Goal: Task Accomplishment & Management: Manage account settings

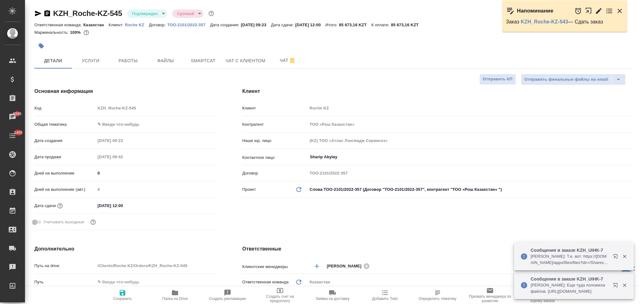
select select "RU"
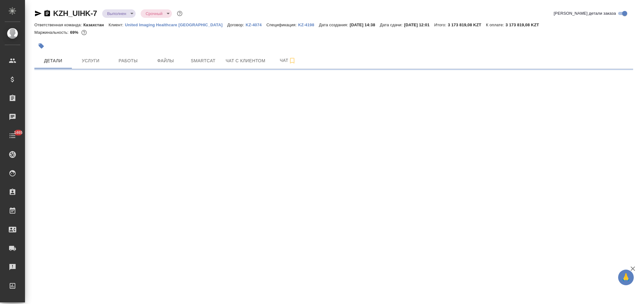
select select "RU"
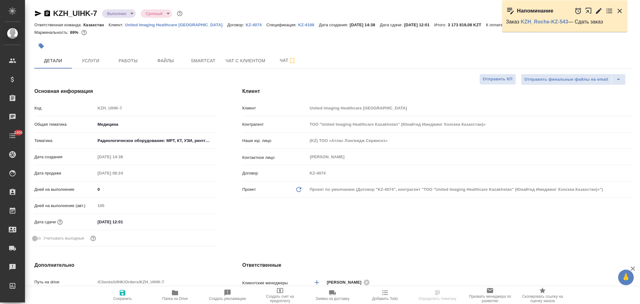
type textarea "x"
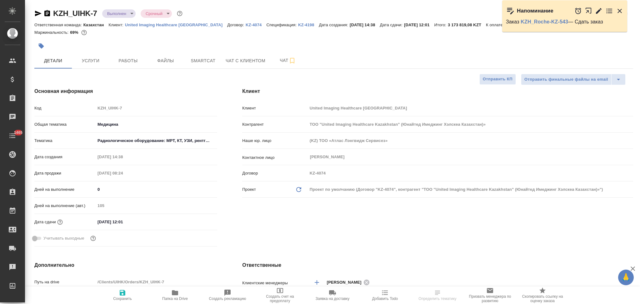
type textarea "x"
type input "Бабкина Анастасия"
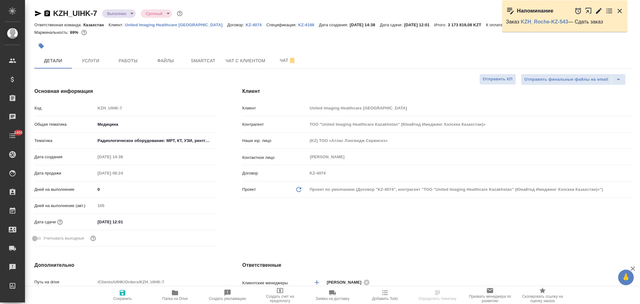
type input "[PERSON_NAME]"
click at [172, 291] on icon "button" at bounding box center [175, 292] width 6 height 5
type textarea "x"
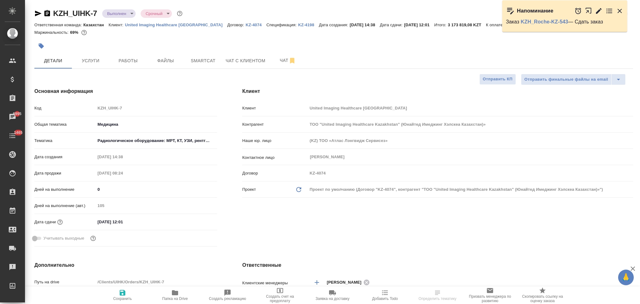
type textarea "x"
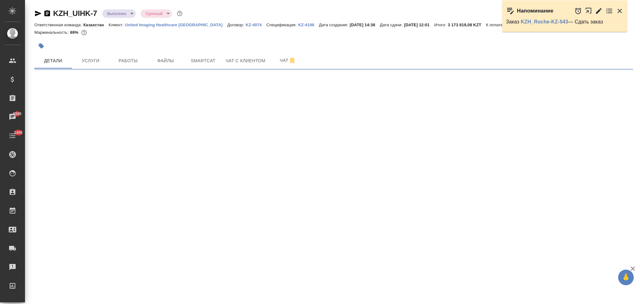
select select "RU"
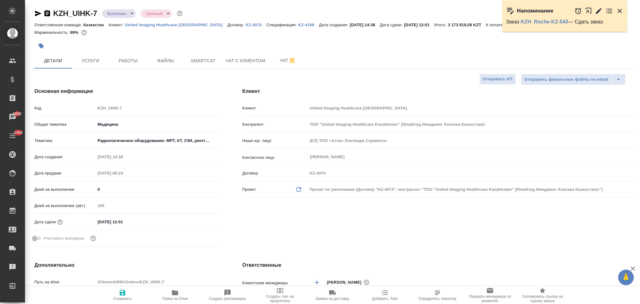
type textarea "x"
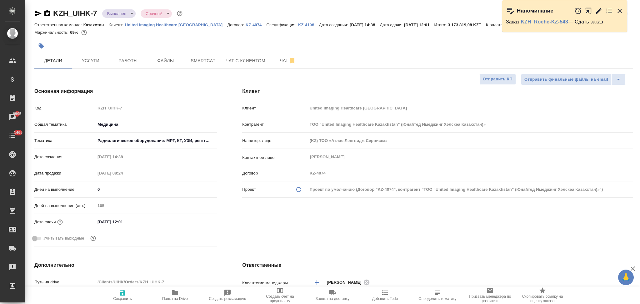
type textarea "x"
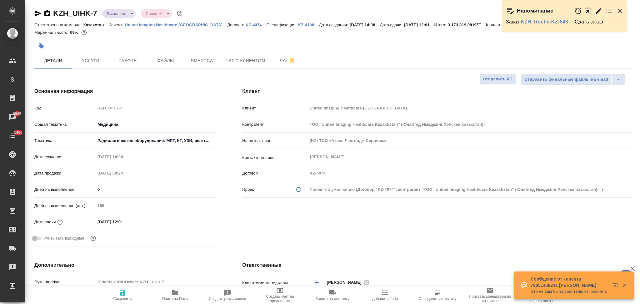
click at [93, 107] on div "Код KZH_UIHK-7" at bounding box center [125, 107] width 183 height 11
type textarea "x"
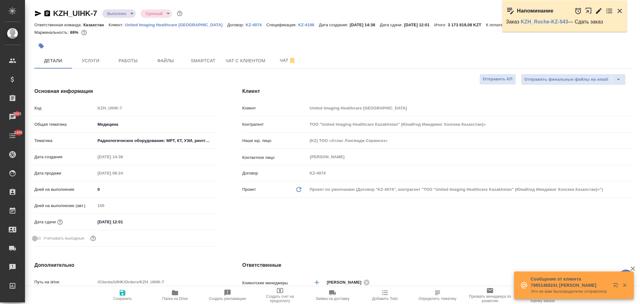
type textarea "x"
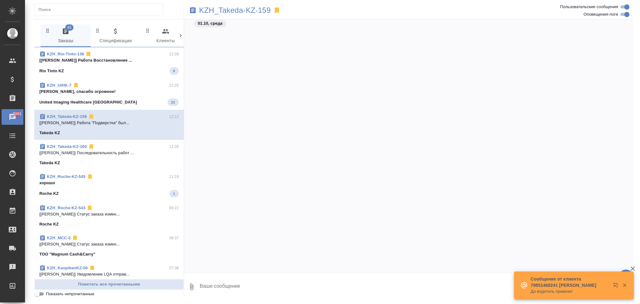
scroll to position [1828, 0]
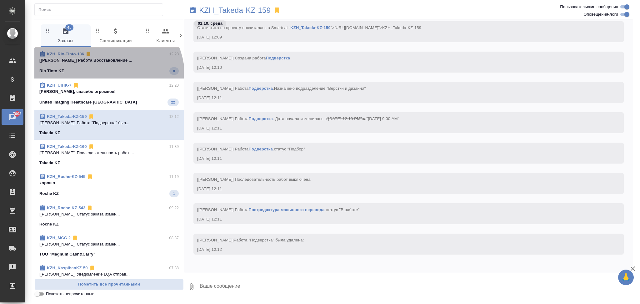
click at [107, 76] on div "KZH_Rio-Tinto-136 12:28 [Васильева Ольга] Работа Восстановление ... Rio Tinto K…" at bounding box center [108, 62] width 149 height 31
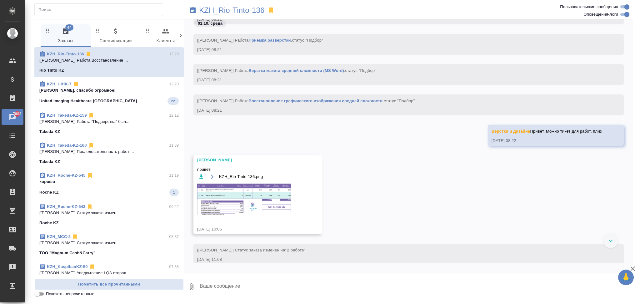
scroll to position [329, 0]
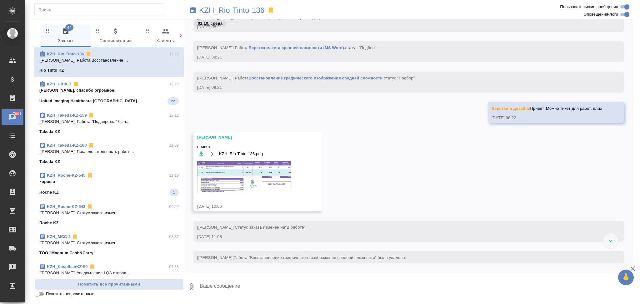
click at [228, 167] on img at bounding box center [244, 177] width 94 height 32
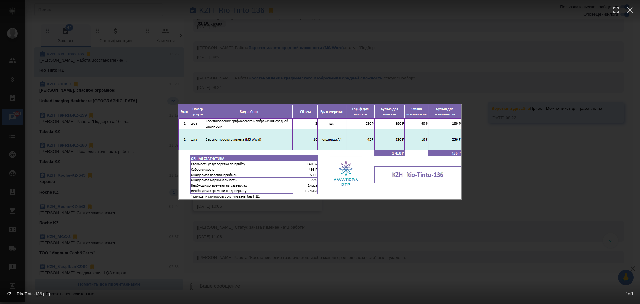
click at [292, 91] on div "KZH_Rio-Tinto-136.png 1 of 1" at bounding box center [320, 152] width 640 height 304
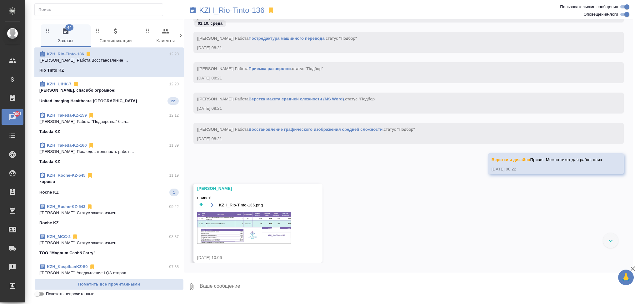
scroll to position [204, 0]
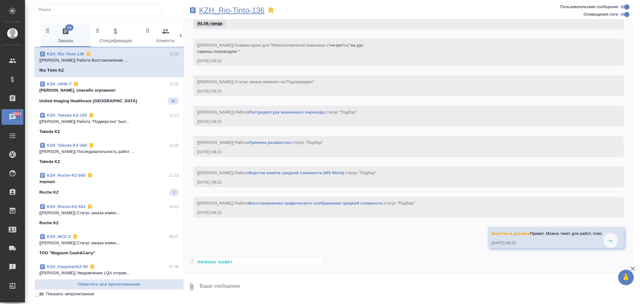
click at [241, 12] on p "KZH_Rio-Tinto-136" at bounding box center [232, 10] width 66 height 6
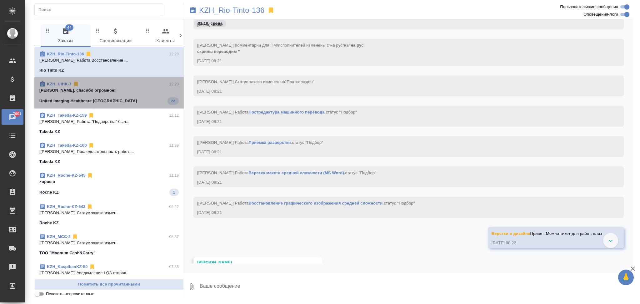
click at [115, 98] on p "United Imaging Healthcare Kazakhstan" at bounding box center [87, 101] width 97 height 6
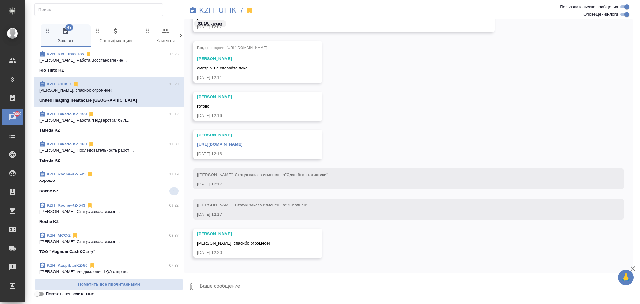
scroll to position [11143, 0]
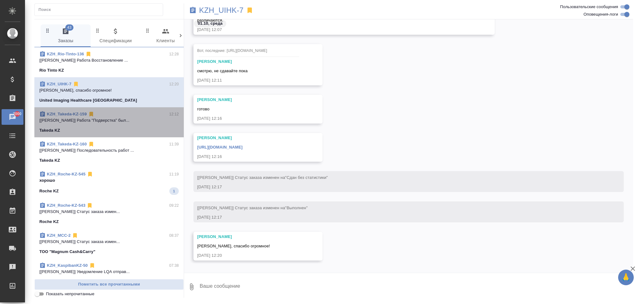
click at [122, 127] on div "Takeda KZ" at bounding box center [108, 130] width 139 height 6
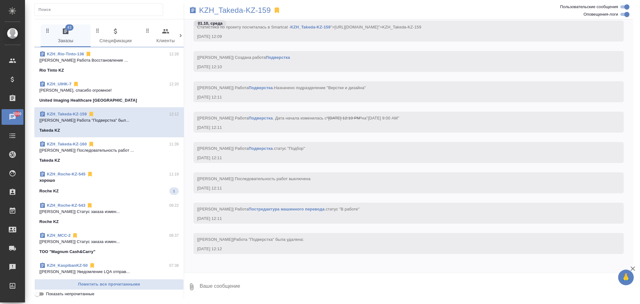
scroll to position [2018, 0]
click at [144, 106] on div "KZH_UIHK-7 12:20 Саша, спасибо огромное! United Imaging Healthcare Kazakhstan" at bounding box center [108, 92] width 149 height 30
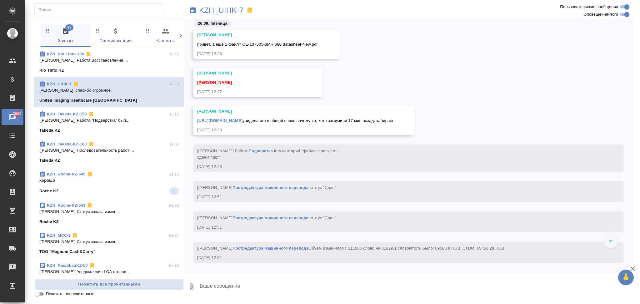
scroll to position [9618, 0]
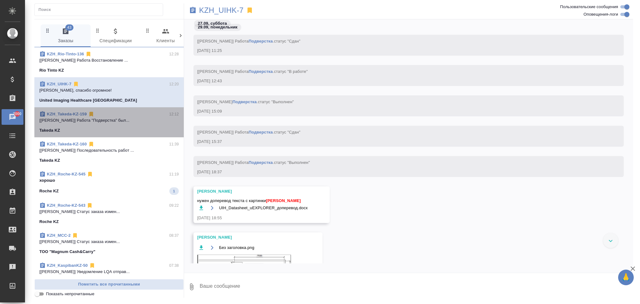
click at [117, 124] on span "KZH_Takeda-KZ-159 12:12 [Валеев Динар] Работа "Подверстка" был... Takeda KZ" at bounding box center [108, 122] width 139 height 22
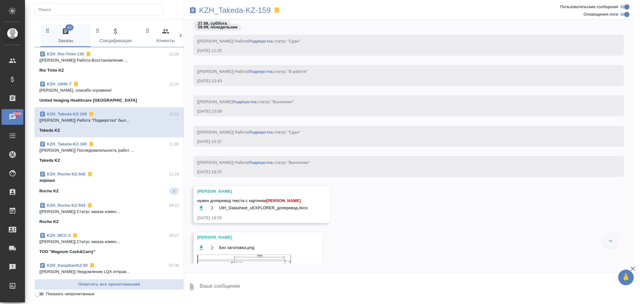
scroll to position [1999, 0]
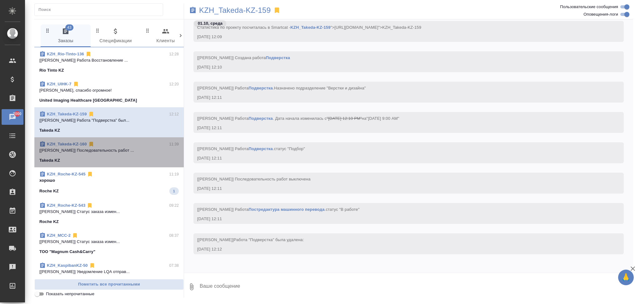
click at [126, 157] on div "Takeda KZ" at bounding box center [108, 160] width 139 height 6
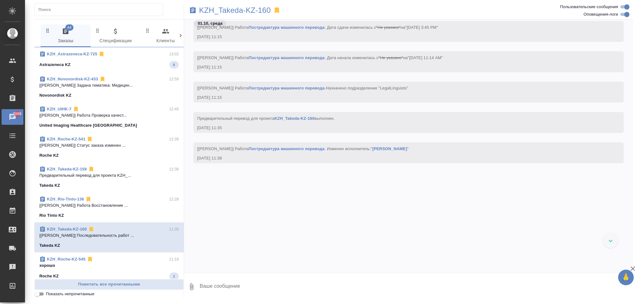
scroll to position [483, 0]
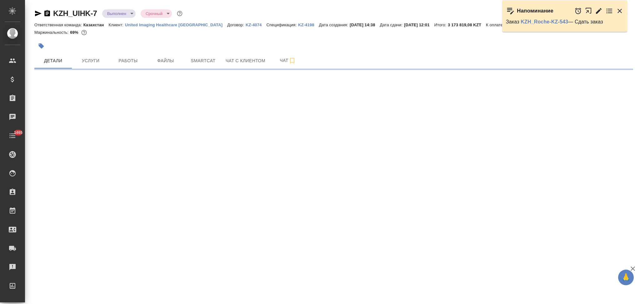
select select "RU"
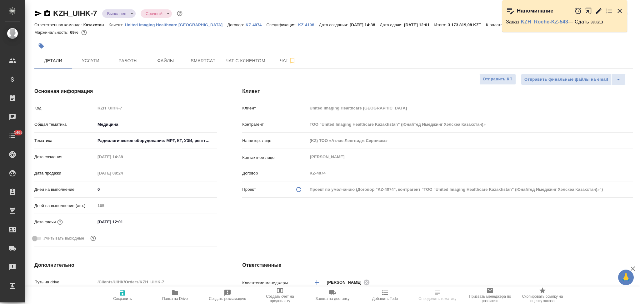
type textarea "x"
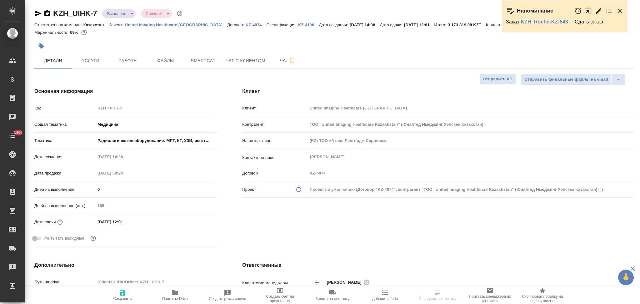
type textarea "x"
click at [298, 26] on p "KZ-4198" at bounding box center [308, 24] width 21 height 5
type textarea "x"
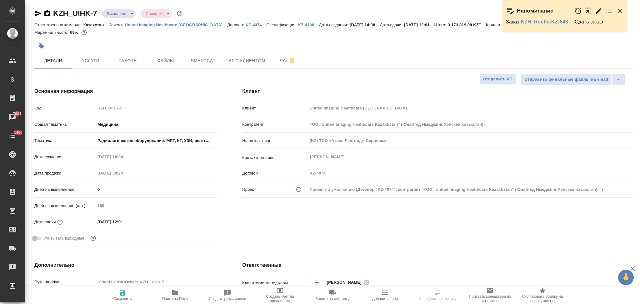
select select "RU"
type textarea "x"
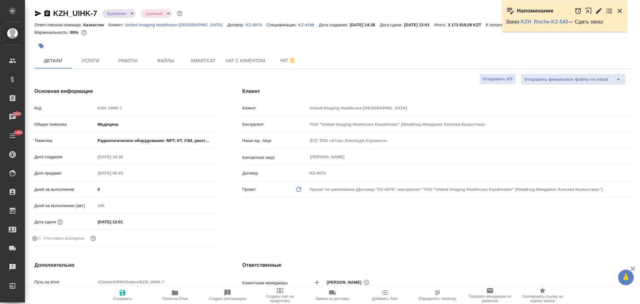
type textarea "x"
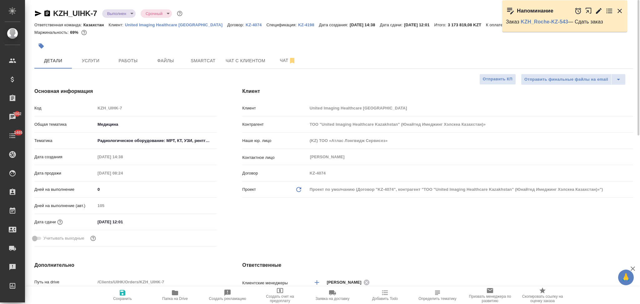
type textarea "x"
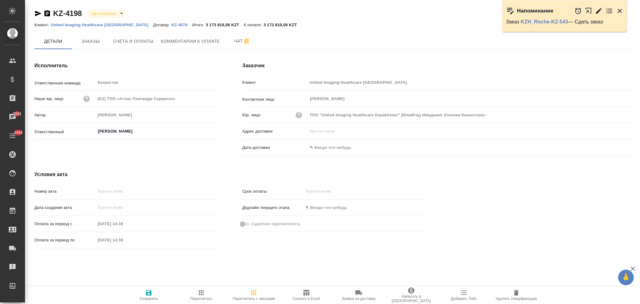
click at [38, 14] on icon "button" at bounding box center [38, 14] width 7 height 6
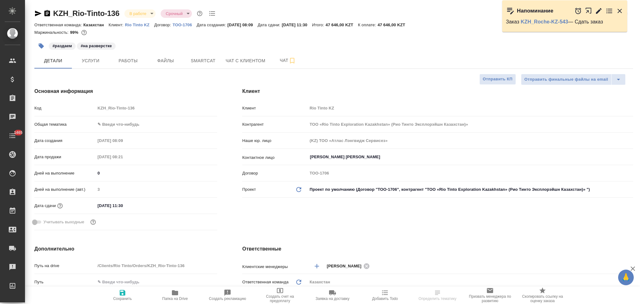
select select "RU"
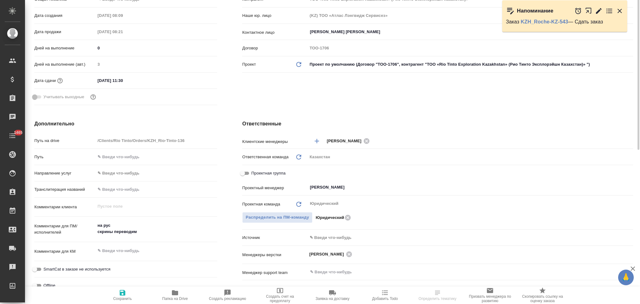
type input "ТОО «Rio Tinto Exploration Kazakhstan» (Рио Тинто Эксплорэйшн Казахстан)»"
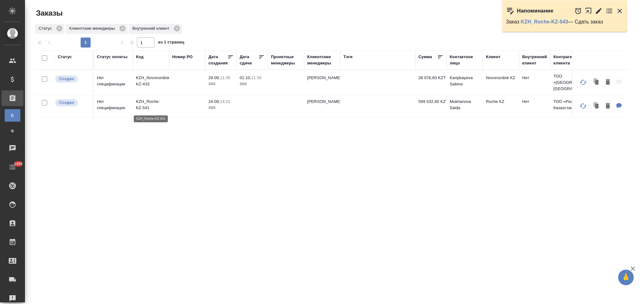
click at [153, 101] on p "KZH_Roche-KZ-541" at bounding box center [151, 104] width 30 height 12
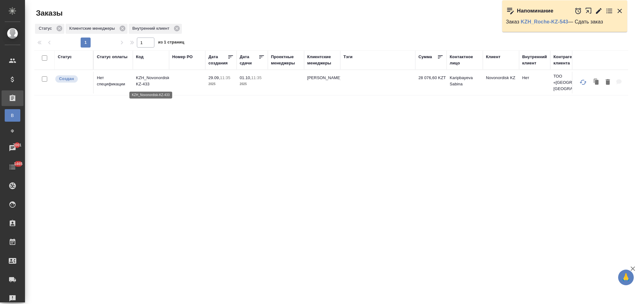
click at [148, 76] on p "KZH_Novonordisk-KZ-433" at bounding box center [151, 81] width 30 height 12
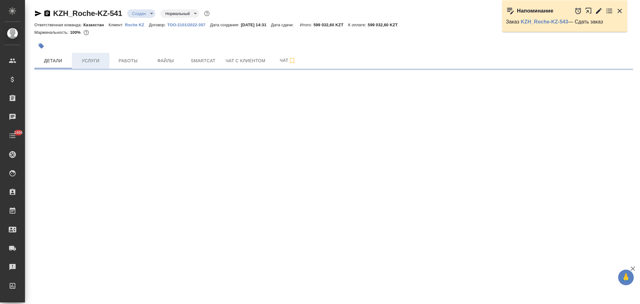
select select "RU"
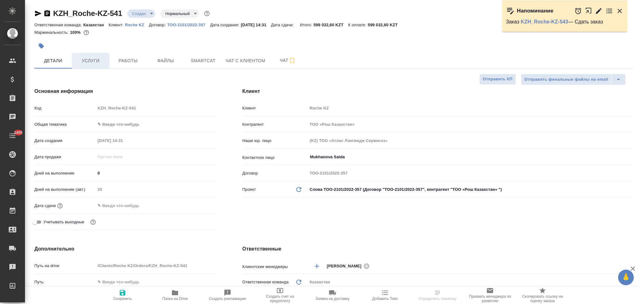
type textarea "x"
click at [86, 59] on span "Услуги" at bounding box center [91, 61] width 30 height 8
type textarea "x"
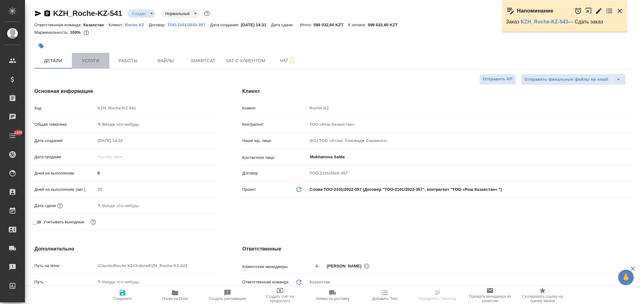
type textarea "x"
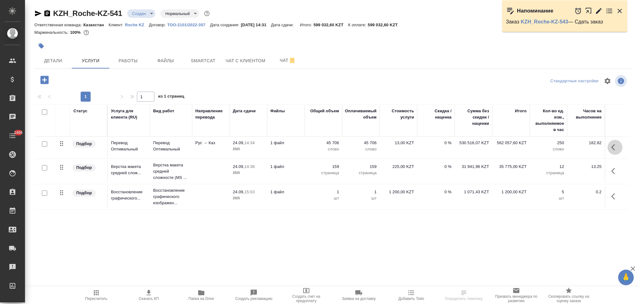
click at [613, 147] on icon "button" at bounding box center [614, 146] width 7 height 7
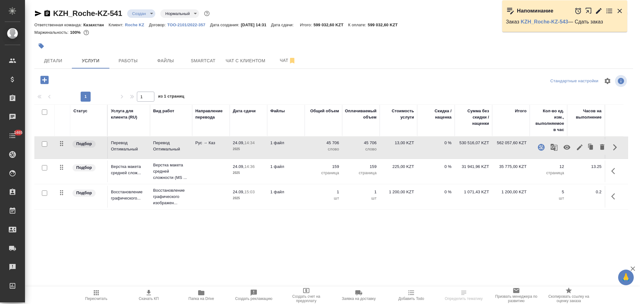
click at [566, 148] on icon "button" at bounding box center [566, 146] width 7 height 7
click at [96, 292] on icon "button" at bounding box center [95, 292] width 7 height 7
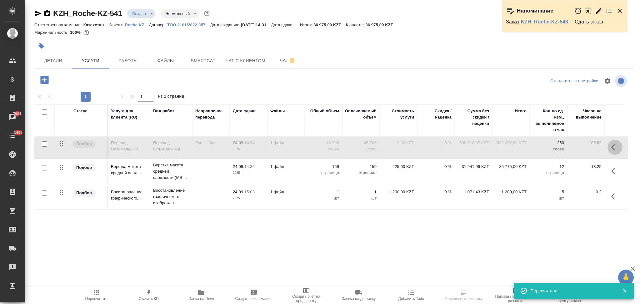
click at [614, 147] on icon "button" at bounding box center [614, 146] width 7 height 7
click at [563, 146] on icon "button" at bounding box center [566, 146] width 7 height 7
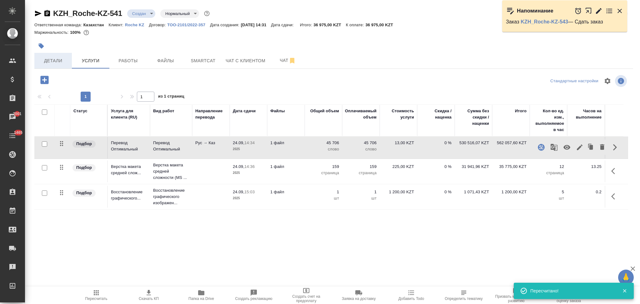
click at [64, 64] on span "Детали" at bounding box center [53, 61] width 30 height 8
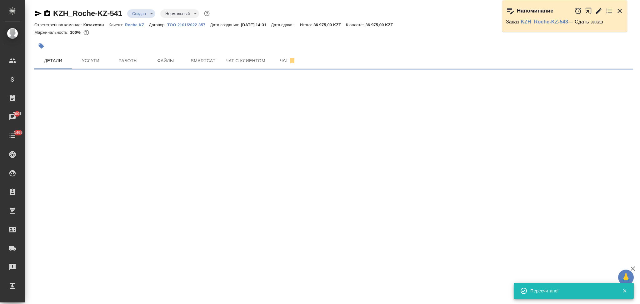
select select "RU"
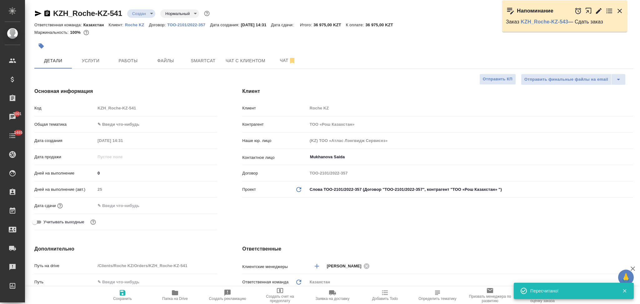
type textarea "x"
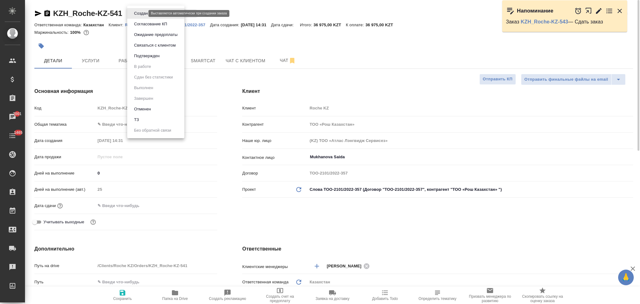
click at [136, 12] on body "🙏 .cls-1 fill:#fff; AWATERA Aslanukova Sati Клиенты Спецификации Заказы 7001 Ча…" at bounding box center [320, 152] width 640 height 304
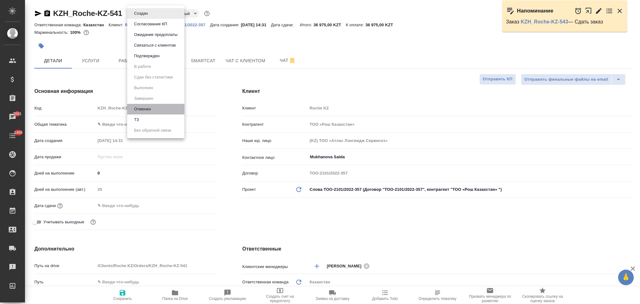
click at [138, 105] on li "Отменен" at bounding box center [155, 109] width 57 height 11
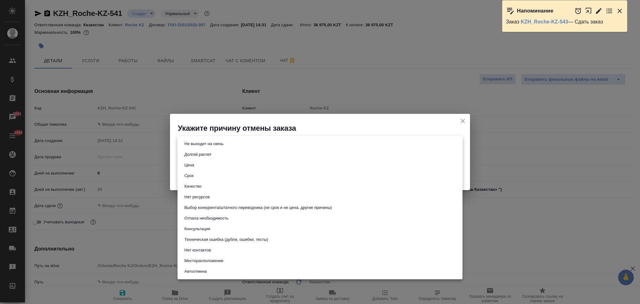
click at [213, 146] on body "🙏 .cls-1 fill:#fff; AWATERA Aslanukova Sati Клиенты Спецификации Заказы 7001 Ча…" at bounding box center [320, 152] width 640 height 304
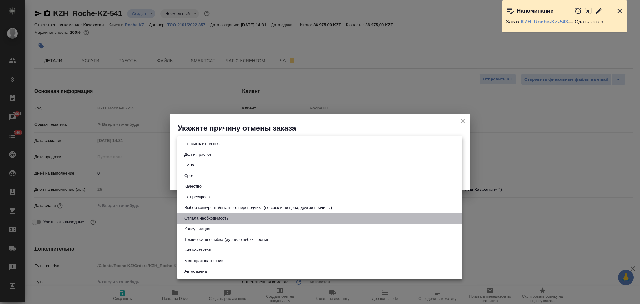
click at [204, 216] on button "Отпала необходимость" at bounding box center [206, 218] width 48 height 7
type input "noNeed"
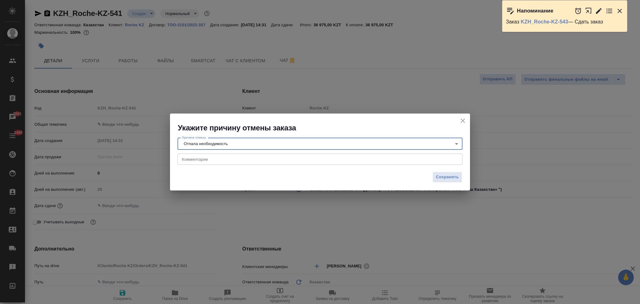
click at [205, 160] on textarea at bounding box center [320, 159] width 276 height 5
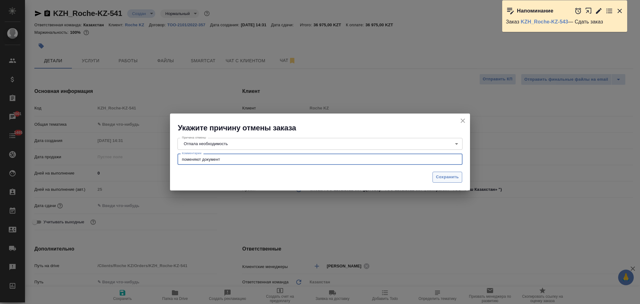
type textarea "поменяют документ"
click at [439, 176] on span "Сохранить" at bounding box center [447, 176] width 23 height 7
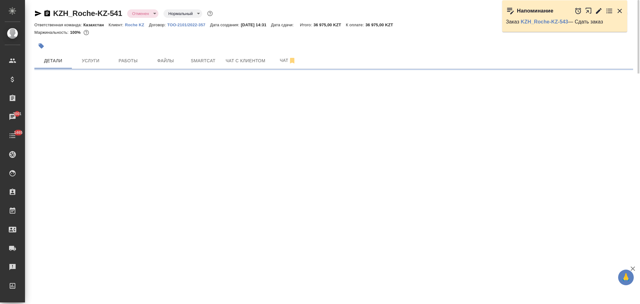
select select "RU"
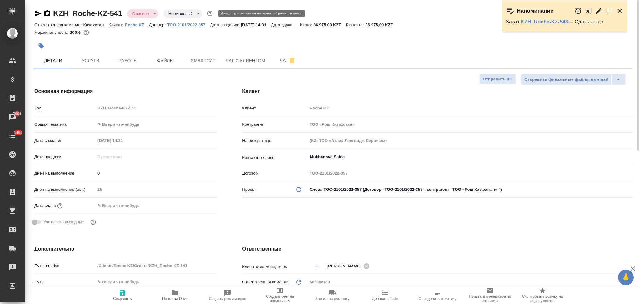
type textarea "x"
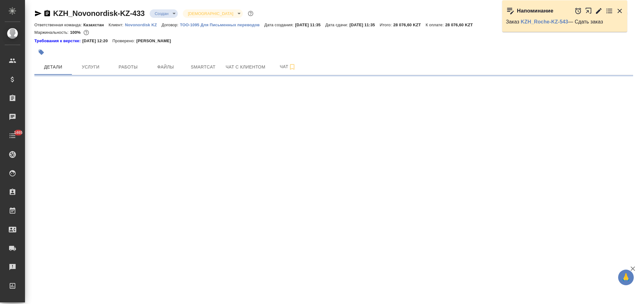
select select "RU"
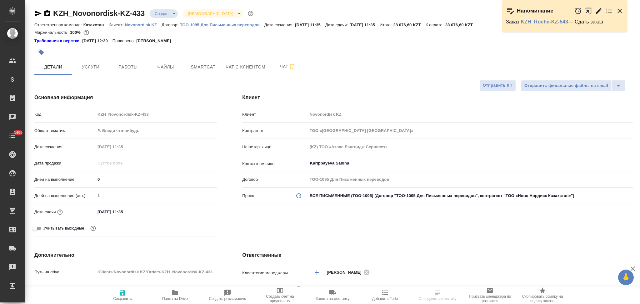
type textarea "x"
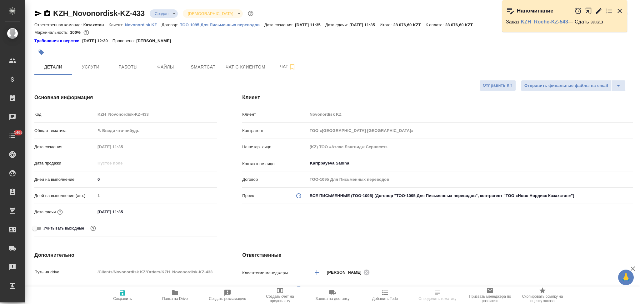
type textarea "x"
click at [48, 14] on icon "button" at bounding box center [47, 13] width 6 height 6
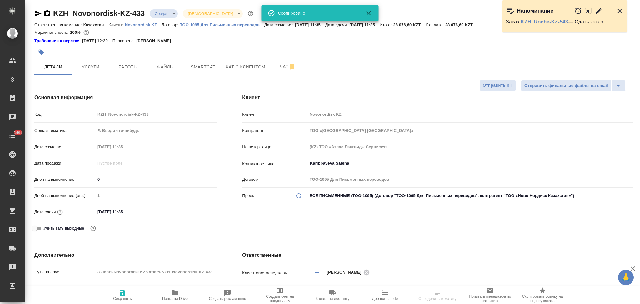
type textarea "x"
select select "RU"
type textarea "x"
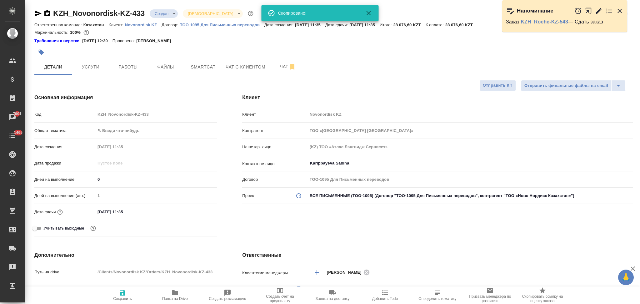
type textarea "x"
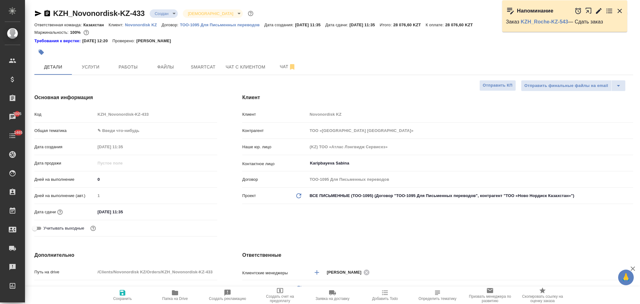
click at [138, 210] on input "01.10.2025 11:35" at bounding box center [122, 211] width 55 height 9
click at [196, 211] on icon "button" at bounding box center [198, 210] width 7 height 7
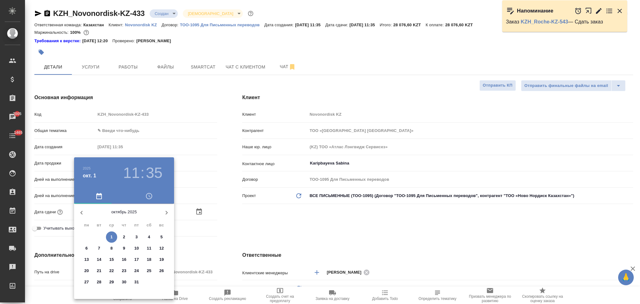
click at [223, 188] on div at bounding box center [320, 152] width 640 height 304
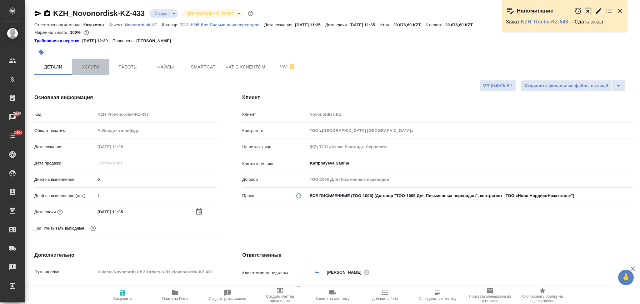
click at [87, 66] on span "Услуги" at bounding box center [91, 67] width 30 height 8
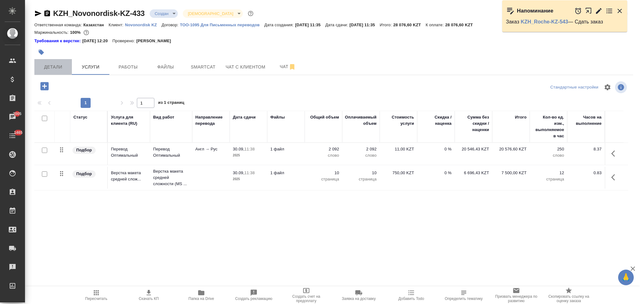
click at [51, 71] on button "Детали" at bounding box center [52, 67] width 37 height 16
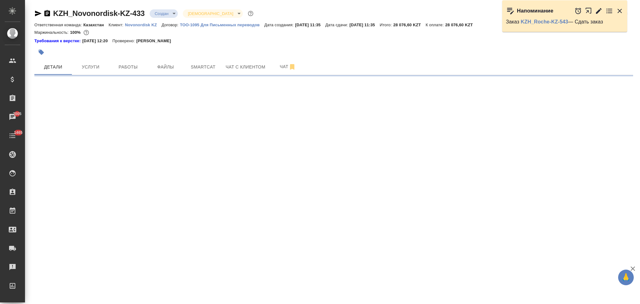
select select "RU"
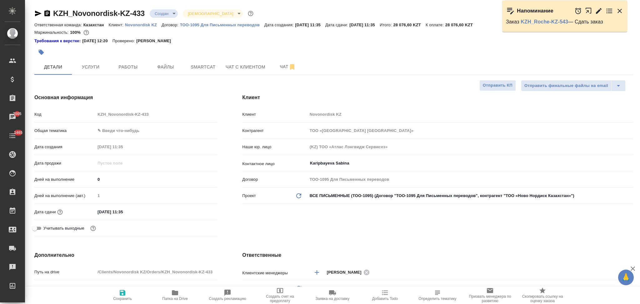
type textarea "x"
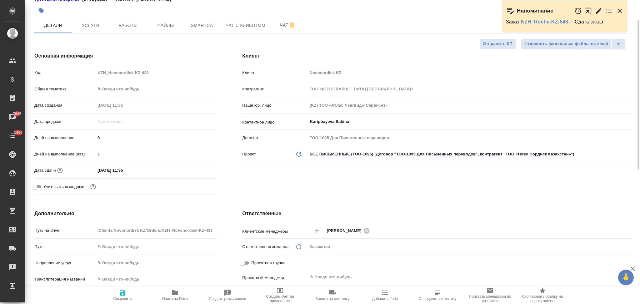
click at [144, 170] on input "01.10.2025 11:35" at bounding box center [122, 170] width 55 height 9
click at [200, 167] on icon "button" at bounding box center [199, 169] width 6 height 6
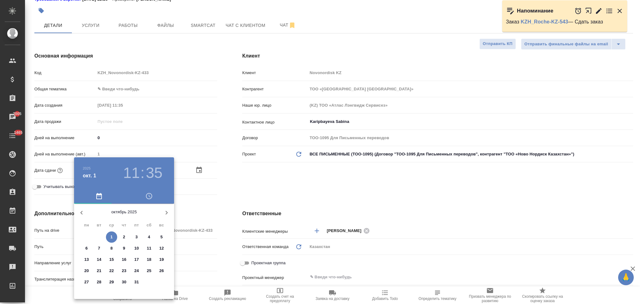
click at [123, 236] on p "2" at bounding box center [124, 237] width 2 height 6
type input "02.10.2025 11:35"
type textarea "x"
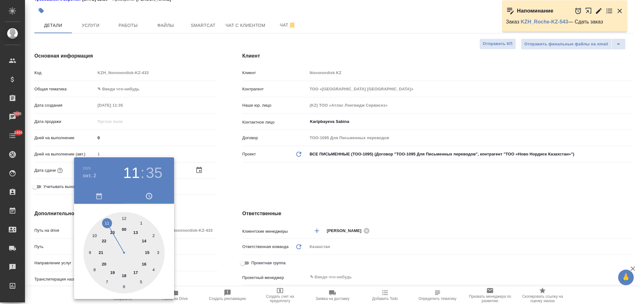
click at [146, 265] on div at bounding box center [123, 252] width 81 height 81
type input "02.10.2025 16:35"
type textarea "x"
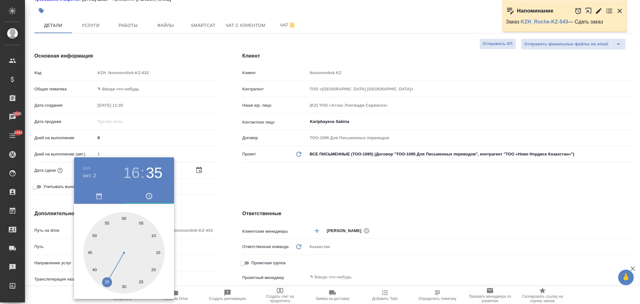
click at [124, 216] on div at bounding box center [123, 252] width 81 height 81
type input "02.10.2025 16:00"
type textarea "x"
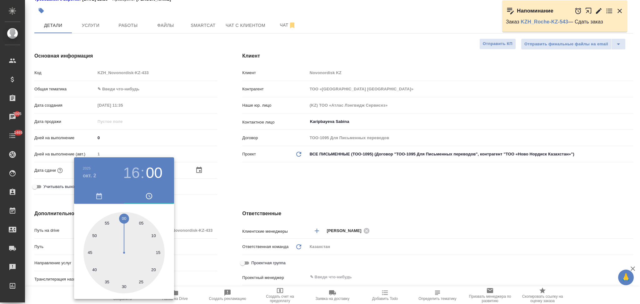
drag, startPoint x: 237, startPoint y: 244, endPoint x: 193, endPoint y: 268, distance: 49.9
click at [237, 245] on div at bounding box center [320, 152] width 640 height 304
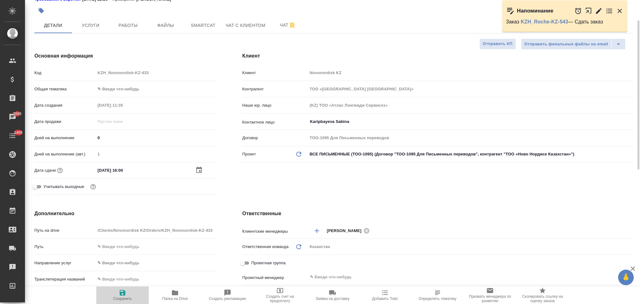
click at [122, 291] on icon "button" at bounding box center [122, 292] width 7 height 7
type textarea "x"
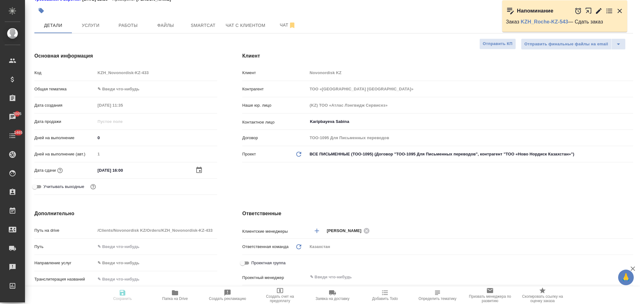
type textarea "x"
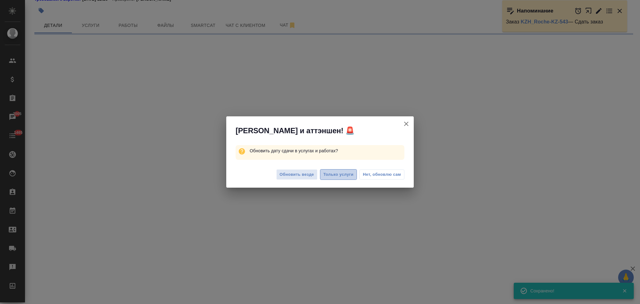
drag, startPoint x: 330, startPoint y: 175, endPoint x: 336, endPoint y: 179, distance: 6.5
click at [331, 175] on span "Только услуги" at bounding box center [338, 174] width 30 height 7
select select "RU"
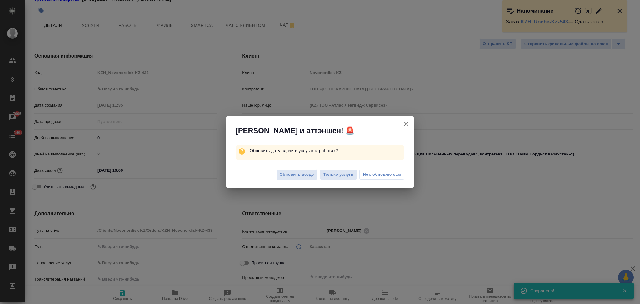
type textarea "x"
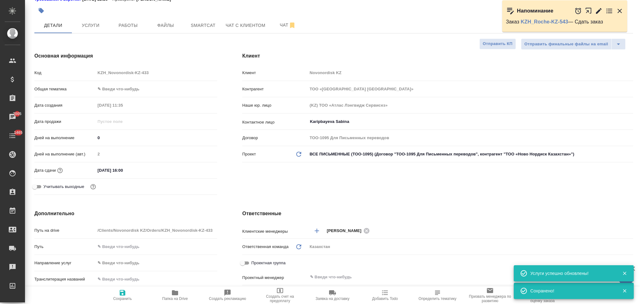
type textarea "x"
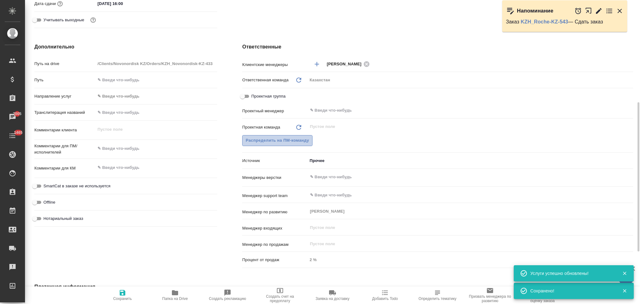
click at [271, 141] on span "Распределить на ПМ-команду" at bounding box center [277, 140] width 63 height 7
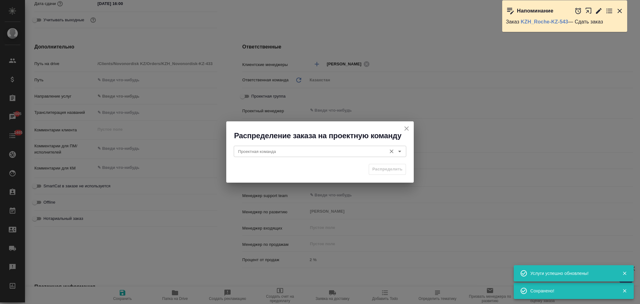
click at [268, 152] on input "Проектная команда" at bounding box center [310, 150] width 148 height 7
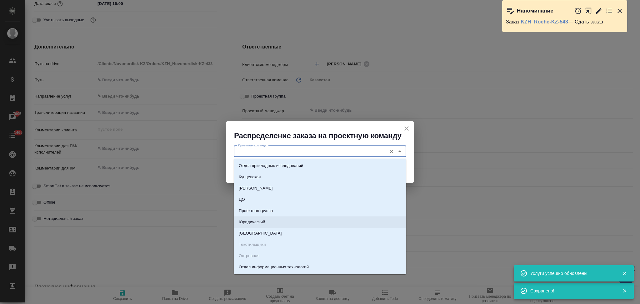
click at [251, 218] on li "Юридический" at bounding box center [320, 221] width 172 height 11
type input "Юридический"
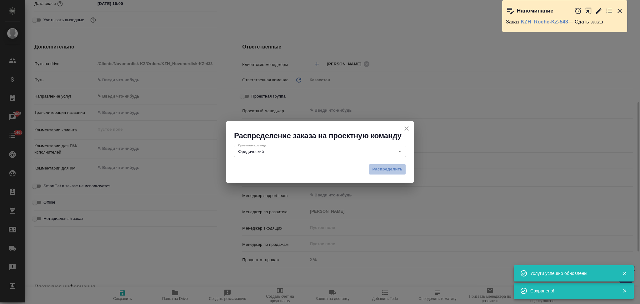
drag, startPoint x: 379, startPoint y: 171, endPoint x: 251, endPoint y: 184, distance: 127.8
click at [379, 171] on span "Распределить" at bounding box center [387, 169] width 30 height 7
type textarea "x"
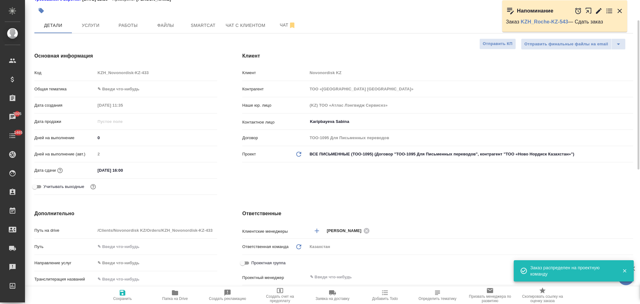
scroll to position [0, 0]
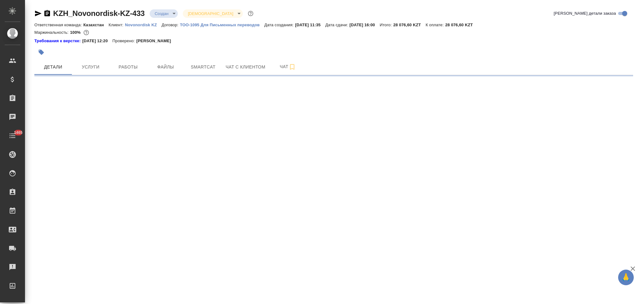
select select "RU"
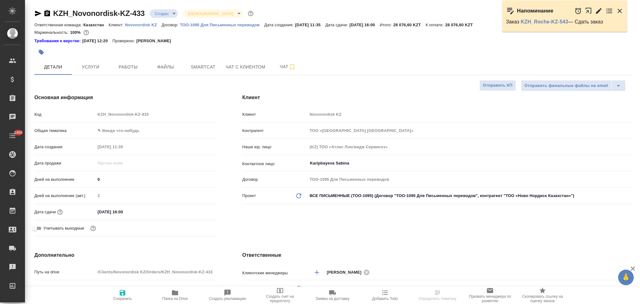
type textarea "x"
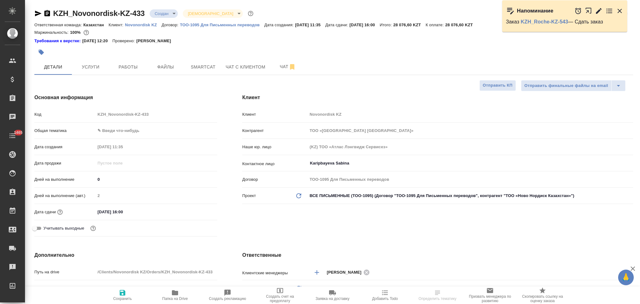
type textarea "x"
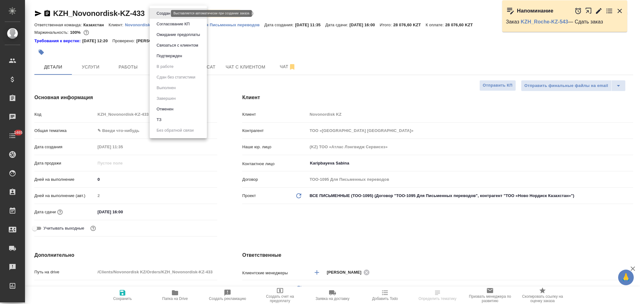
click at [157, 15] on body "🙏 .cls-1 fill:#fff; AWATERA Aslanukova Sati Клиенты Спецификации Заказы Чаты 14…" at bounding box center [320, 152] width 640 height 304
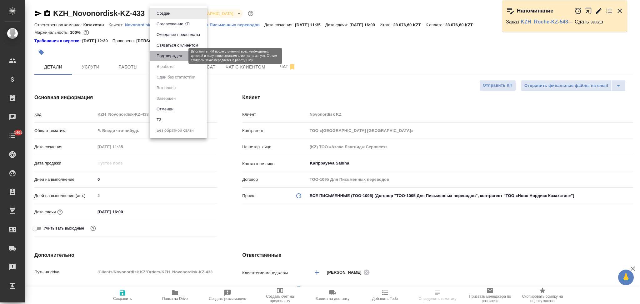
click at [165, 54] on button "Подтвержден" at bounding box center [169, 55] width 29 height 7
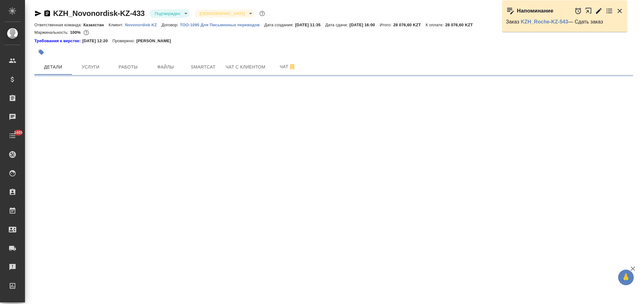
select select "RU"
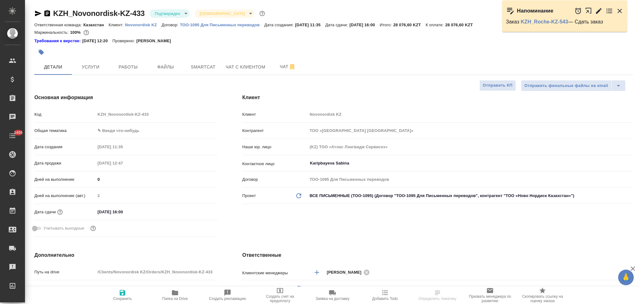
type textarea "x"
click at [37, 14] on icon "button" at bounding box center [37, 13] width 7 height 7
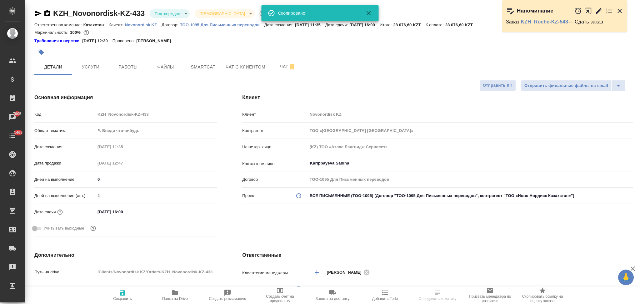
select select "RU"
type textarea "x"
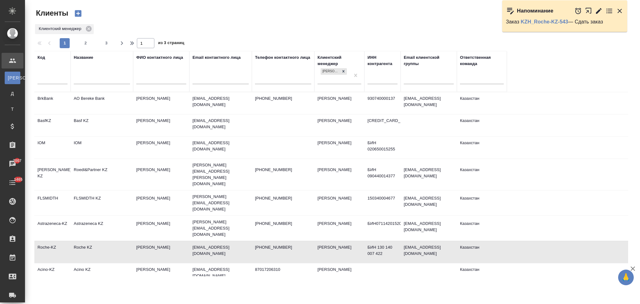
select select "RU"
click at [122, 217] on td "Astrazeneca KZ" at bounding box center [102, 228] width 62 height 22
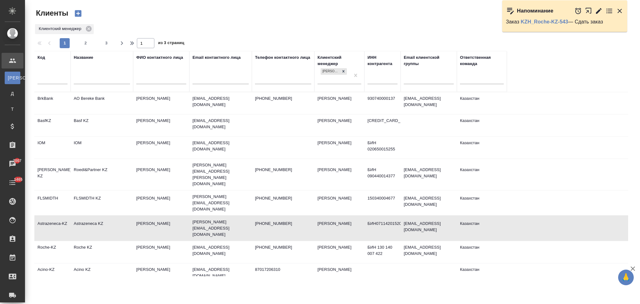
click at [122, 217] on td "Astrazeneca KZ" at bounding box center [102, 228] width 62 height 22
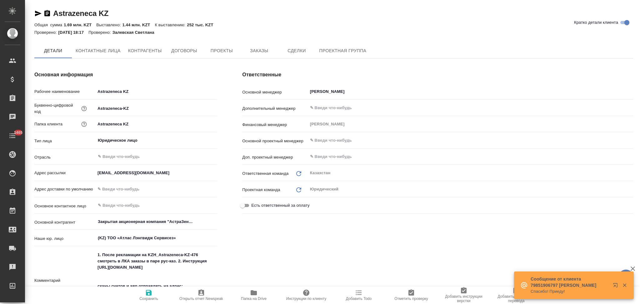
type textarea "x"
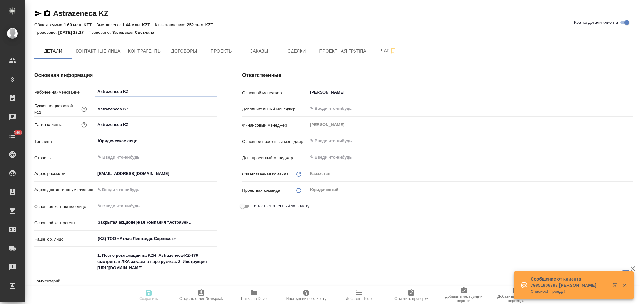
type textarea "x"
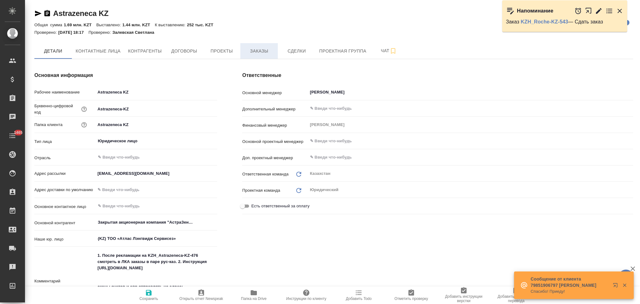
click at [257, 54] on span "Заказы" at bounding box center [259, 51] width 30 height 8
type textarea "x"
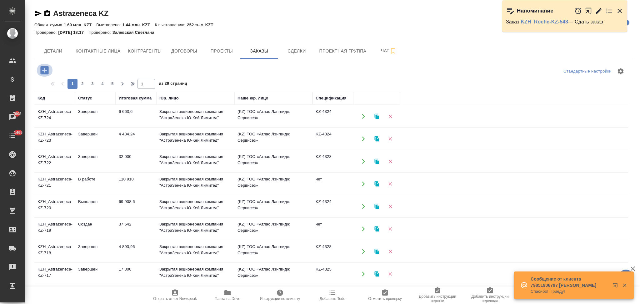
click at [44, 69] on icon "button" at bounding box center [44, 70] width 8 height 8
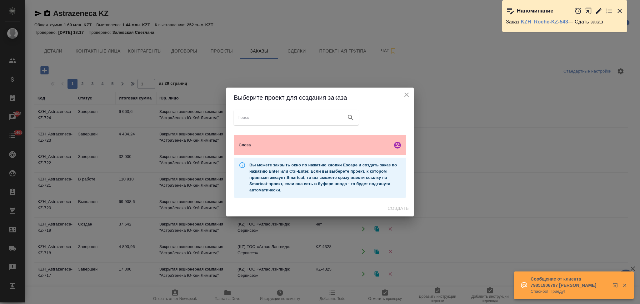
click at [267, 145] on span "Слова" at bounding box center [314, 145] width 151 height 6
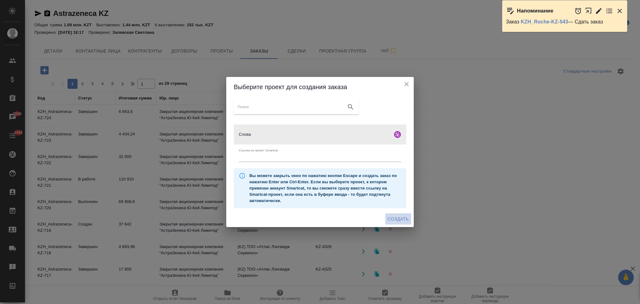
click at [405, 217] on span "Создать" at bounding box center [398, 219] width 21 height 8
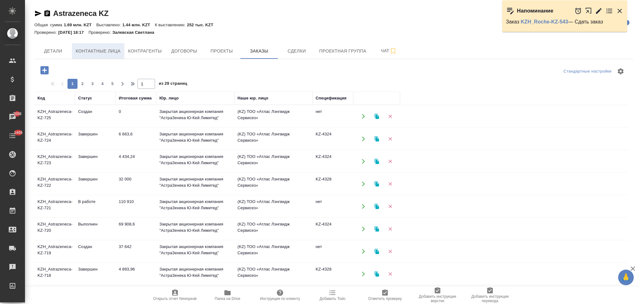
click at [102, 50] on span "Контактные лица" at bounding box center [98, 51] width 45 height 8
select select "RU"
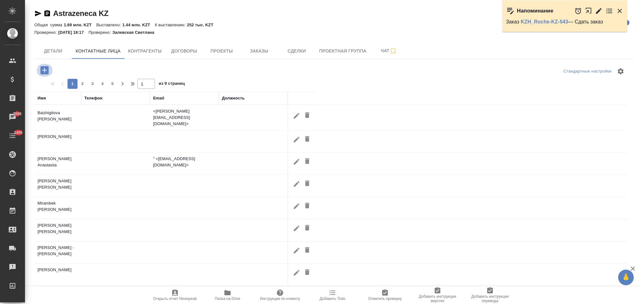
click at [47, 70] on icon "button" at bounding box center [44, 70] width 11 height 11
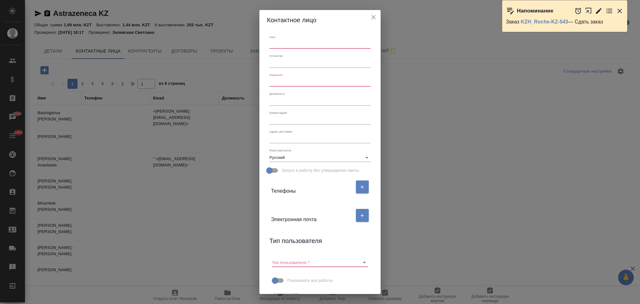
click at [283, 48] on input "text" at bounding box center [319, 44] width 101 height 9
paste input "Bolatbekova, [GEOGRAPHIC_DATA]"
drag, startPoint x: 292, startPoint y: 44, endPoint x: 235, endPoint y: 52, distance: 57.8
click at [235, 52] on div "Контактное лицо Имя Bolatbekova, Moldir Отчество Фамилия Должность Коментарий x…" at bounding box center [320, 152] width 640 height 304
type input "Moldir"
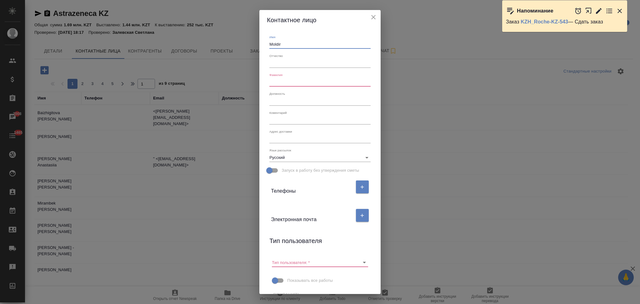
click at [269, 82] on input "text" at bounding box center [319, 82] width 101 height 9
paste input "Bolatbekova,"
type input "Bolatbekova"
click at [359, 213] on icon "button" at bounding box center [362, 215] width 6 height 6
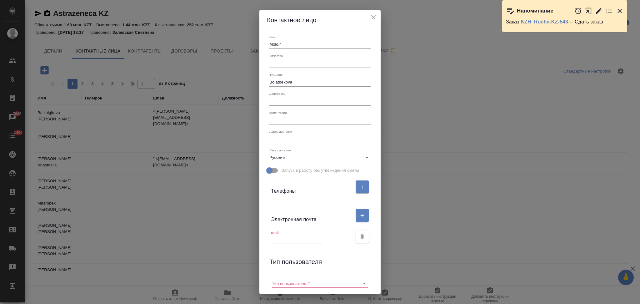
click at [285, 238] on input "text" at bounding box center [297, 239] width 52 height 9
paste input "[EMAIL_ADDRESS][DOMAIN_NAME]"
click at [354, 282] on icon "Очистить" at bounding box center [356, 283] width 6 height 6
type input "[EMAIL_ADDRESS][DOMAIN_NAME]"
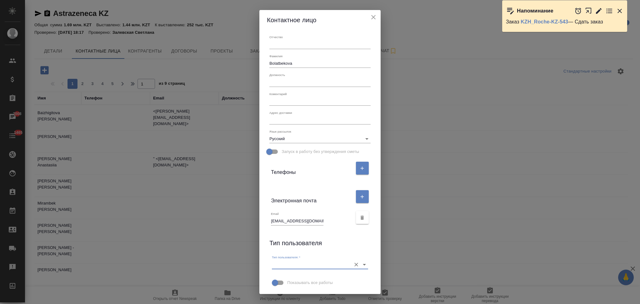
scroll to position [32, 0]
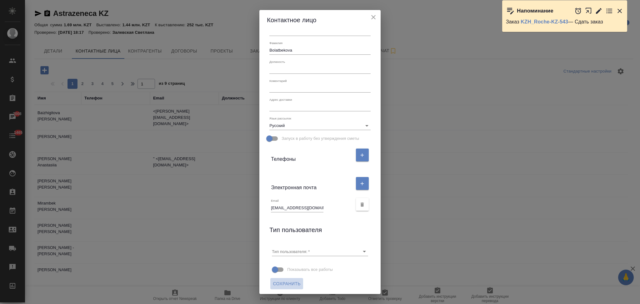
click at [293, 281] on span "Сохранить" at bounding box center [287, 284] width 28 height 8
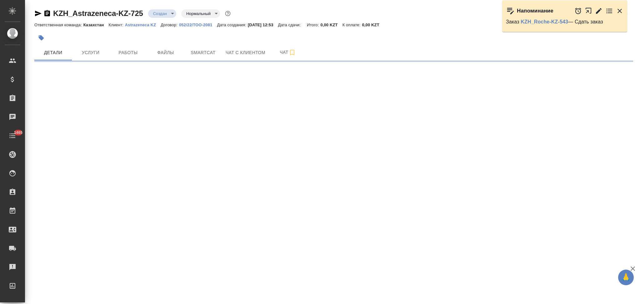
select select "RU"
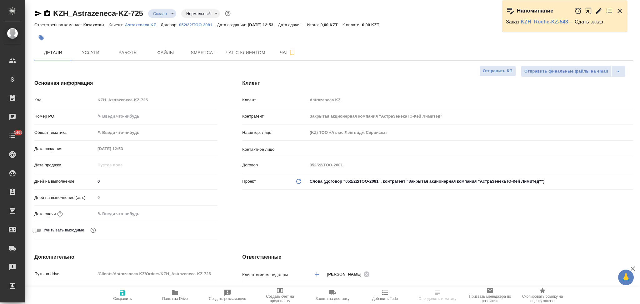
type textarea "x"
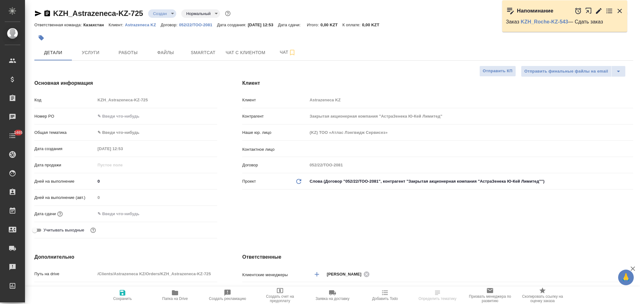
type textarea "x"
click at [170, 53] on span "Файлы" at bounding box center [166, 53] width 30 height 8
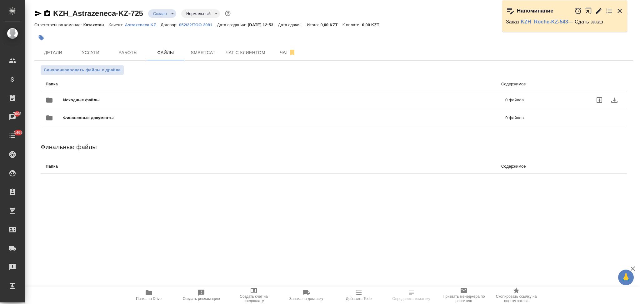
click at [101, 100] on span "Исходные файлы" at bounding box center [182, 100] width 239 height 6
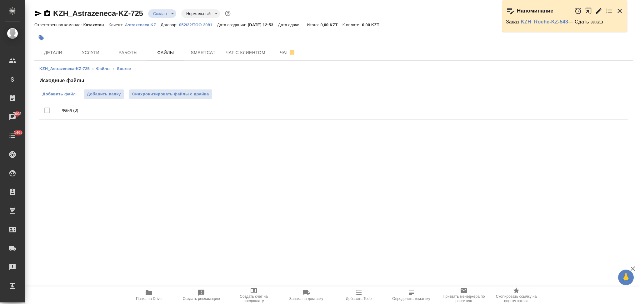
click at [54, 96] on span "Добавить файл" at bounding box center [58, 94] width 33 height 6
click at [0, 0] on input "Добавить файл" at bounding box center [0, 0] width 0 height 0
click at [157, 15] on body "🙏 .cls-1 fill:#fff; AWATERA Aslanukova Sati Клиенты Спецификации Заказы 7008 Ча…" at bounding box center [320, 152] width 640 height 304
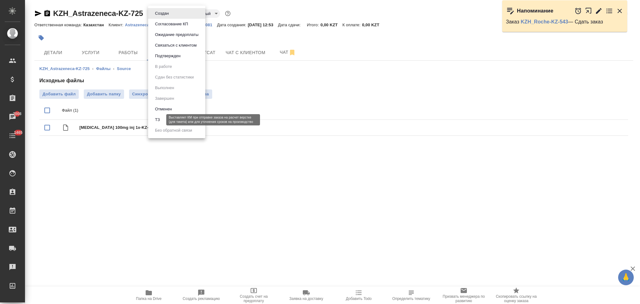
click at [159, 119] on button "ТЗ" at bounding box center [157, 119] width 9 height 7
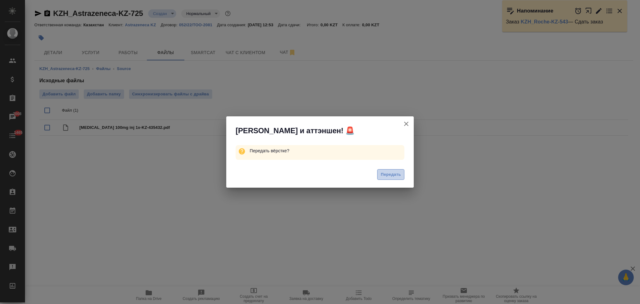
click at [382, 175] on span "Передать" at bounding box center [390, 174] width 20 height 7
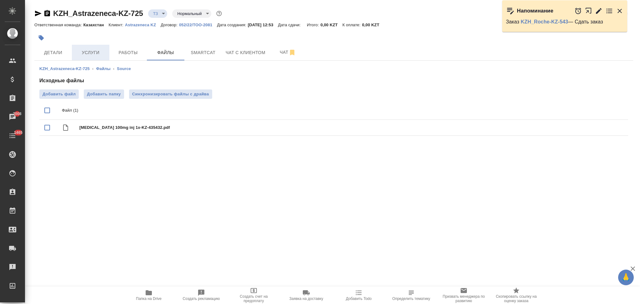
click at [87, 54] on span "Услуги" at bounding box center [91, 53] width 30 height 8
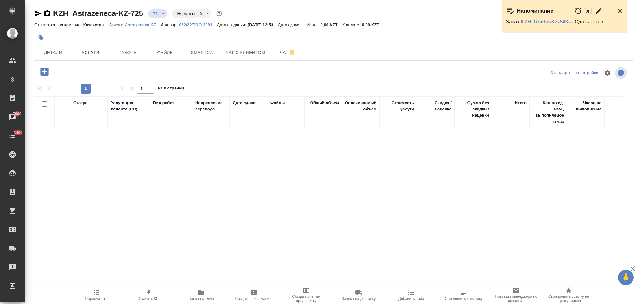
click at [45, 70] on icon "button" at bounding box center [44, 71] width 8 height 8
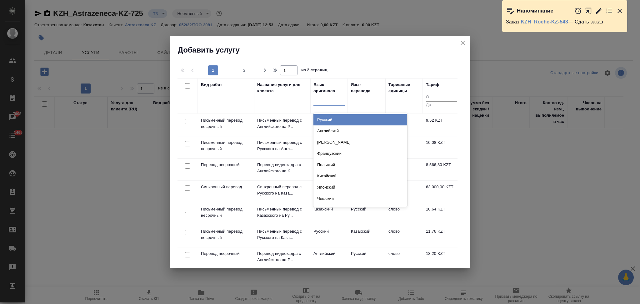
click at [331, 99] on div at bounding box center [328, 99] width 31 height 9
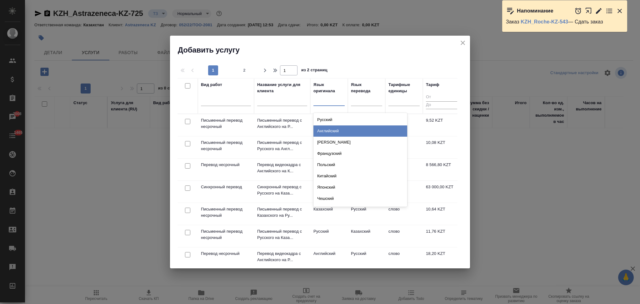
click at [330, 129] on div "Английский" at bounding box center [360, 130] width 94 height 11
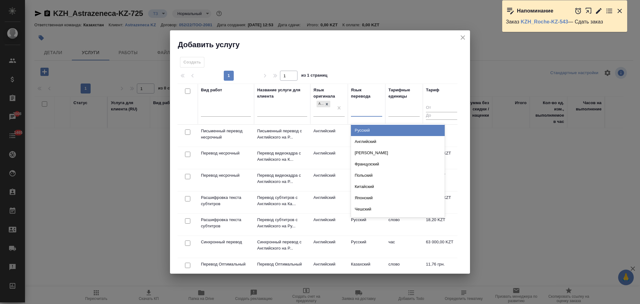
click at [361, 110] on div at bounding box center [366, 110] width 31 height 9
click at [362, 130] on div "Русский" at bounding box center [398, 130] width 94 height 11
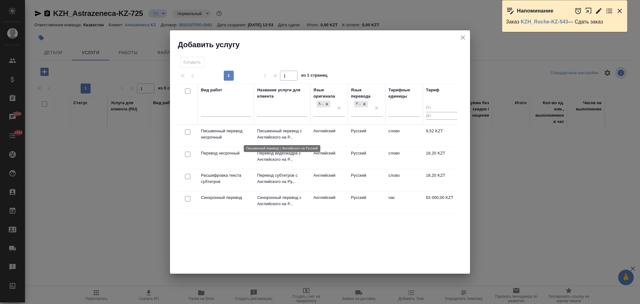
click at [301, 137] on p "Письменный перевод с Английского на Р..." at bounding box center [282, 134] width 50 height 12
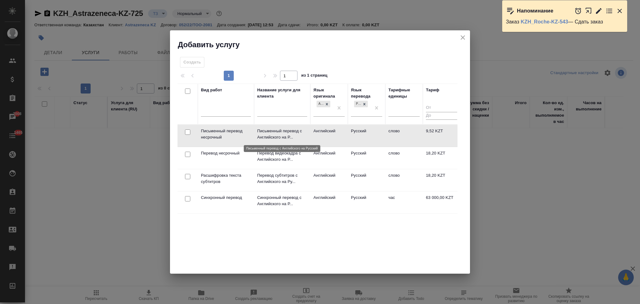
click at [301, 137] on p "Письменный перевод с Английского на Р..." at bounding box center [282, 134] width 50 height 12
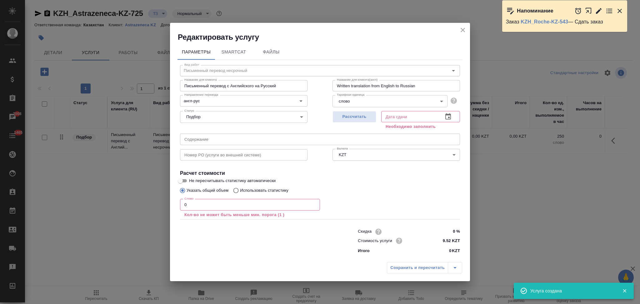
click at [465, 29] on icon "close" at bounding box center [462, 29] width 7 height 7
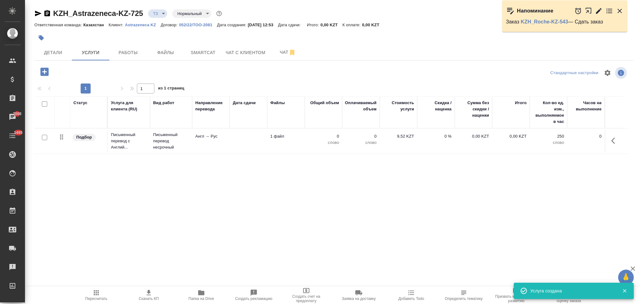
click at [201, 292] on icon "button" at bounding box center [201, 292] width 6 height 5
click at [42, 70] on icon "button" at bounding box center [44, 71] width 8 height 8
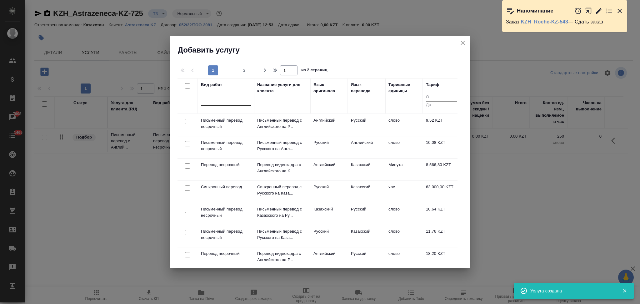
click at [222, 100] on div at bounding box center [226, 99] width 50 height 9
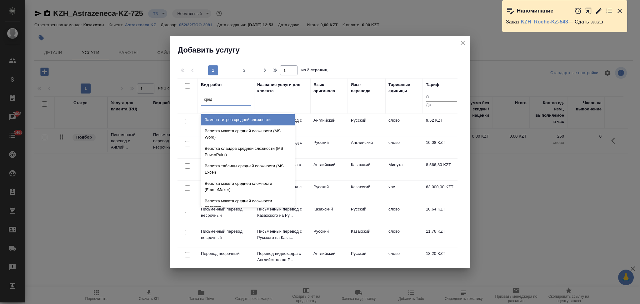
type input "средн"
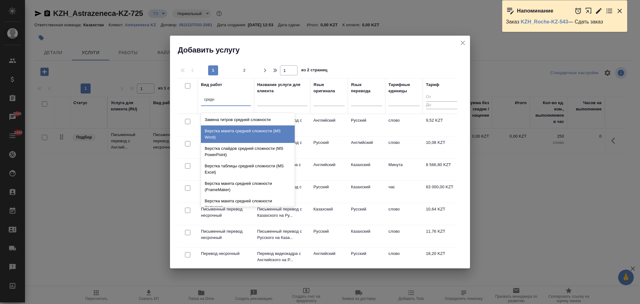
scroll to position [66, 0]
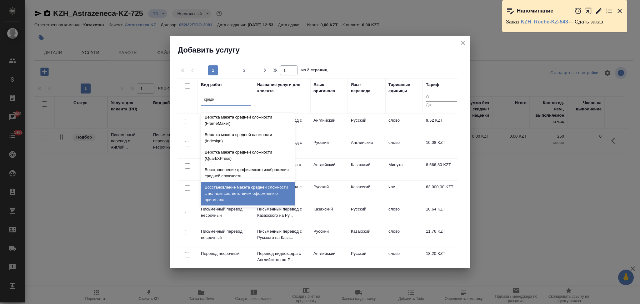
click at [242, 183] on div "Восстановление макета средней сложности с полным соответствием оформлению ориги…" at bounding box center [248, 193] width 94 height 24
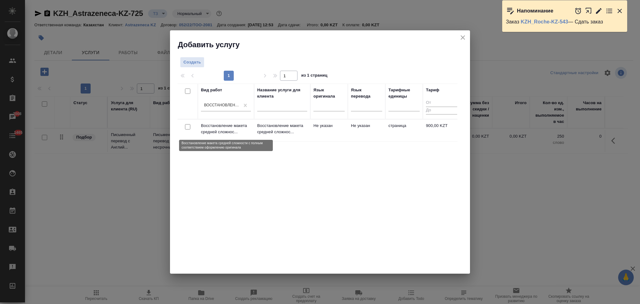
click at [245, 130] on p "Восстановление макета средней сложнос..." at bounding box center [226, 128] width 50 height 12
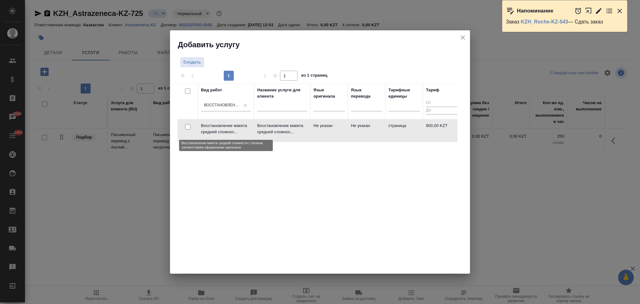
click at [245, 130] on p "Восстановление макета средней сложнос..." at bounding box center [226, 128] width 50 height 12
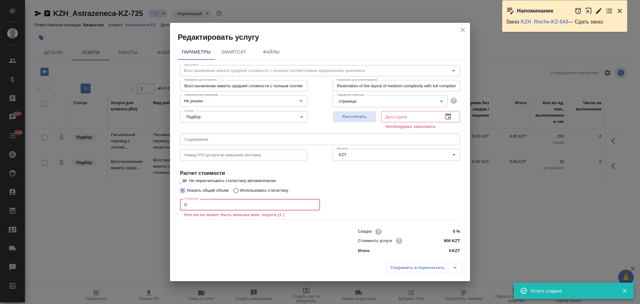
drag, startPoint x: 200, startPoint y: 207, endPoint x: 148, endPoint y: 206, distance: 52.5
click at [148, 206] on div "Редактировать услугу Параметры SmartCat Файлы Вид работ Восстановление макета с…" at bounding box center [320, 152] width 640 height 304
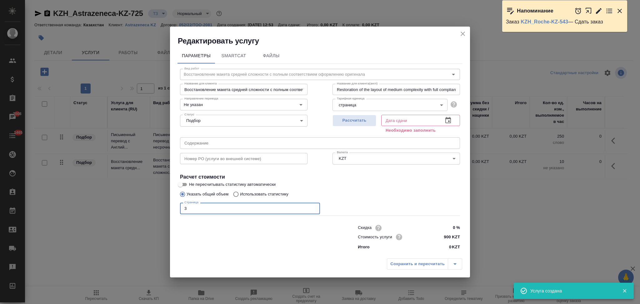
type input "3"
click at [401, 263] on div "Сохранить и пересчитать" at bounding box center [424, 263] width 75 height 11
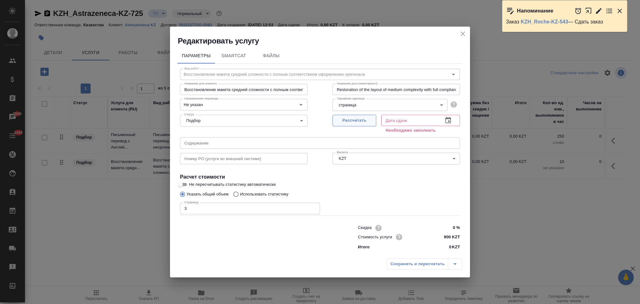
click at [363, 122] on span "Рассчитать" at bounding box center [354, 120] width 37 height 7
type input "01.10.2025 13:13"
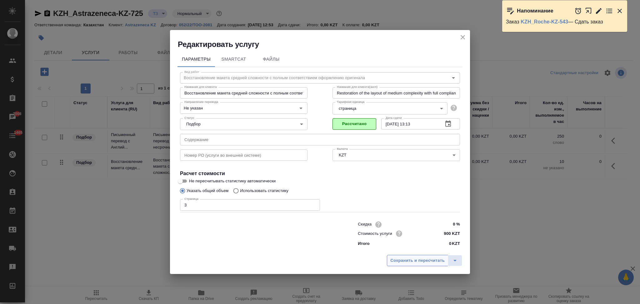
click at [401, 257] on span "Сохранить и пересчитать" at bounding box center [417, 260] width 54 height 7
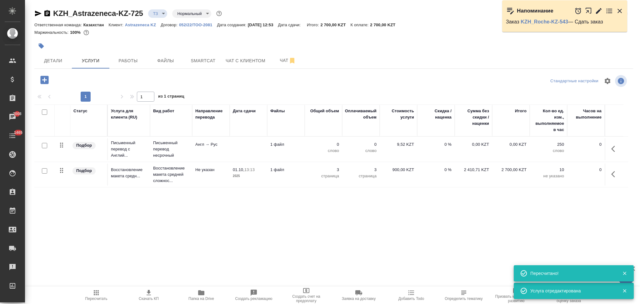
click at [43, 143] on input "checkbox" at bounding box center [44, 145] width 5 height 5
checkbox input "true"
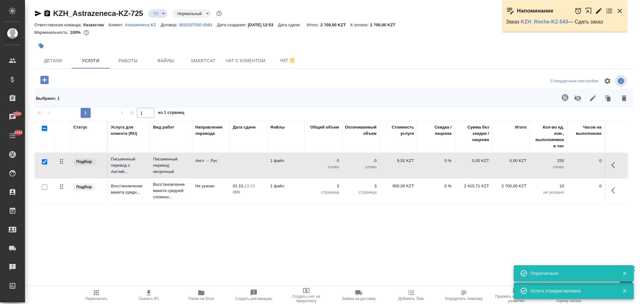
click at [565, 96] on icon "button" at bounding box center [564, 97] width 7 height 7
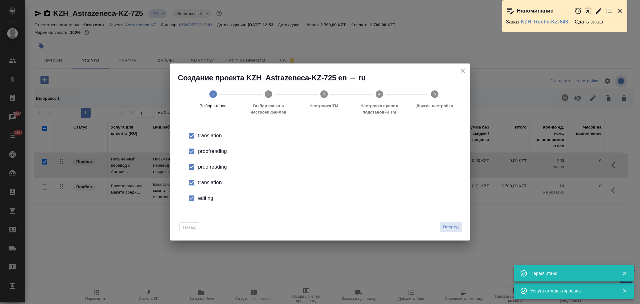
click at [214, 149] on div "proofreading" at bounding box center [326, 150] width 257 height 7
click at [214, 166] on div "proofreading" at bounding box center [326, 166] width 257 height 7
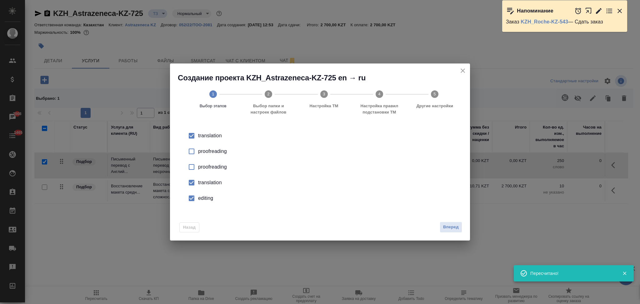
click at [215, 177] on li "translation" at bounding box center [320, 183] width 280 height 16
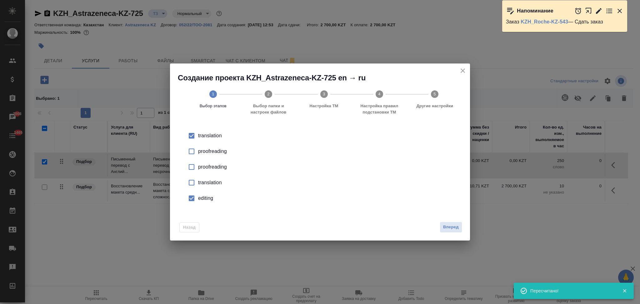
click at [211, 198] on div "editing" at bounding box center [326, 197] width 257 height 7
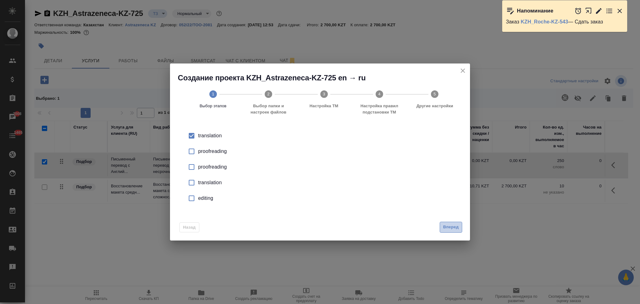
click at [444, 223] on span "Вперед" at bounding box center [451, 226] width 16 height 7
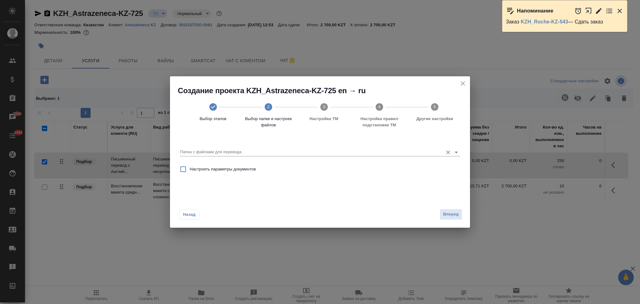
click at [226, 149] on input "Папка с файлами для перевода" at bounding box center [310, 151] width 260 height 7
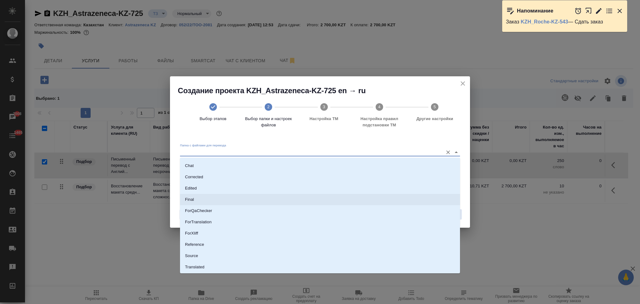
scroll to position [32, 0]
click at [204, 245] on li "Source" at bounding box center [320, 244] width 280 height 11
type input "Source"
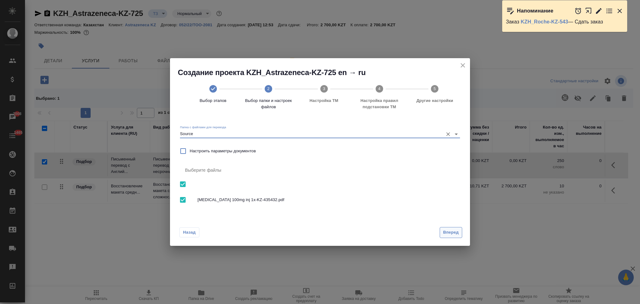
click at [448, 231] on span "Вперед" at bounding box center [451, 232] width 16 height 7
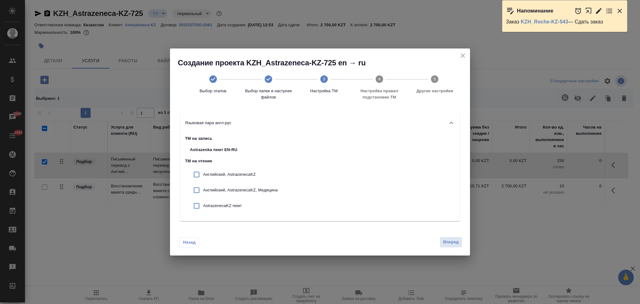
click at [241, 176] on p "Английский, AstrazenecaKZ" at bounding box center [240, 174] width 75 height 6
checkbox input "true"
click at [239, 189] on p "Английский, AstrazenecaKZ, Медицина" at bounding box center [240, 190] width 75 height 6
checkbox input "true"
click at [235, 202] on div "AstrazenecaKZ пемт" at bounding box center [234, 206] width 98 height 16
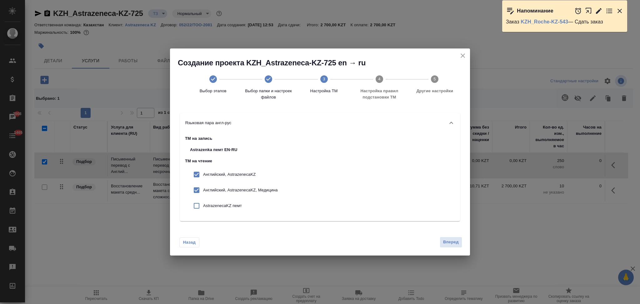
checkbox input "true"
click at [448, 240] on span "Вперед" at bounding box center [451, 241] width 16 height 7
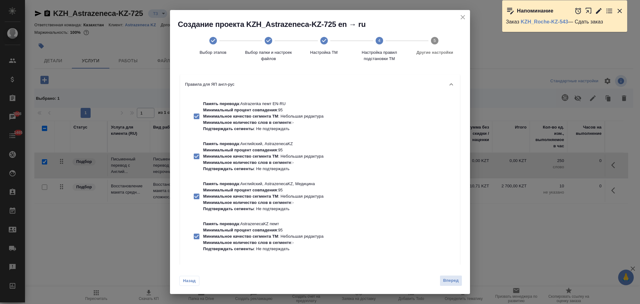
click at [259, 127] on p "Подтверждать сегменты : Не подтверждать" at bounding box center [263, 129] width 120 height 6
checkbox input "false"
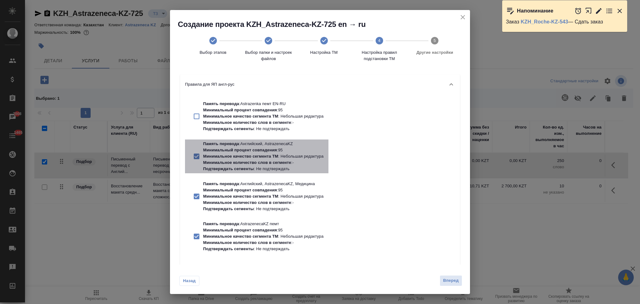
drag, startPoint x: 258, startPoint y: 159, endPoint x: 252, endPoint y: 192, distance: 33.0
click at [258, 163] on p "Минимальное количество слов в сегменте : -" at bounding box center [263, 162] width 120 height 6
checkbox input "false"
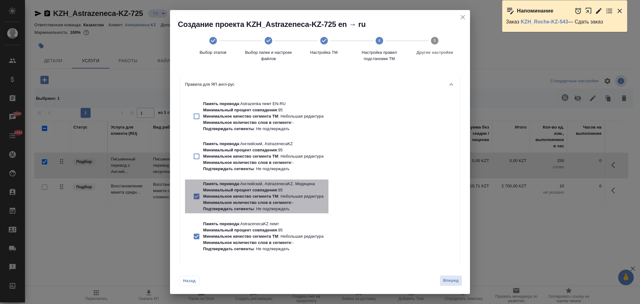
drag, startPoint x: 251, startPoint y: 192, endPoint x: 252, endPoint y: 202, distance: 9.4
click at [251, 194] on div "Память перевода : Английский, AstrazenecaKZ, Медицина Минимальный процент совпа…" at bounding box center [263, 196] width 120 height 31
checkbox input "false"
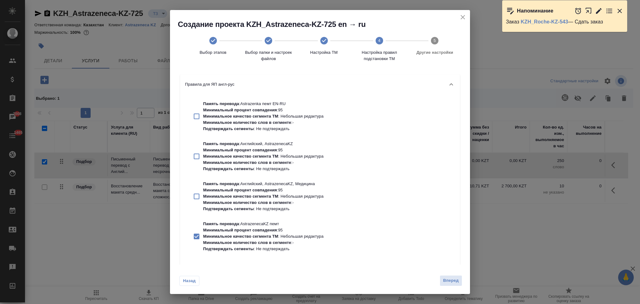
drag, startPoint x: 247, startPoint y: 230, endPoint x: 275, endPoint y: 236, distance: 28.7
click at [248, 230] on p "Минимальный процент совпадения" at bounding box center [240, 229] width 74 height 5
checkbox input "false"
drag, startPoint x: 452, startPoint y: 277, endPoint x: 439, endPoint y: 270, distance: 14.8
click at [452, 277] on span "Вперед" at bounding box center [451, 280] width 16 height 7
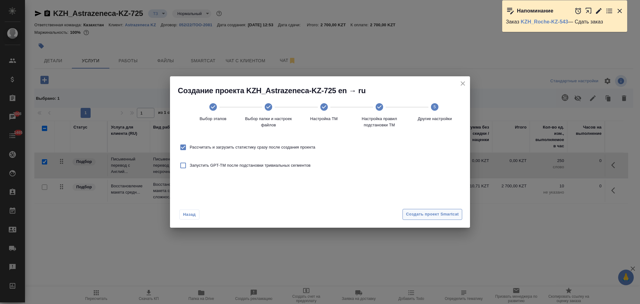
click at [428, 211] on span "Создать проект Smartcat" at bounding box center [432, 214] width 53 height 7
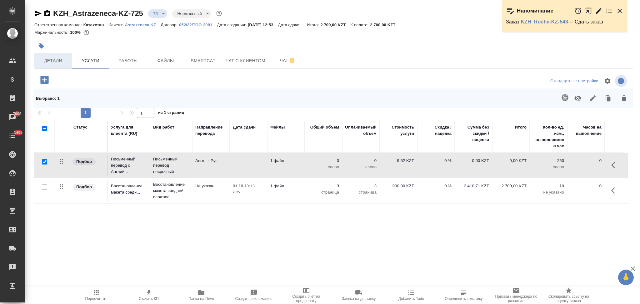
click at [59, 56] on button "Детали" at bounding box center [52, 61] width 37 height 16
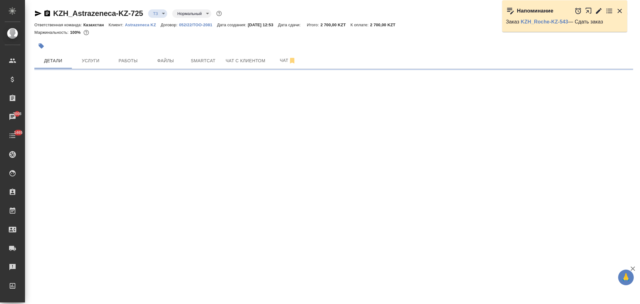
select select "RU"
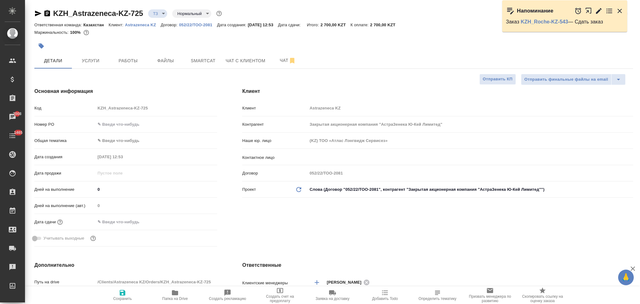
type textarea "x"
click at [339, 157] on input "text" at bounding box center [459, 156] width 301 height 7
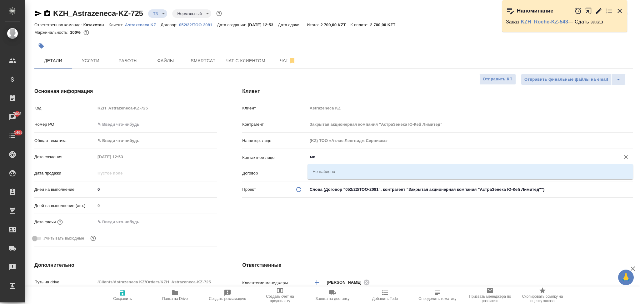
type input "м"
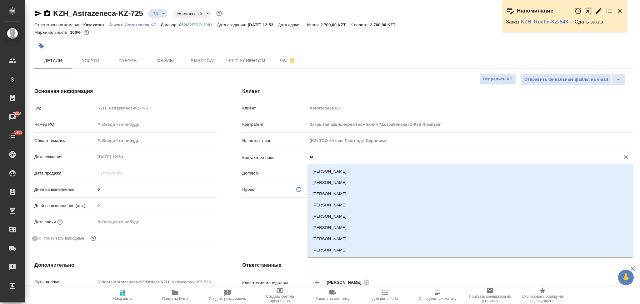
type textarea "x"
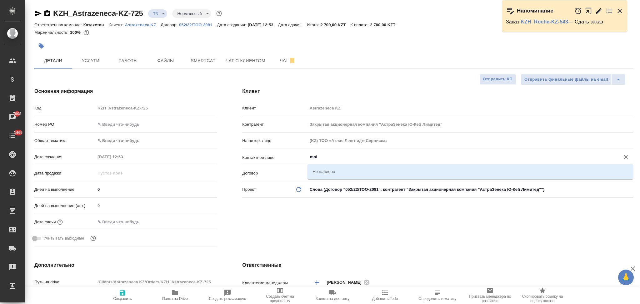
type input "mol"
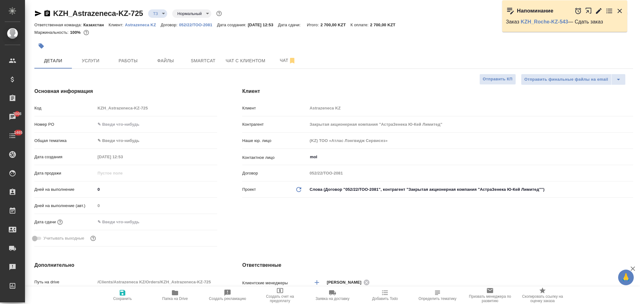
type textarea "x"
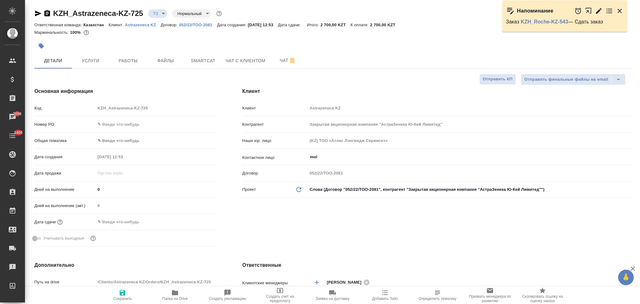
type textarea "x"
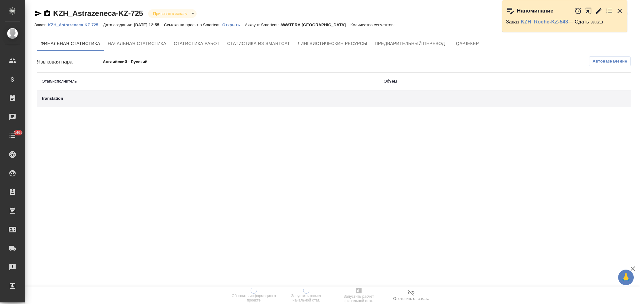
click at [234, 25] on p "Открыть" at bounding box center [233, 24] width 22 height 5
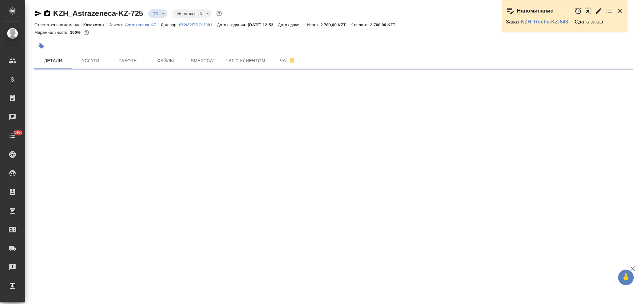
select select "RU"
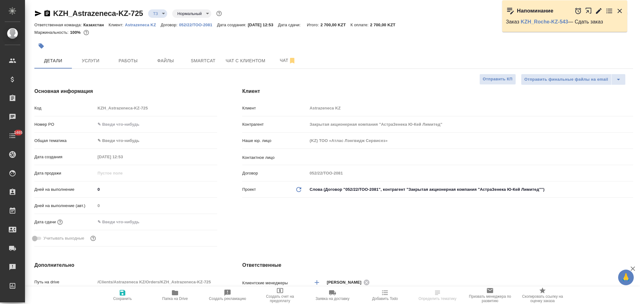
type textarea "x"
click at [329, 160] on input "text" at bounding box center [459, 156] width 301 height 7
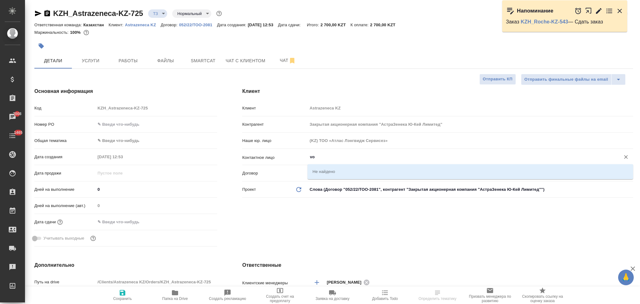
type input "v"
type textarea "x"
type input "mo"
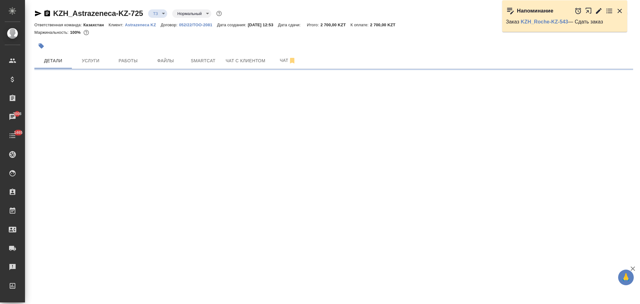
select select "RU"
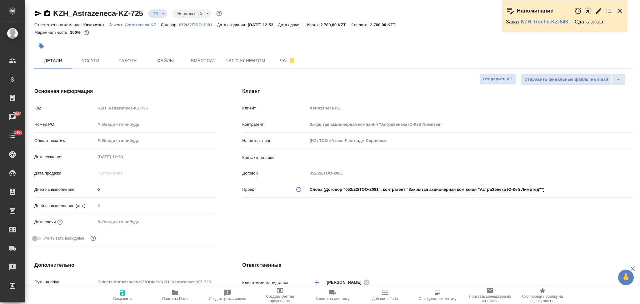
type textarea "x"
click at [329, 159] on input "text" at bounding box center [459, 156] width 301 height 7
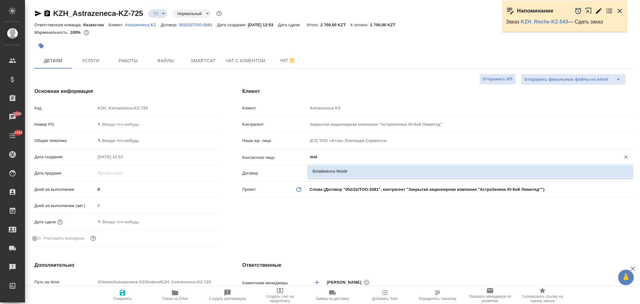
click at [323, 169] on li "Bolatbekova Moldir" at bounding box center [469, 171] width 325 height 11
type input "Bolatbekova Moldir"
type textarea "x"
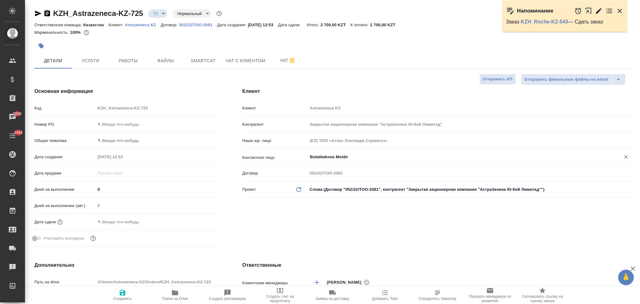
type input "Bolatbekova Moldir"
click at [122, 295] on icon "button" at bounding box center [123, 293] width 6 height 6
type textarea "x"
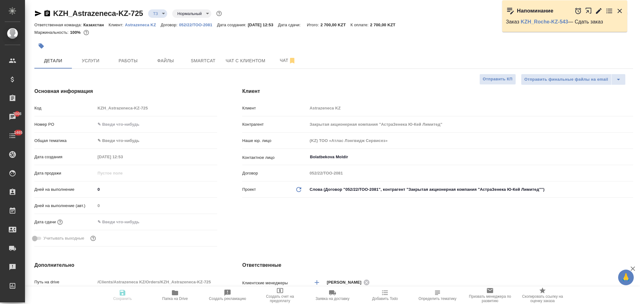
type textarea "x"
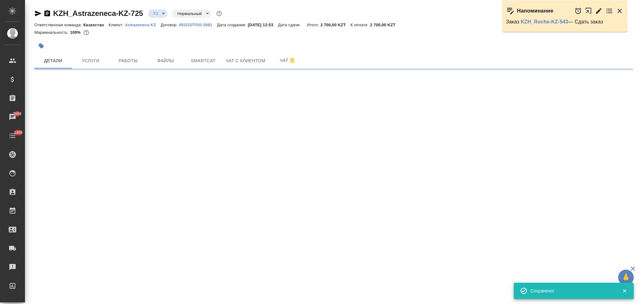
type input "holyTrinity"
select select "RU"
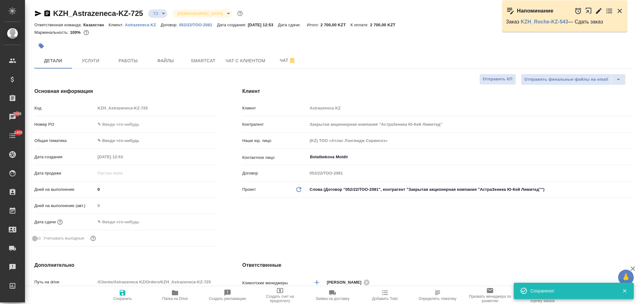
type textarea "x"
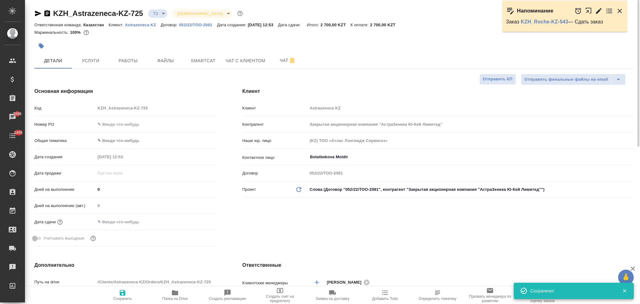
type textarea "x"
click at [96, 64] on span "Услуги" at bounding box center [91, 61] width 30 height 8
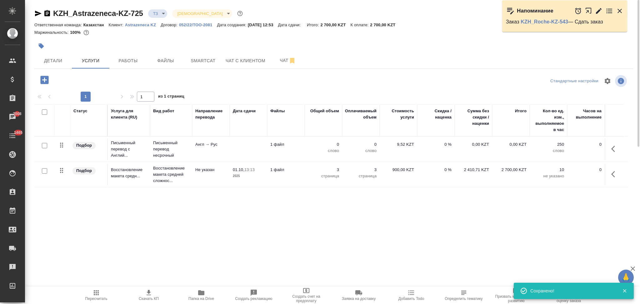
click at [241, 149] on td at bounding box center [248, 149] width 37 height 22
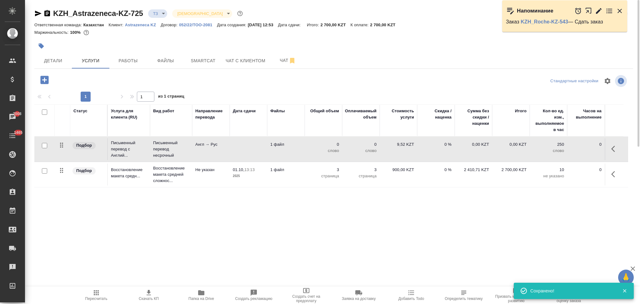
click at [241, 149] on td at bounding box center [248, 149] width 37 height 22
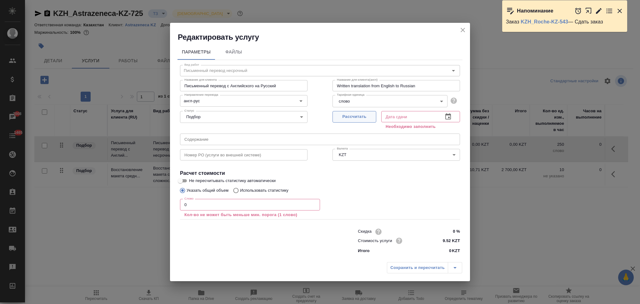
click at [342, 121] on button "Рассчитать" at bounding box center [354, 117] width 44 height 12
type input "01.10.2025 12:57"
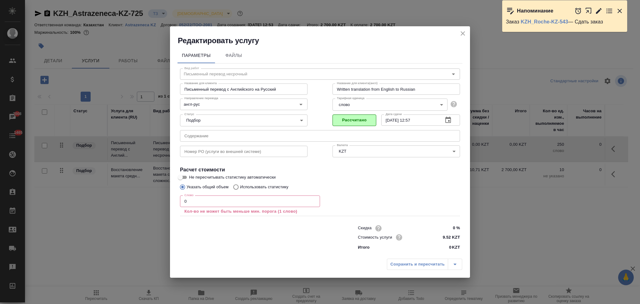
click at [182, 177] on input "Не пересчитывать статистику автоматически" at bounding box center [180, 176] width 22 height 7
checkbox input "true"
drag, startPoint x: 195, startPoint y: 201, endPoint x: 176, endPoint y: 199, distance: 19.2
click at [176, 199] on div "Параметры Файлы Вид работ Письменный перевод несрочный Вид работ Название для к…" at bounding box center [320, 151] width 300 height 210
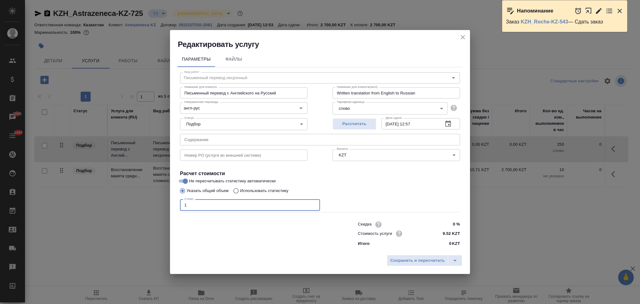
type input "1"
click at [238, 189] on input "Использовать статистику" at bounding box center [235, 191] width 10 height 12
radio input "true"
radio input "false"
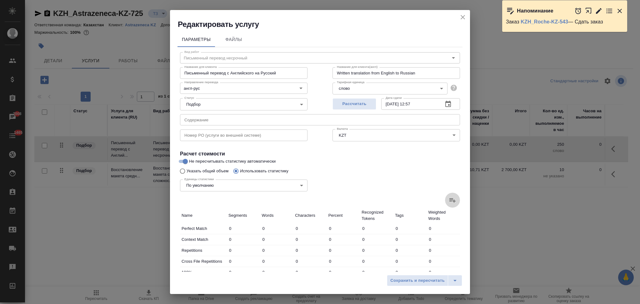
click at [445, 198] on label at bounding box center [452, 199] width 15 height 15
click at [0, 0] on input "file" at bounding box center [0, 0] width 0 height 0
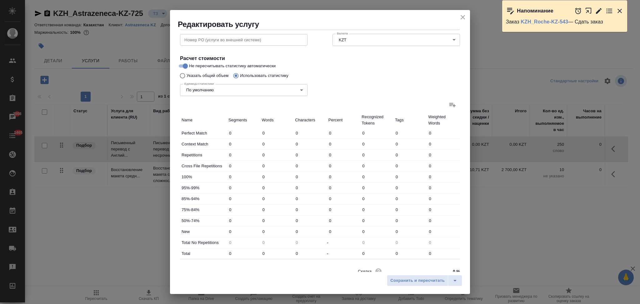
scroll to position [122, 0]
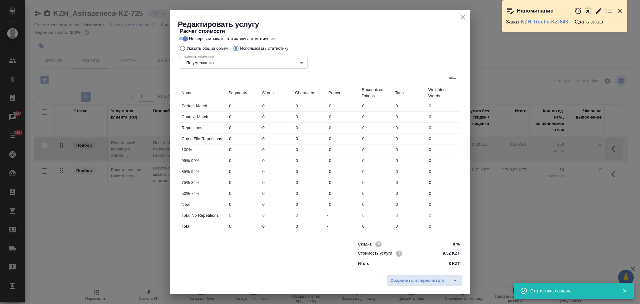
type input "5"
type input "21"
type input "142"
type input "23"
type input "48"
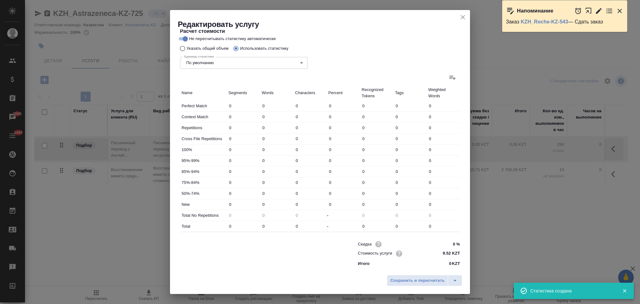
type input "336"
type input "48"
type input "78"
type input "545"
type input "25"
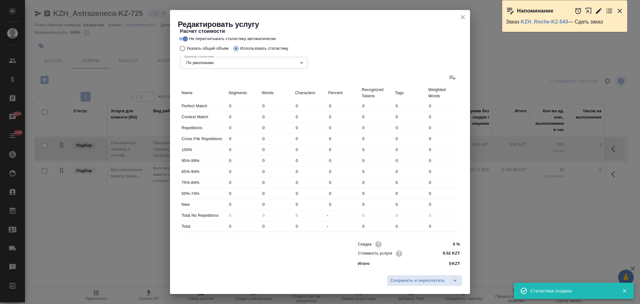
type input "96"
type input "583"
type input "6"
type input "15"
type input "137"
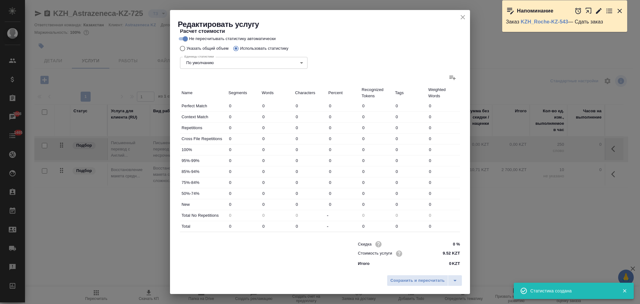
type input "6"
type input "19"
type input "124"
type input "52"
type input "220"
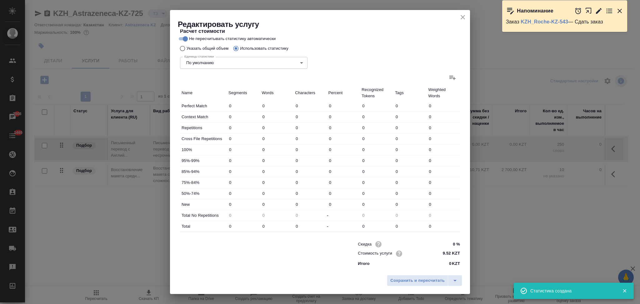
type input "1544"
type input "142"
type input "449"
type input "3075"
type input "165"
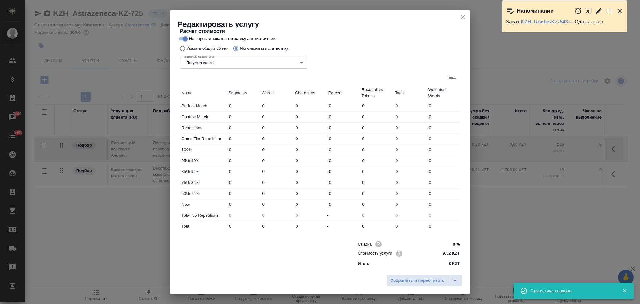
type input "497"
type input "3411"
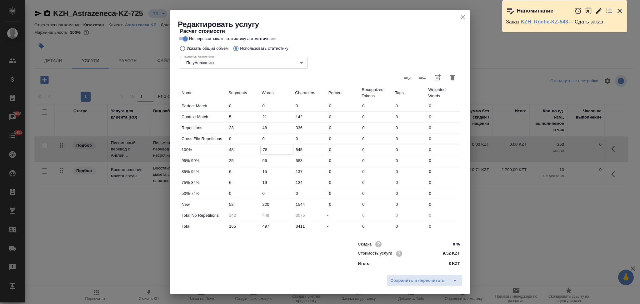
click at [262, 150] on input "78" at bounding box center [277, 149] width 33 height 9
type input "8"
click at [266, 204] on input "220" at bounding box center [277, 204] width 33 height 9
type input "290"
click at [262, 128] on input "48" at bounding box center [277, 127] width 33 height 9
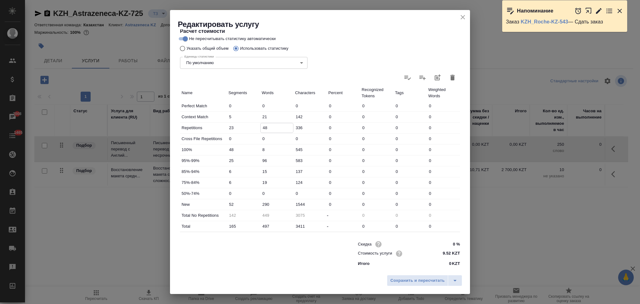
type input "8"
type input "489"
type input "8"
drag, startPoint x: 266, startPoint y: 205, endPoint x: 261, endPoint y: 204, distance: 4.2
click at [261, 204] on input "290" at bounding box center [277, 204] width 33 height 9
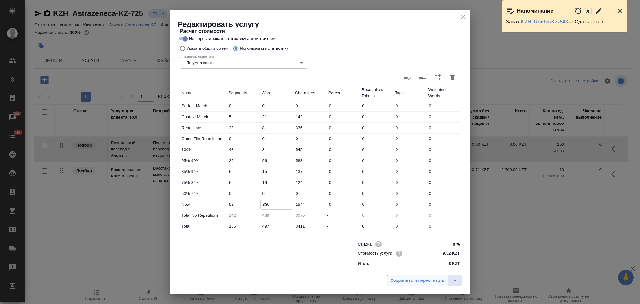
type input "330"
click at [426, 280] on span "Сохранить и пересчитать" at bounding box center [417, 280] width 54 height 7
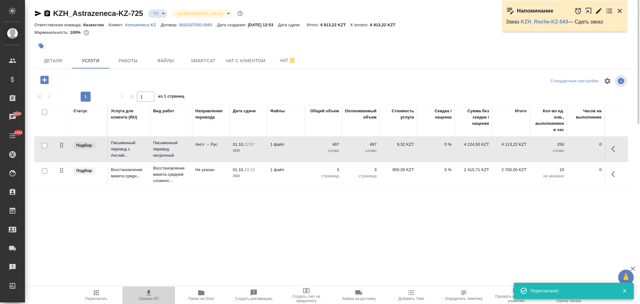
click at [148, 292] on icon "button" at bounding box center [148, 292] width 4 height 5
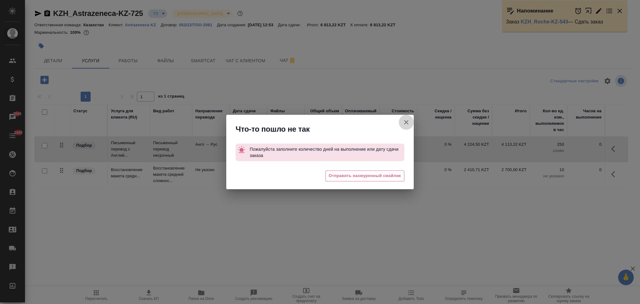
click at [404, 124] on icon "button" at bounding box center [405, 121] width 7 height 7
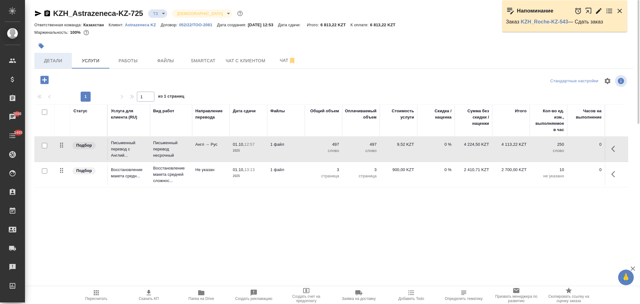
click at [61, 61] on span "Детали" at bounding box center [53, 61] width 30 height 8
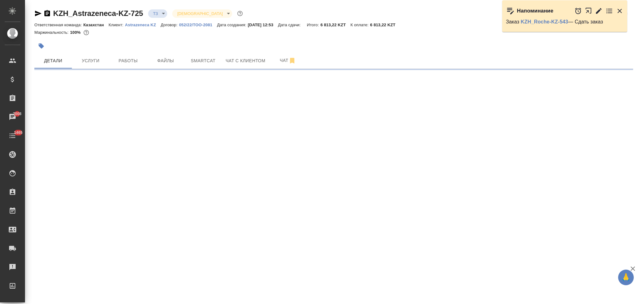
select select "RU"
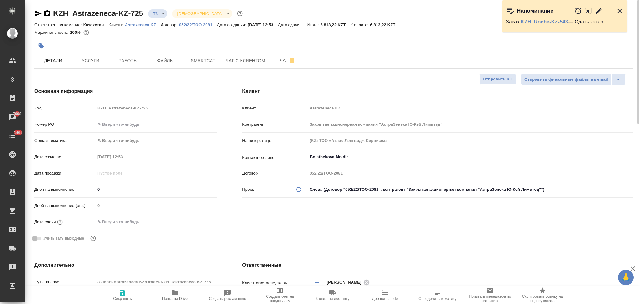
type textarea "x"
drag, startPoint x: 120, startPoint y: 221, endPoint x: 131, endPoint y: 224, distance: 11.4
click at [121, 222] on input "text" at bounding box center [122, 221] width 55 height 9
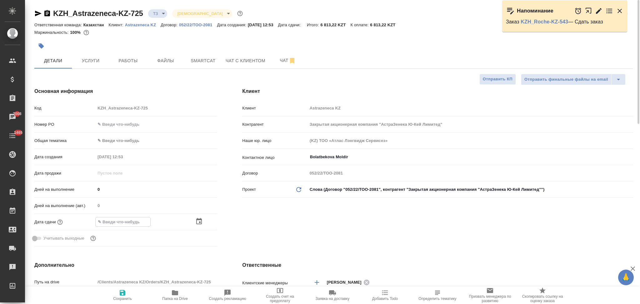
click at [199, 221] on icon "button" at bounding box center [198, 220] width 7 height 7
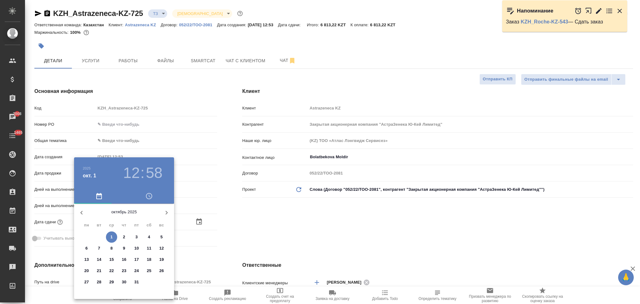
click at [123, 237] on p "2" at bounding box center [124, 237] width 2 height 6
type input "02.10.2025 12:58"
type textarea "x"
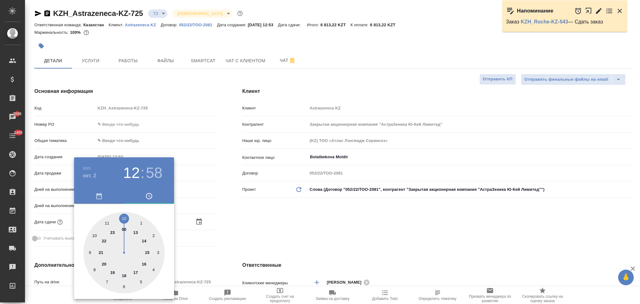
click at [94, 234] on div at bounding box center [123, 252] width 81 height 81
type input "02.10.2025 10:58"
type textarea "x"
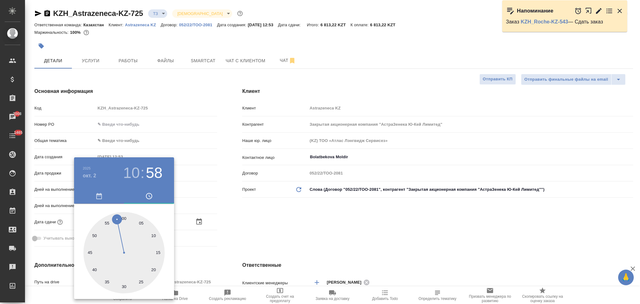
click at [123, 285] on div at bounding box center [123, 252] width 81 height 81
type input "02.10.2025 10:30"
type textarea "x"
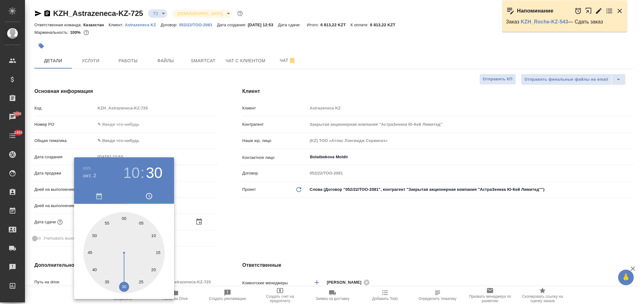
click at [225, 224] on div at bounding box center [320, 152] width 640 height 304
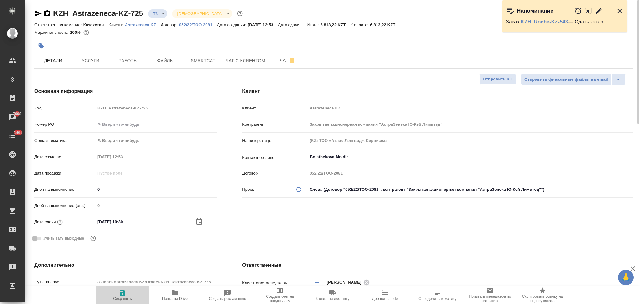
click at [119, 293] on icon "button" at bounding box center [122, 292] width 7 height 7
type textarea "x"
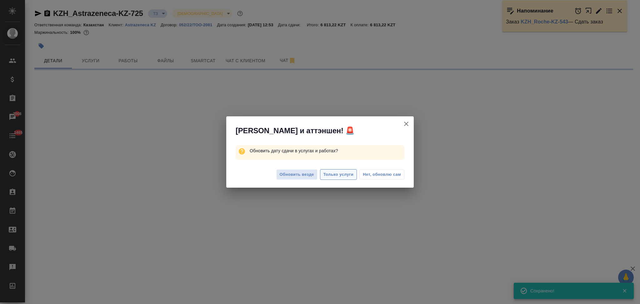
select select "RU"
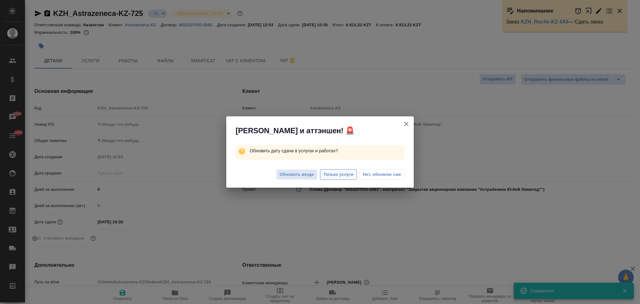
type textarea "x"
click at [335, 176] on span "Только услуги" at bounding box center [338, 174] width 30 height 7
type textarea "x"
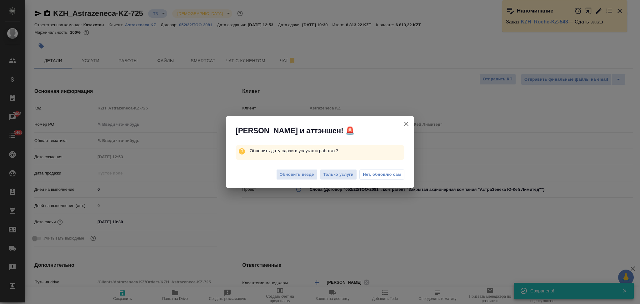
type textarea "x"
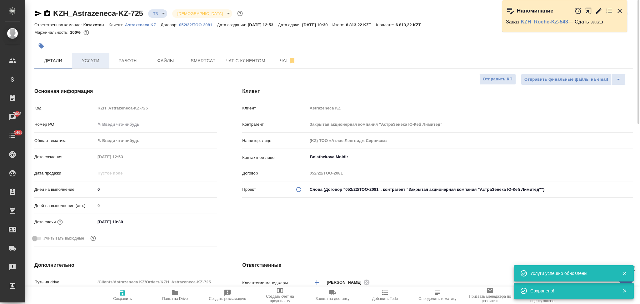
click at [89, 67] on button "Услуги" at bounding box center [90, 61] width 37 height 16
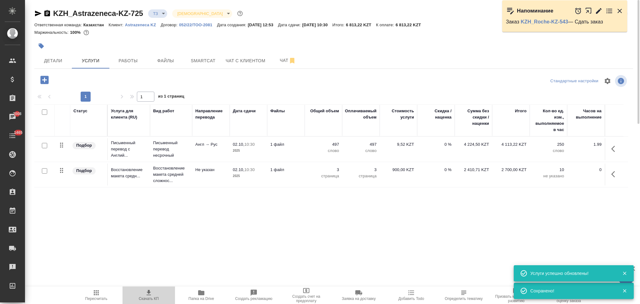
click at [147, 294] on icon "button" at bounding box center [148, 292] width 7 height 7
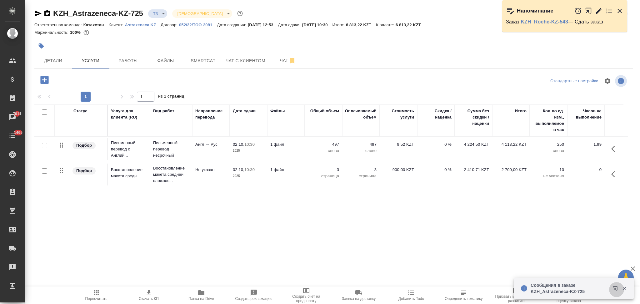
click at [617, 287] on icon "button" at bounding box center [616, 288] width 7 height 7
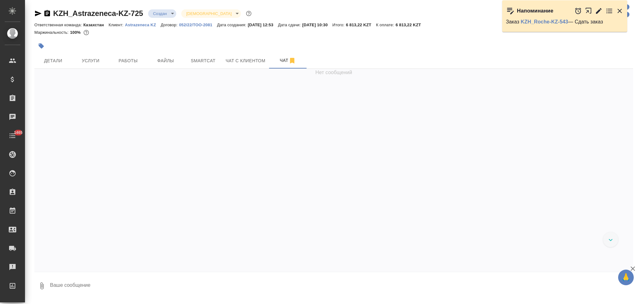
scroll to position [38, 0]
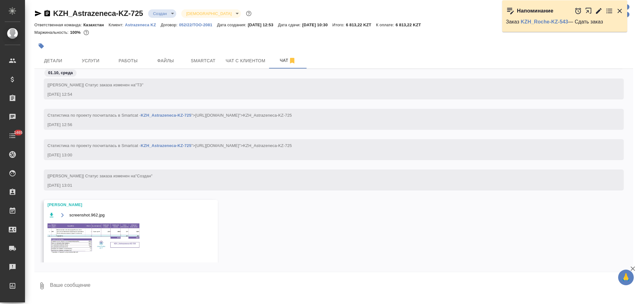
click at [74, 242] on img at bounding box center [94, 238] width 94 height 32
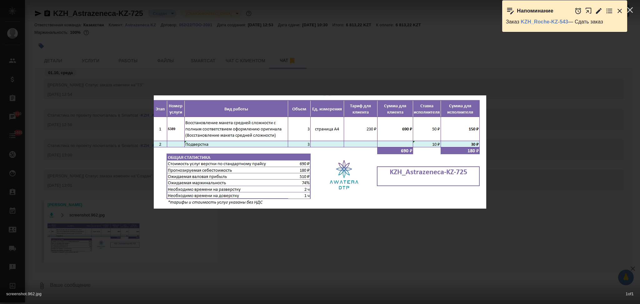
click at [103, 159] on div "screenshot.962.jpg 1 of 1" at bounding box center [320, 152] width 640 height 304
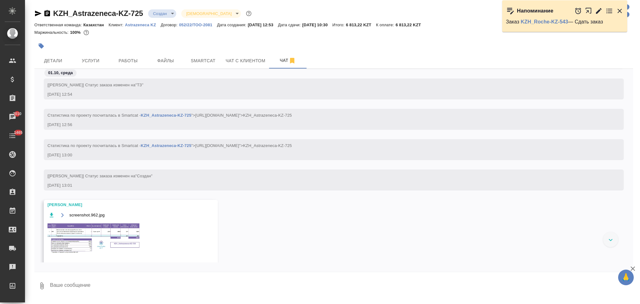
scroll to position [71, 0]
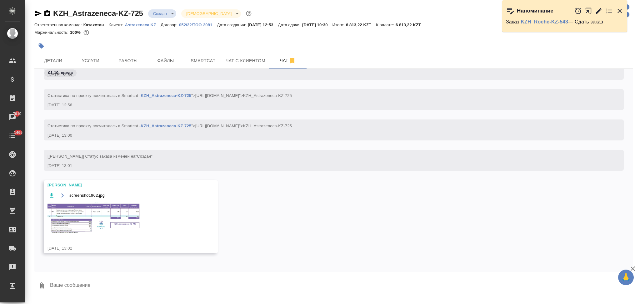
click at [75, 211] on img at bounding box center [94, 218] width 94 height 32
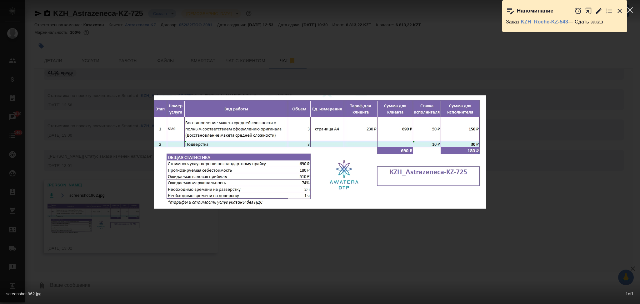
click at [109, 176] on div "screenshot.962.jpg 1 of 1" at bounding box center [320, 152] width 640 height 304
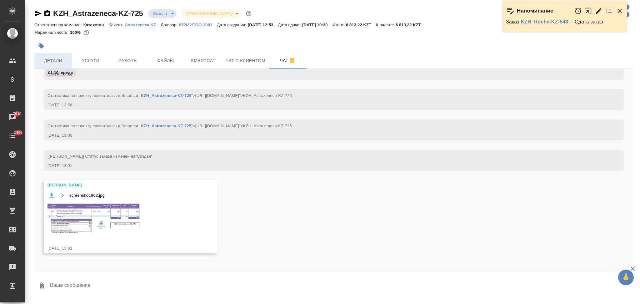
click at [61, 61] on span "Детали" at bounding box center [53, 61] width 30 height 8
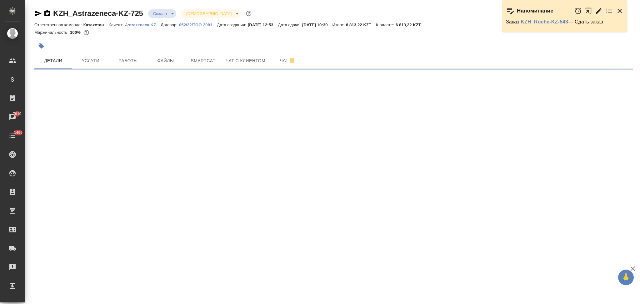
select select "RU"
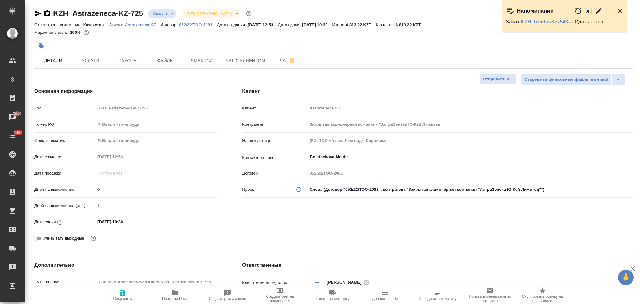
type textarea "x"
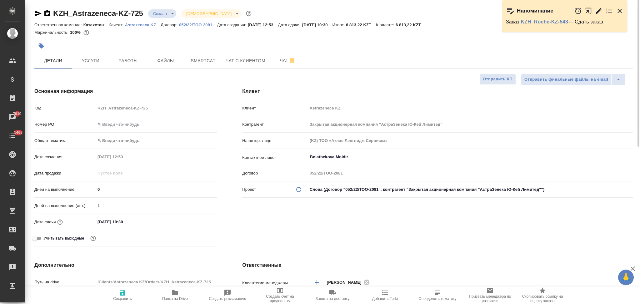
type textarea "x"
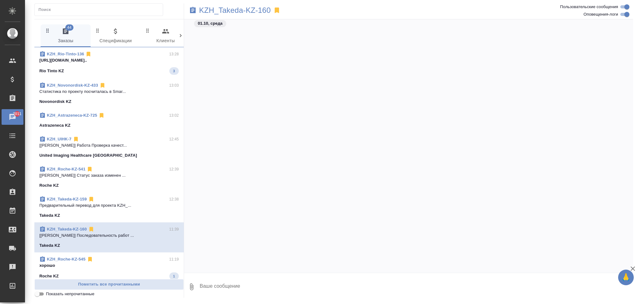
scroll to position [483, 0]
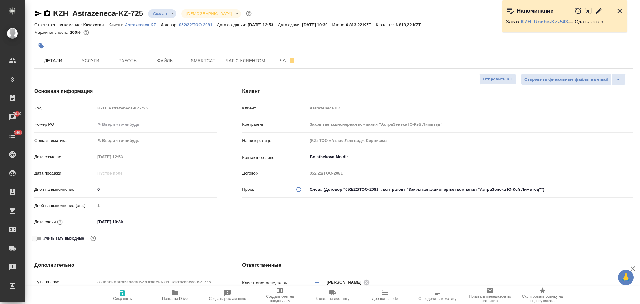
select select "RU"
click at [119, 120] on input "text" at bounding box center [156, 124] width 122 height 9
paste input "Подтверждаем. 2605512991 – PO."
drag, startPoint x: 131, startPoint y: 122, endPoint x: 100, endPoint y: 120, distance: 31.0
click at [100, 120] on input "Подтверждаем. 2605512991 – PO." at bounding box center [156, 124] width 121 height 9
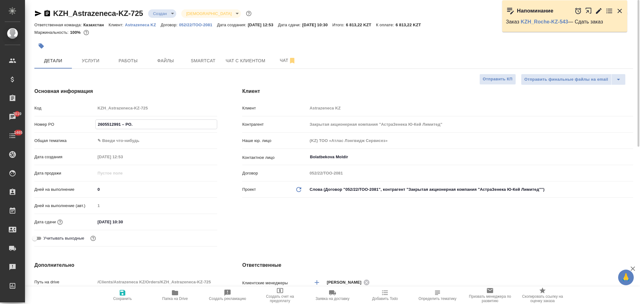
type input "2605512991 – PO."
click at [120, 294] on icon "button" at bounding box center [123, 293] width 6 height 6
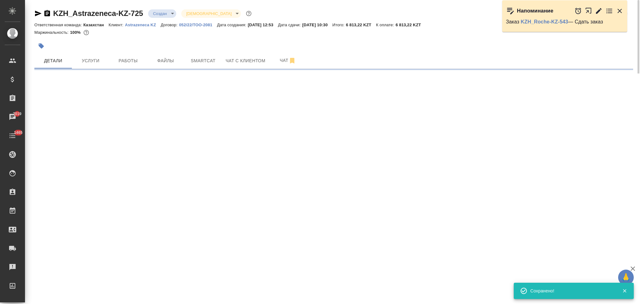
select select "RU"
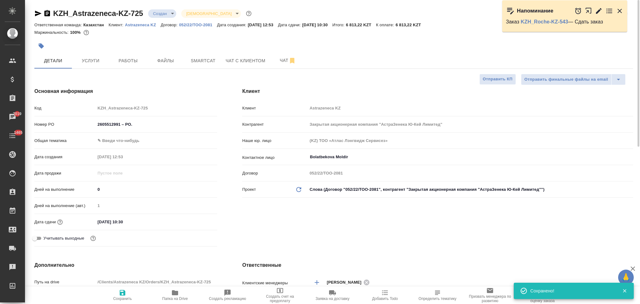
type textarea "x"
type input "[PERSON_NAME]"
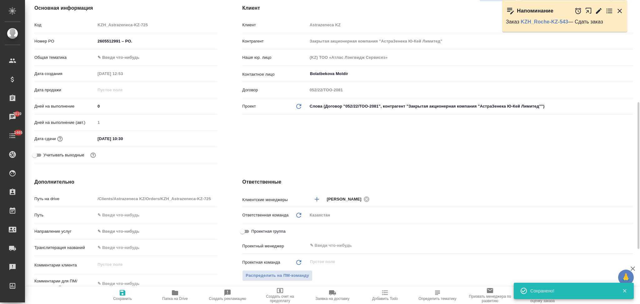
scroll to position [125, 0]
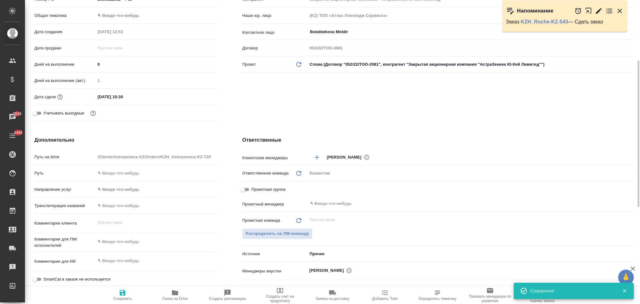
type textarea "x"
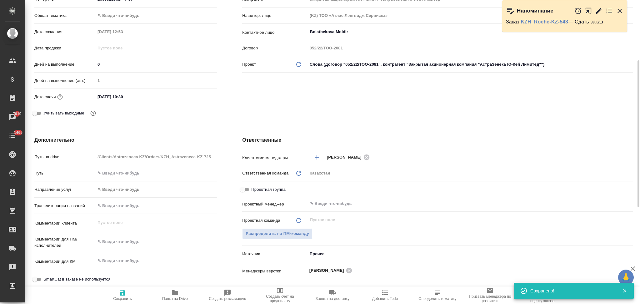
type textarea "x"
click at [128, 237] on textarea at bounding box center [156, 241] width 121 height 11
paste textarea "прошу переводить логотип по примеру скрина."
type textarea "x"
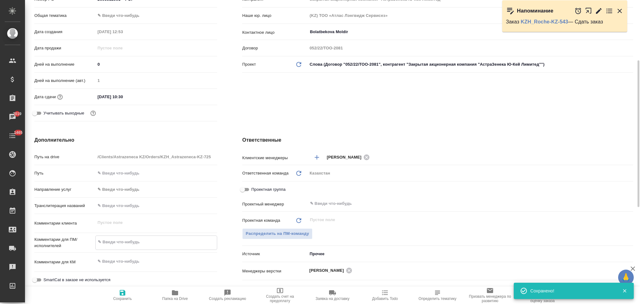
type textarea "прошу переводить логотип по примеру скрина."
type textarea "x"
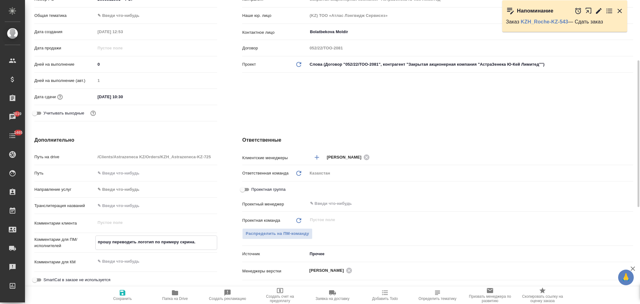
type textarea "прошу переводить логотип по примеру скрина"
type textarea "x"
type textarea "прошу переводить логотип по примеру скрина"
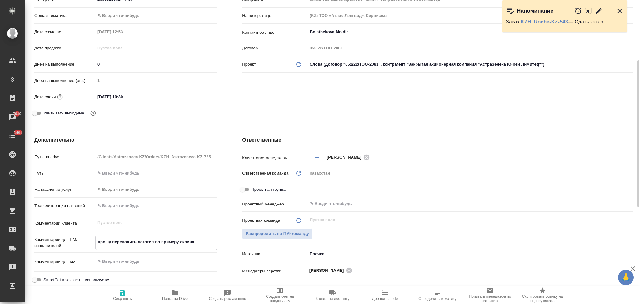
type textarea "x"
type textarea "прошу переводить логотип по примеру скрина [PERSON_NAME]"
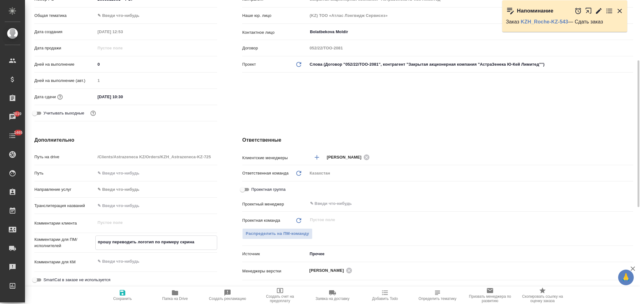
type textarea "x"
type textarea "прошу переводить логотип по примеру скрина [PERSON_NAME]"
type textarea "x"
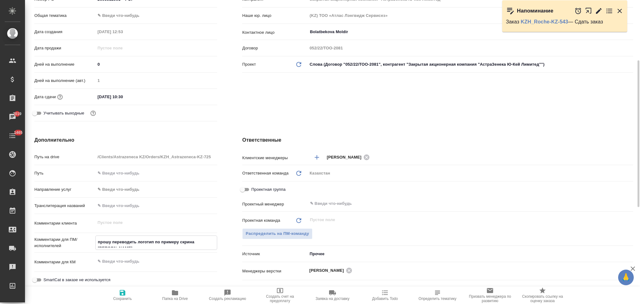
type textarea "x"
type textarea "прошу переводить логотип по примеру скрина в р"
type textarea "x"
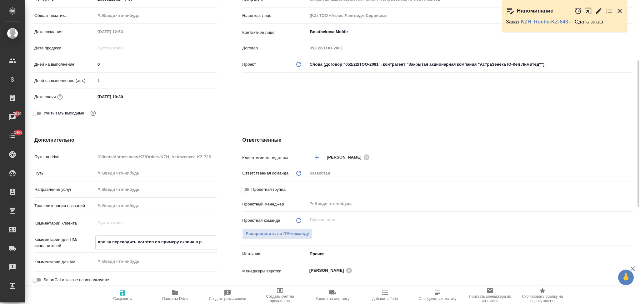
type textarea "x"
type textarea "прошу переводить логотип по примеру скрина в ре"
type textarea "x"
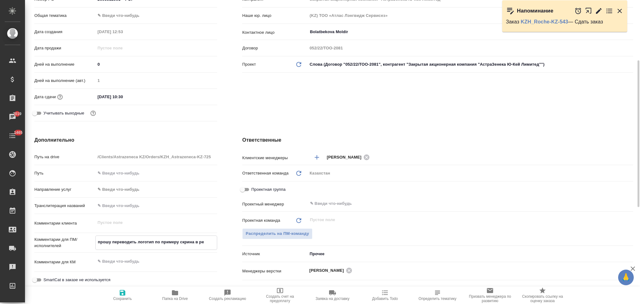
type textarea "прошу переводить логотип по примеру скрина в [GEOGRAPHIC_DATA]"
type textarea "x"
type textarea "прошу переводить логотип по примеру скрина в [GEOGRAPHIC_DATA]"
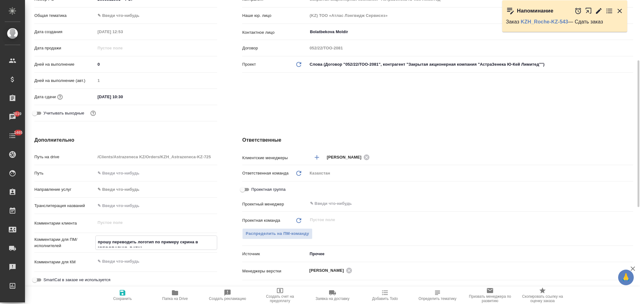
type textarea "x"
type textarea "прошу переводить логотип по примеру скрина в [GEOGRAPHIC_DATA]"
type textarea "x"
click at [123, 295] on icon "button" at bounding box center [123, 293] width 6 height 6
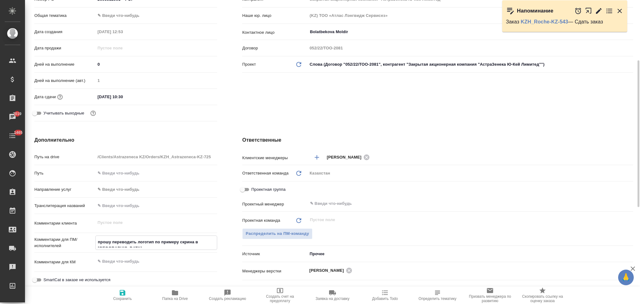
type textarea "x"
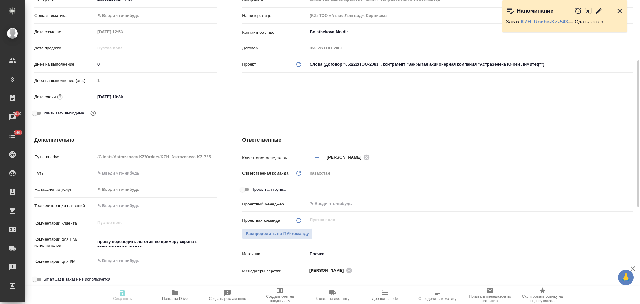
type textarea "x"
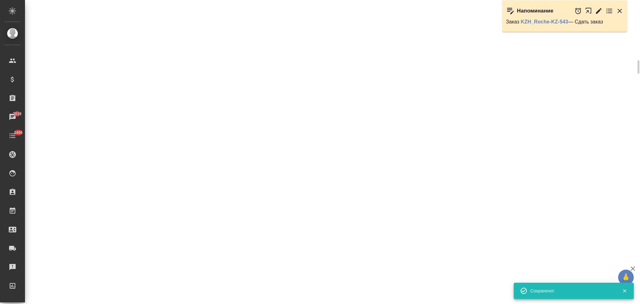
select select "RU"
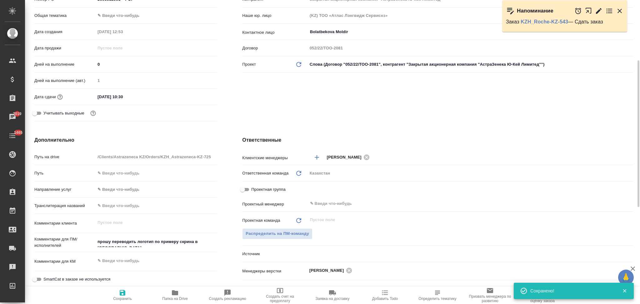
type textarea "x"
click at [174, 294] on icon "button" at bounding box center [175, 292] width 6 height 5
type textarea "x"
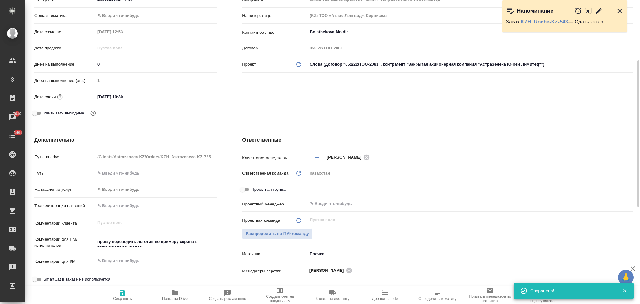
type textarea "x"
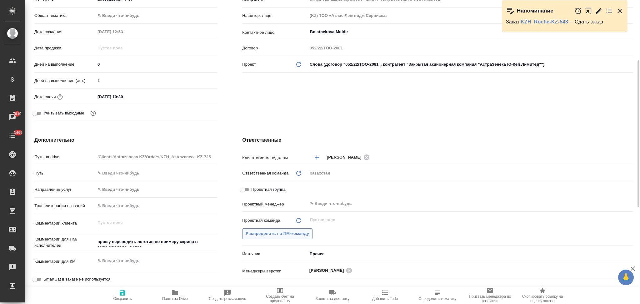
click at [280, 231] on span "Распределить на ПМ-команду" at bounding box center [277, 233] width 63 height 7
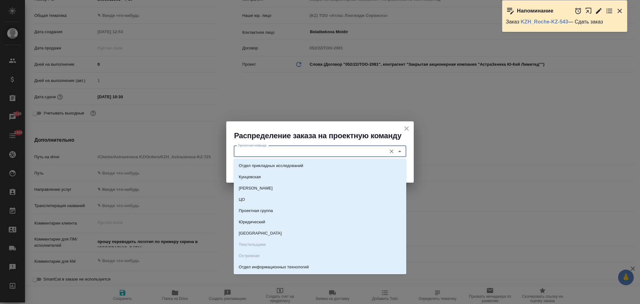
click at [272, 151] on input "Проектная команда" at bounding box center [310, 150] width 148 height 7
click at [260, 220] on p "Юридический" at bounding box center [252, 222] width 27 height 6
type input "Юридический"
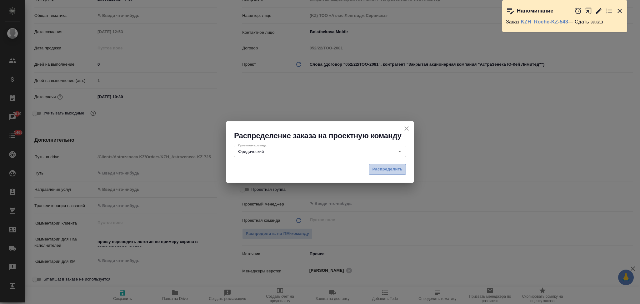
click at [381, 170] on span "Распределить" at bounding box center [387, 169] width 30 height 7
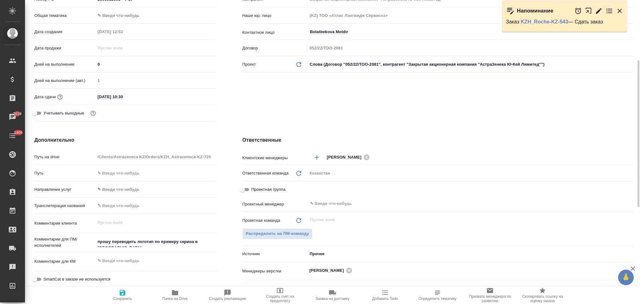
type textarea "x"
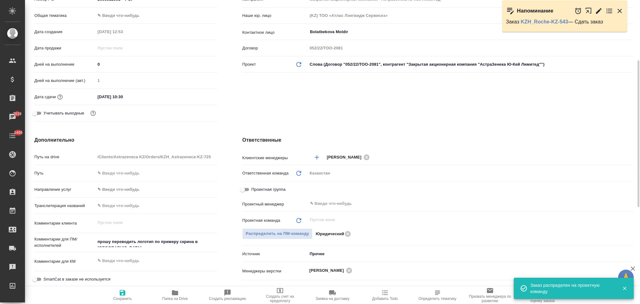
scroll to position [0, 0]
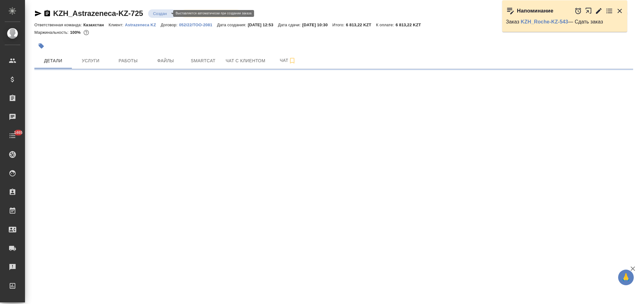
click at [154, 14] on body "🙏 .cls-1 fill:#fff; AWATERA Aslanukova Sati Клиенты Спецификации Заказы Чаты 14…" at bounding box center [320, 152] width 640 height 304
select select "RU"
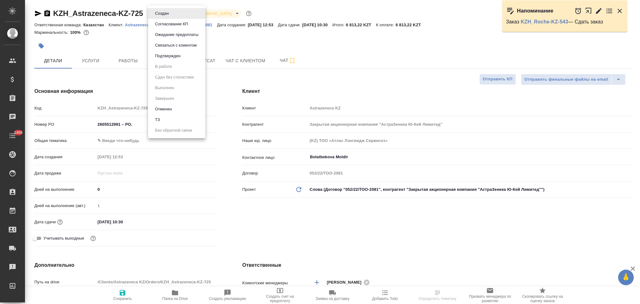
type textarea "x"
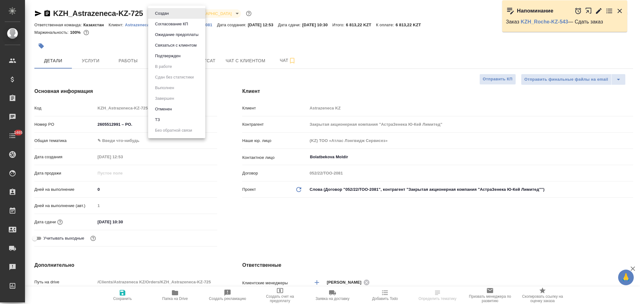
type textarea "x"
click at [159, 53] on button "Подтвержден" at bounding box center [167, 55] width 29 height 7
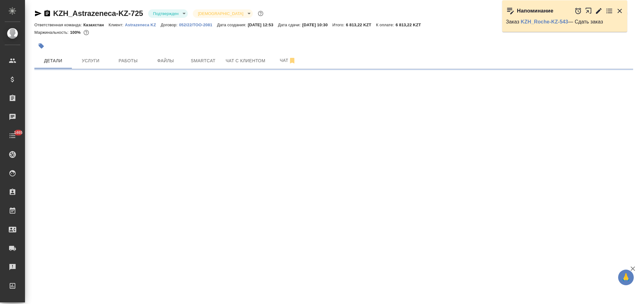
select select "RU"
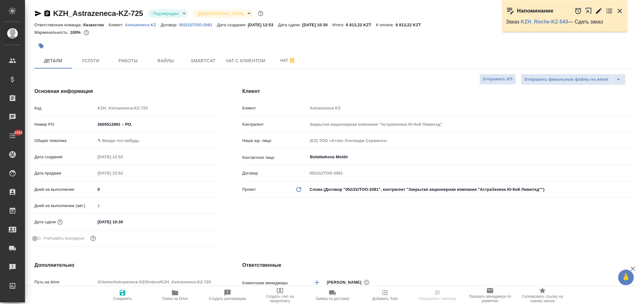
type textarea "x"
click at [36, 12] on icon "button" at bounding box center [38, 14] width 7 height 6
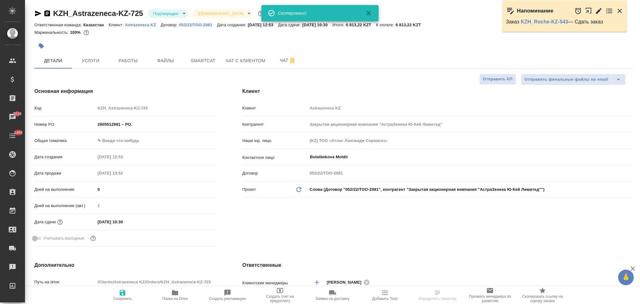
type textarea "x"
select select "RU"
type textarea "x"
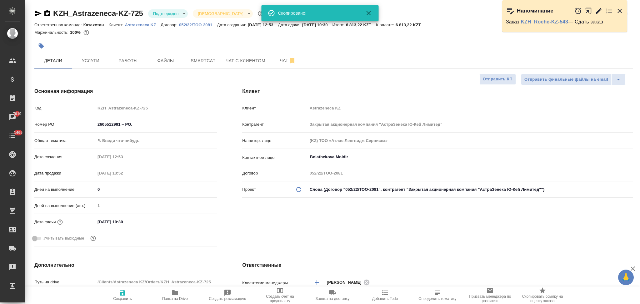
type textarea "x"
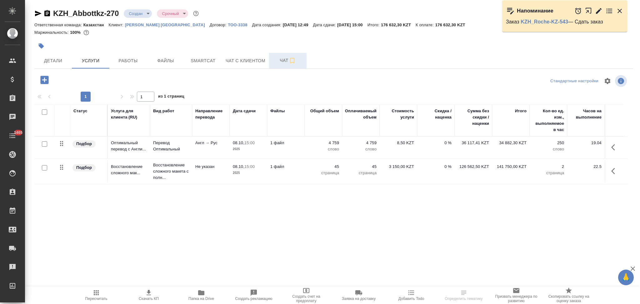
click at [280, 58] on span "Чат" at bounding box center [288, 61] width 30 height 8
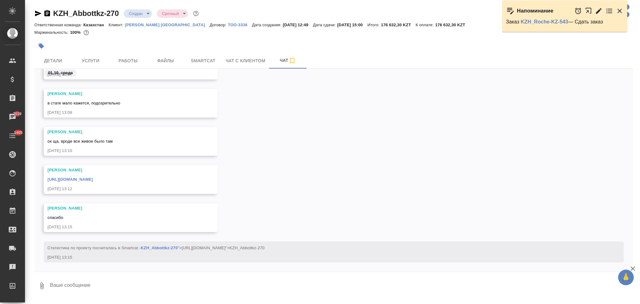
scroll to position [372, 0]
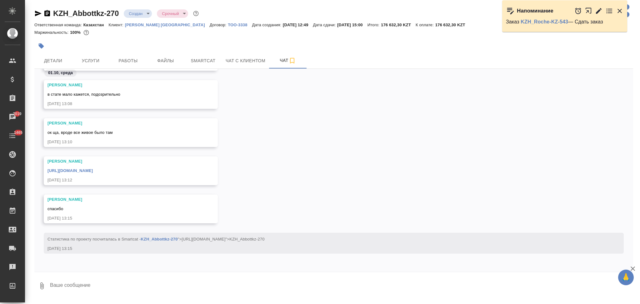
click at [93, 171] on link "[URL][DOMAIN_NAME]" at bounding box center [69, 170] width 45 height 5
click at [209, 61] on span "Smartcat" at bounding box center [203, 61] width 30 height 8
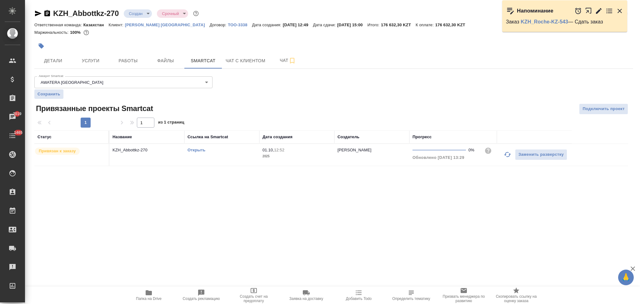
click at [196, 148] on link "Открыть" at bounding box center [196, 149] width 18 height 5
click at [56, 58] on span "Детали" at bounding box center [53, 61] width 30 height 8
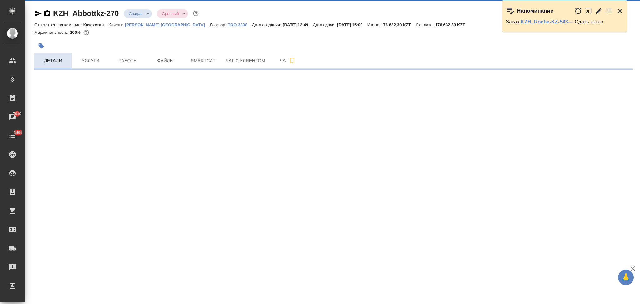
select select "RU"
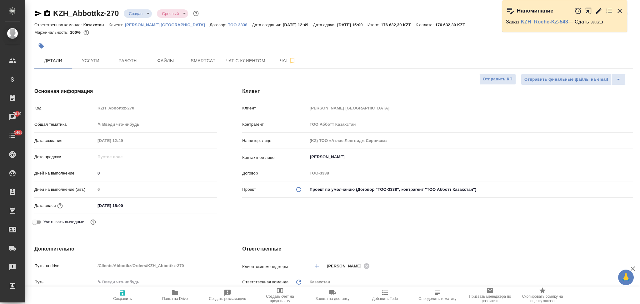
type textarea "x"
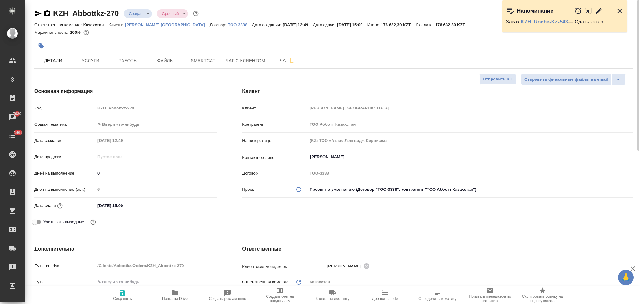
type textarea "x"
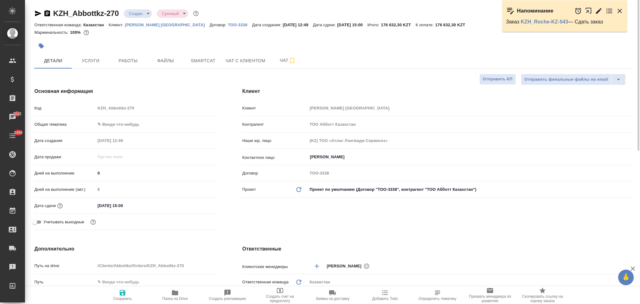
type textarea "x"
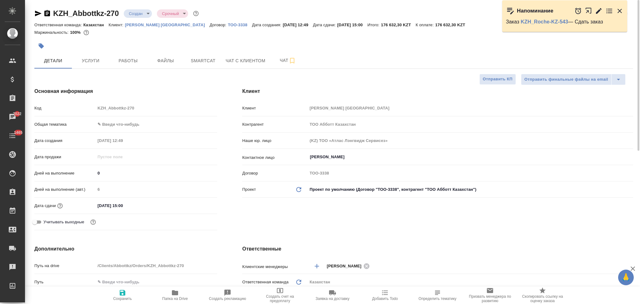
type textarea "x"
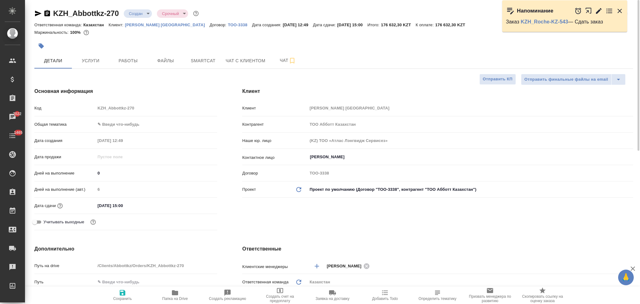
type textarea "x"
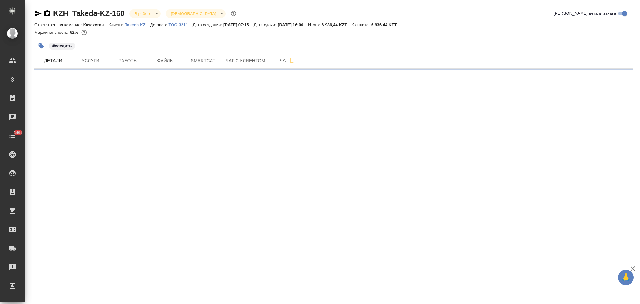
select select "RU"
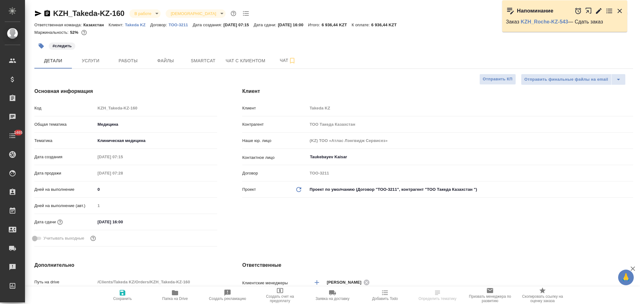
type textarea "x"
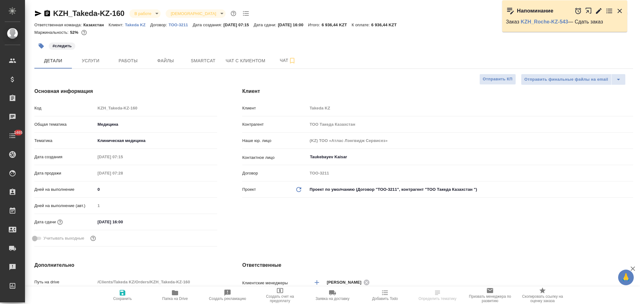
type textarea "x"
click at [208, 57] on span "Smartcat" at bounding box center [203, 61] width 30 height 8
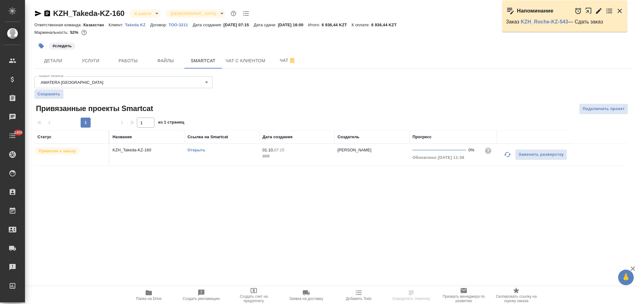
click at [200, 149] on link "Открыть" at bounding box center [196, 149] width 18 height 5
click at [59, 65] on button "Детали" at bounding box center [52, 61] width 37 height 16
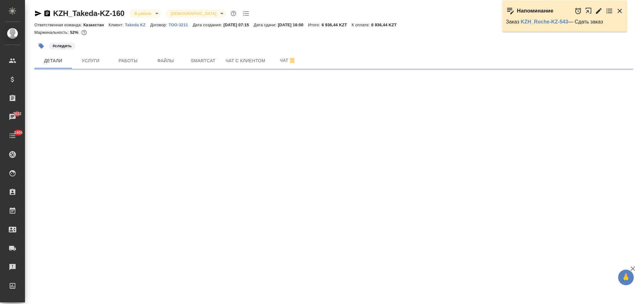
select select "RU"
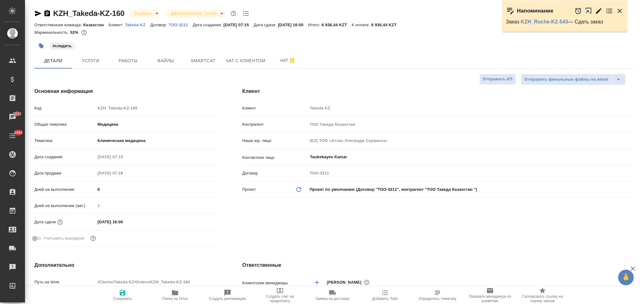
type textarea "x"
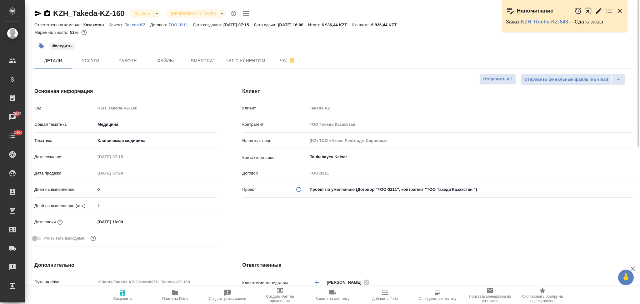
type textarea "x"
click at [92, 63] on span "Услуги" at bounding box center [91, 61] width 30 height 8
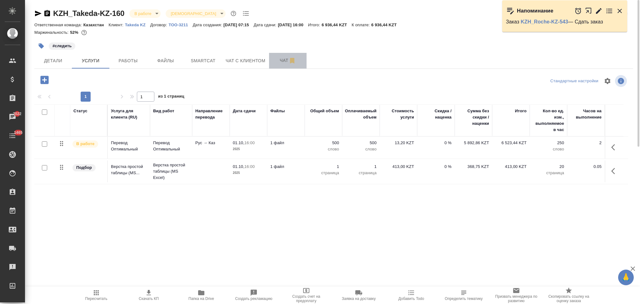
click at [277, 59] on span "Чат" at bounding box center [288, 61] width 30 height 8
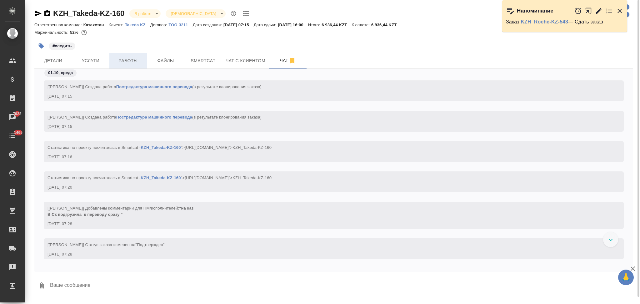
click at [124, 63] on span "Работы" at bounding box center [128, 61] width 30 height 8
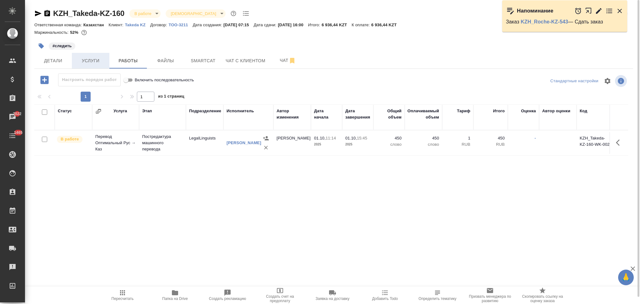
click at [95, 65] on button "Услуги" at bounding box center [90, 61] width 37 height 16
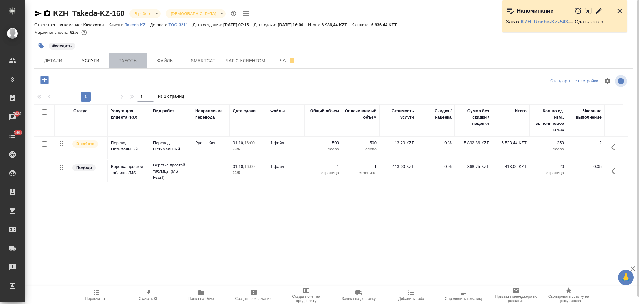
click at [131, 63] on span "Работы" at bounding box center [128, 61] width 30 height 8
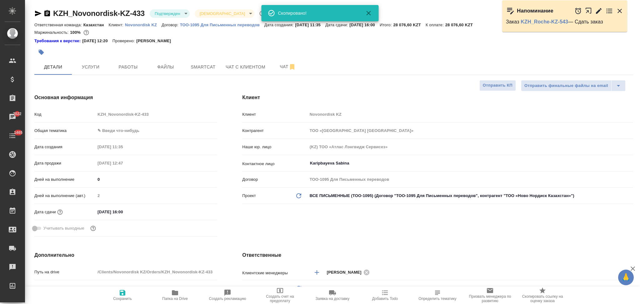
select select "RU"
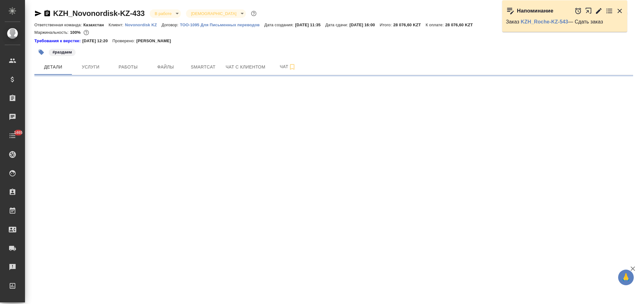
select select "RU"
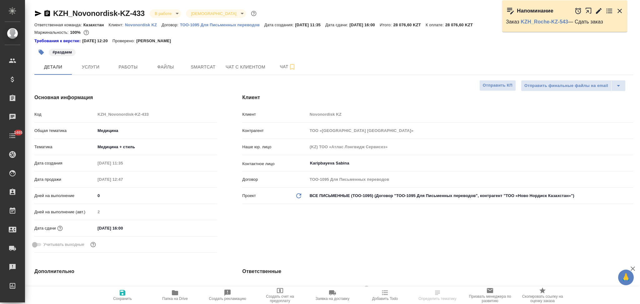
type textarea "x"
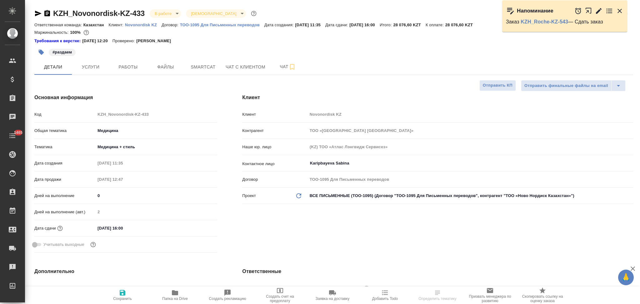
type textarea "x"
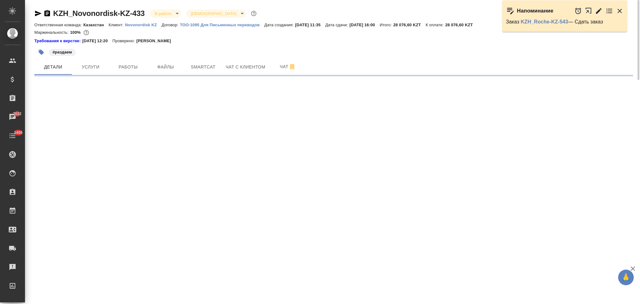
select select "RU"
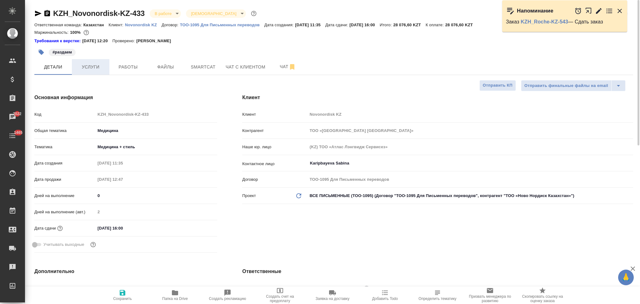
type textarea "x"
click at [94, 69] on span "Услуги" at bounding box center [91, 67] width 30 height 8
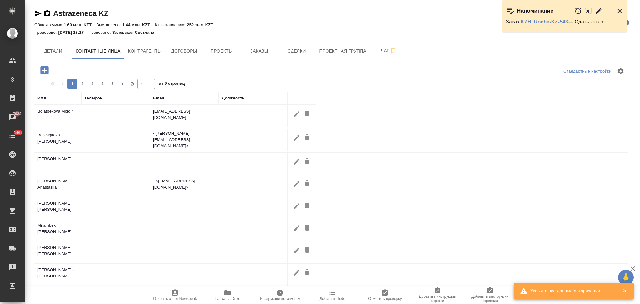
select select "RU"
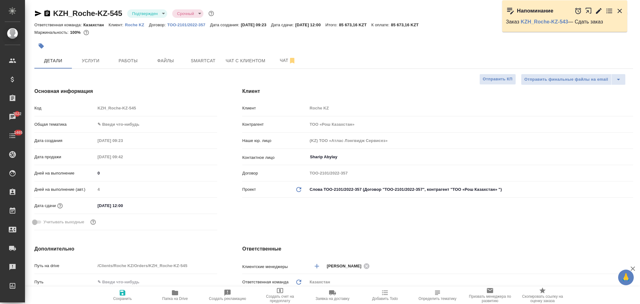
select select "RU"
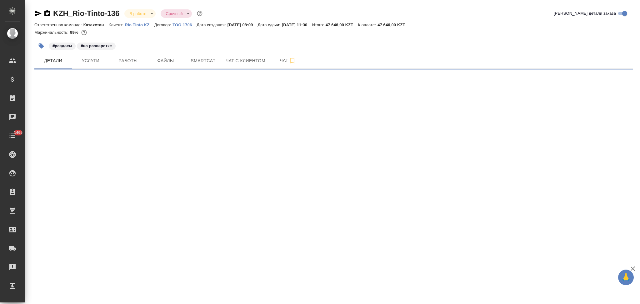
select select "RU"
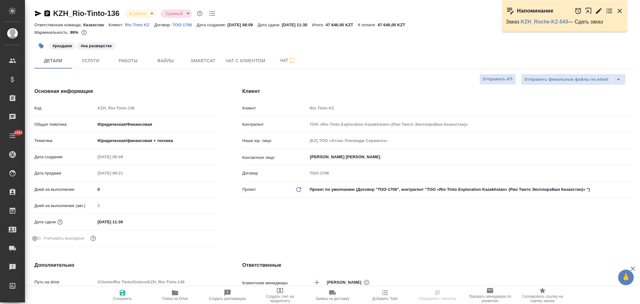
type textarea "x"
type input "ТОО «Rio Tinto Exploration Kazakhstan» (Рио Тинто Эксплорэйшн Казахстан)»"
type textarea "x"
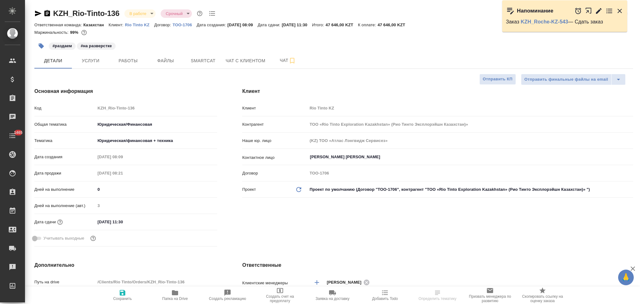
type textarea "x"
type input "ТОО «Rio Tinto Exploration Kazakhstan» (Рио Тинто Эксплорэйшн Казахстан)»"
type textarea "x"
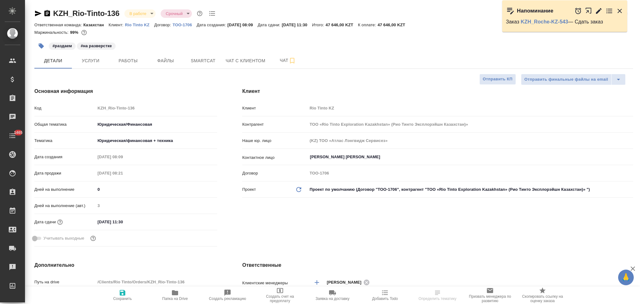
type textarea "x"
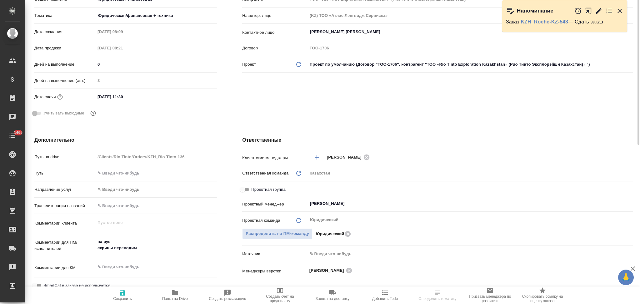
scroll to position [83, 0]
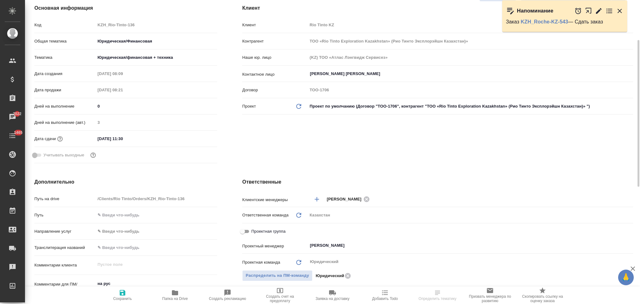
select select "RU"
type textarea "x"
type input "ТОО «Rio Tinto Exploration Kazakhstan» (Рио Тинто Эксплорэйшн Казахстан)»"
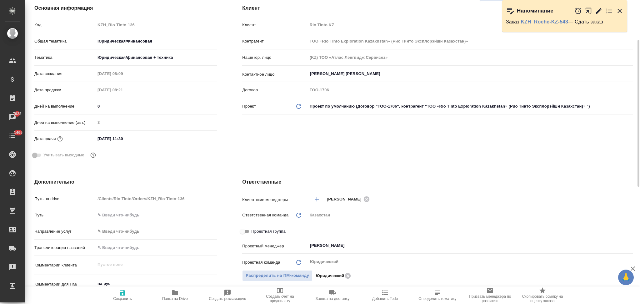
type textarea "x"
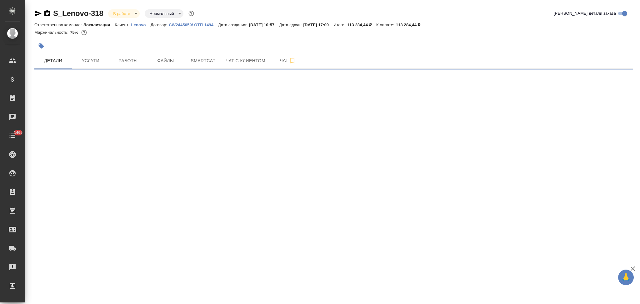
select select "RU"
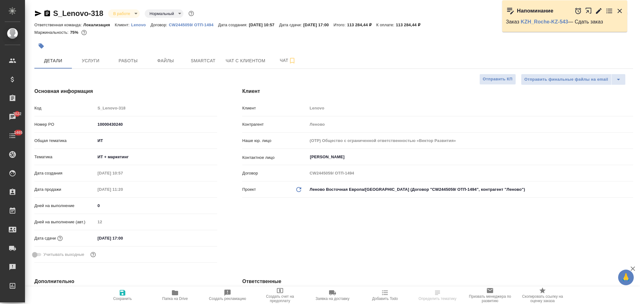
select select "RU"
type textarea "x"
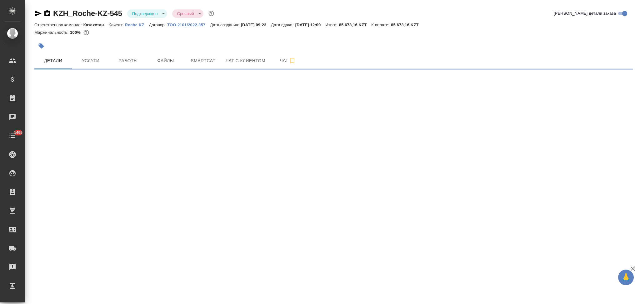
select select "RU"
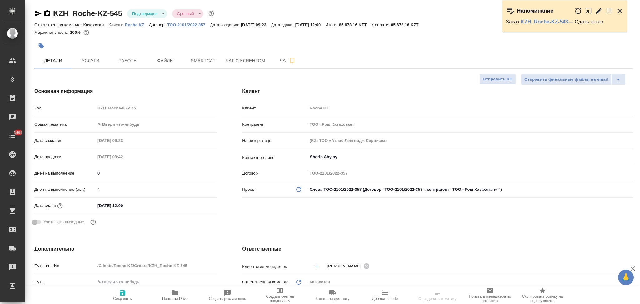
type textarea "x"
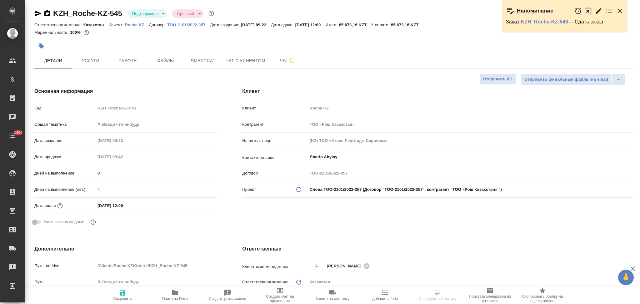
type textarea "x"
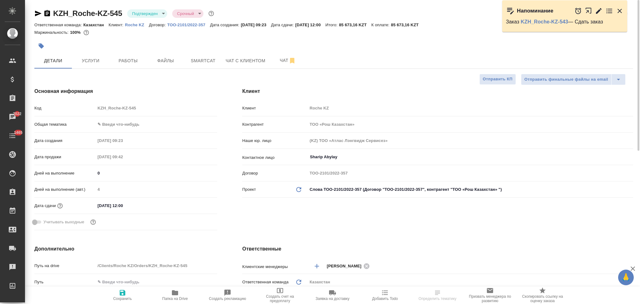
type textarea "x"
select select "RU"
type textarea "x"
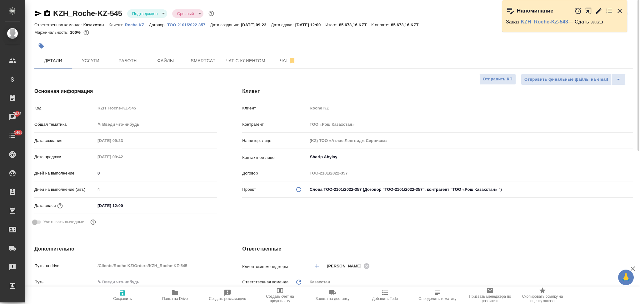
type textarea "x"
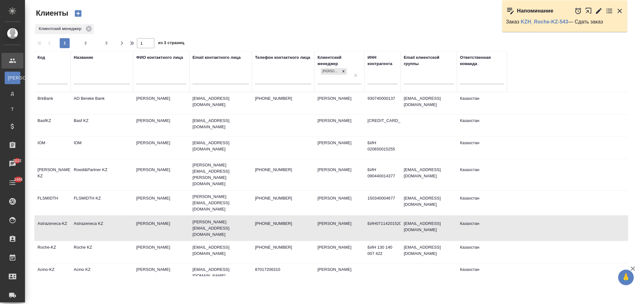
select select "RU"
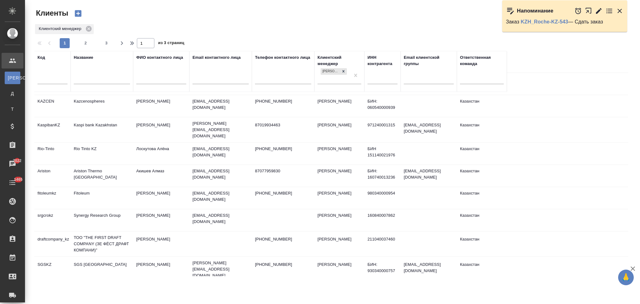
scroll to position [377, 0]
click at [89, 81] on input "text" at bounding box center [102, 80] width 56 height 8
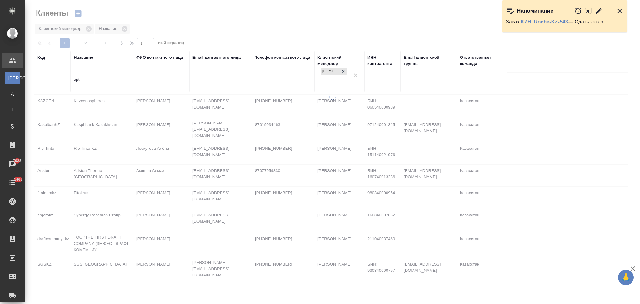
scroll to position [0, 0]
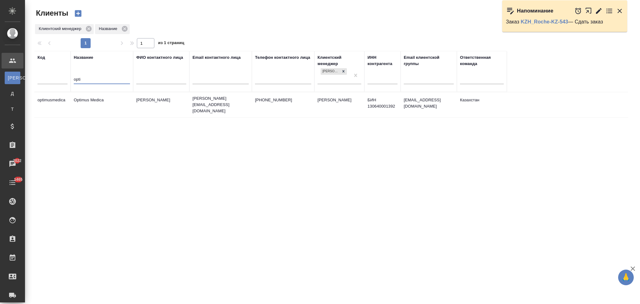
type input "opti"
click at [115, 104] on td "Optimus Medica" at bounding box center [102, 105] width 62 height 22
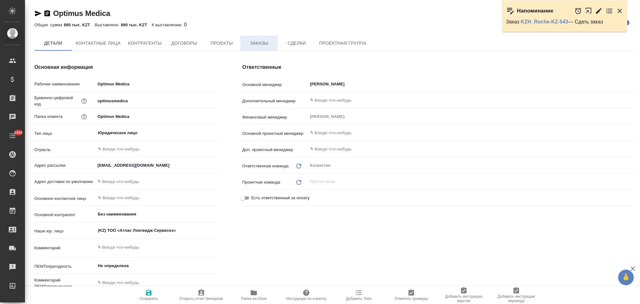
type textarea "x"
click at [257, 45] on span "Заказы" at bounding box center [259, 44] width 30 height 8
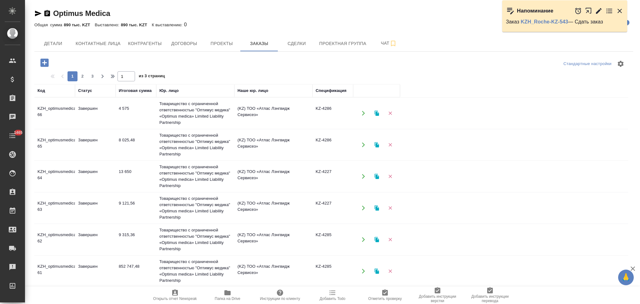
click at [44, 65] on icon "button" at bounding box center [44, 62] width 8 height 8
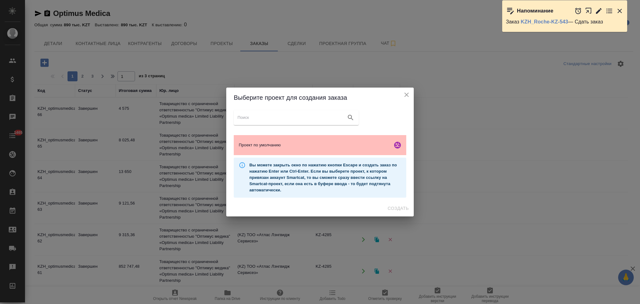
click at [278, 138] on div "Проект по умолчанию" at bounding box center [320, 145] width 172 height 20
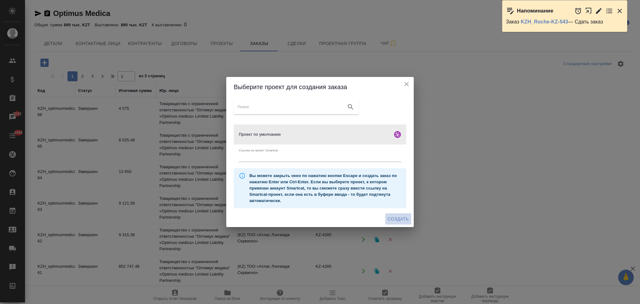
click at [393, 219] on span "Создать" at bounding box center [398, 219] width 21 height 8
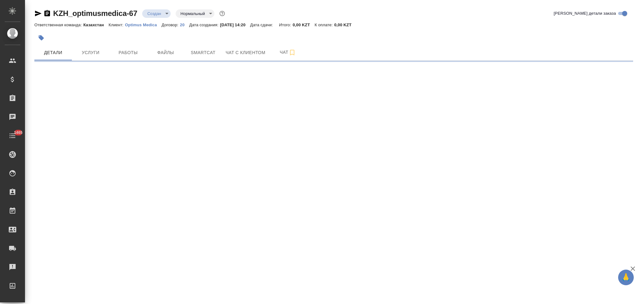
select select "RU"
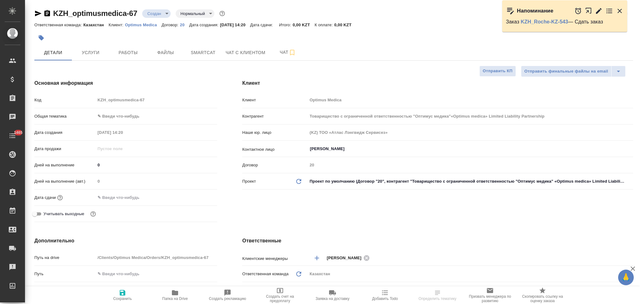
type textarea "x"
type input "Товарищество с ограниченной ответственностью "Оптимус медика"«Optimus medica» L…"
type textarea "x"
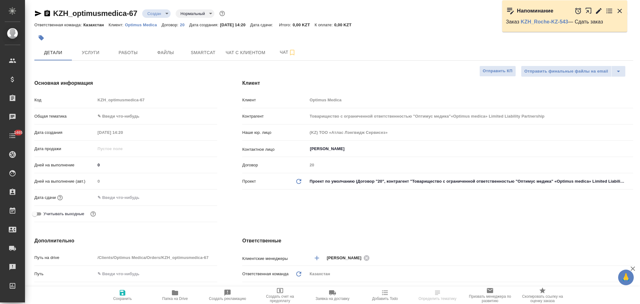
type textarea "x"
type input "Товарищество с ограниченной ответственностью "Оптимус медика"«Optimus medica» L…"
type textarea "x"
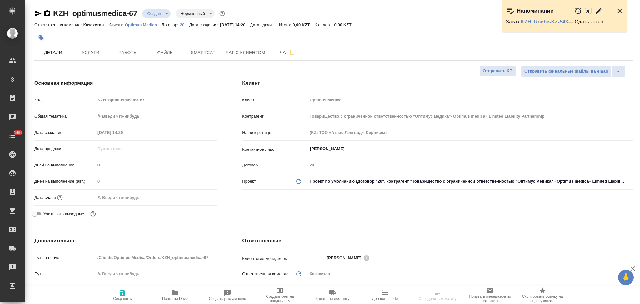
type textarea "x"
click at [47, 12] on icon "button" at bounding box center [46, 13] width 7 height 7
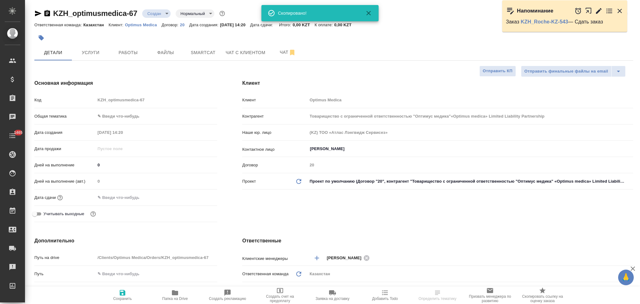
type input "Товарищество с ограниченной ответственностью "Оптимус медика"«Optimus medica» L…"
type textarea "x"
select select "RU"
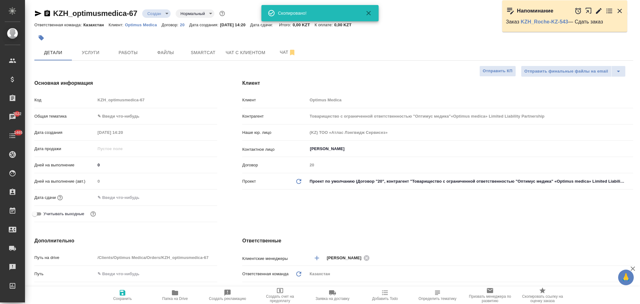
type textarea "x"
type input "Товарищество с ограниченной ответственностью "Оптимус медика"«Optimus medica» L…"
type textarea "x"
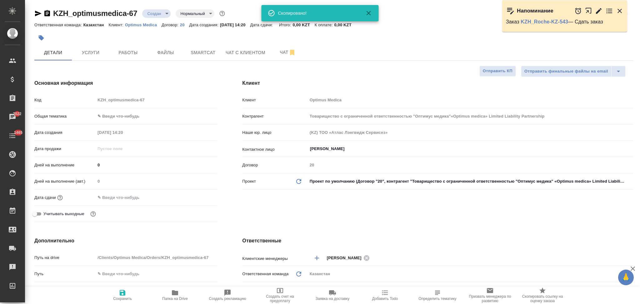
type textarea "x"
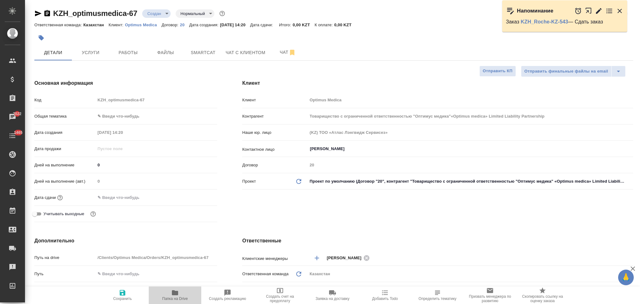
click at [173, 297] on span "Папка на Drive" at bounding box center [175, 298] width 26 height 4
type input "Товарищество с ограниченной ответственностью "Оптимус медика"«Optimus medica» L…"
type textarea "x"
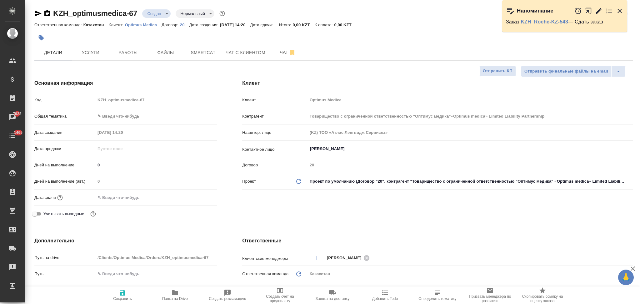
type input "Товарищество с ограниченной ответственностью "Оптимус медика"«Optimus medica» L…"
type textarea "x"
click at [85, 52] on span "Услуги" at bounding box center [91, 53] width 30 height 8
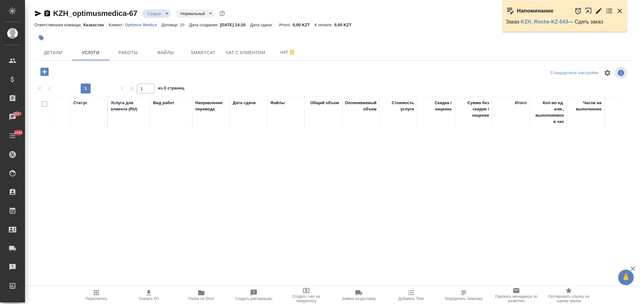
click at [43, 76] on icon "button" at bounding box center [44, 71] width 11 height 11
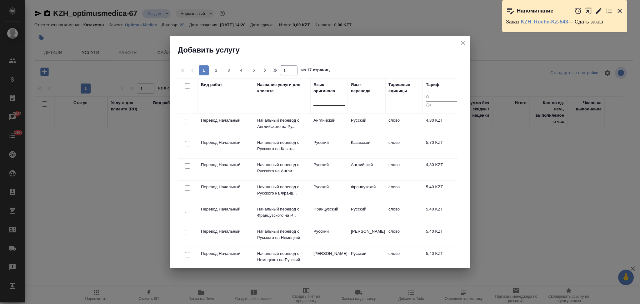
click at [331, 102] on div at bounding box center [328, 99] width 31 height 9
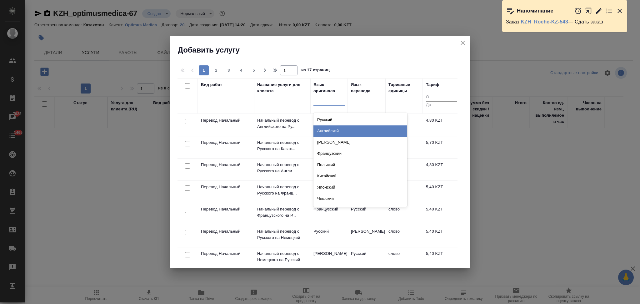
click at [321, 127] on div "Английский" at bounding box center [360, 130] width 94 height 11
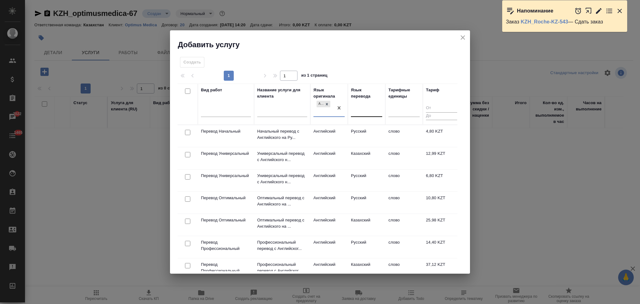
click at [364, 113] on div at bounding box center [366, 110] width 31 height 9
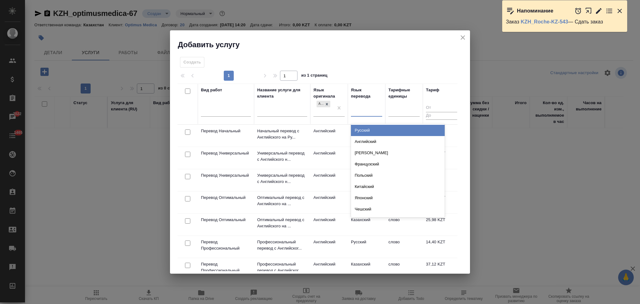
click at [361, 128] on div "Русский" at bounding box center [398, 130] width 94 height 11
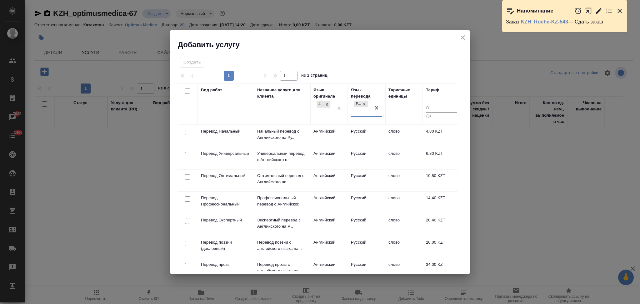
click at [324, 182] on td "Английский" at bounding box center [328, 180] width 37 height 22
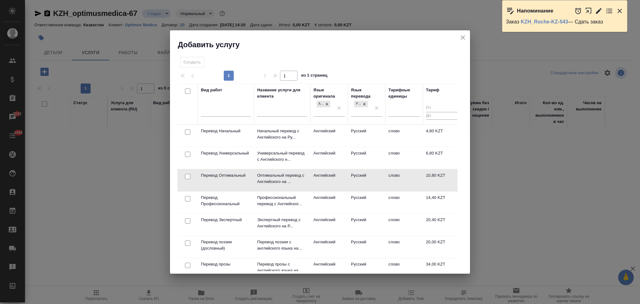
click at [324, 182] on td "Английский" at bounding box center [328, 180] width 37 height 22
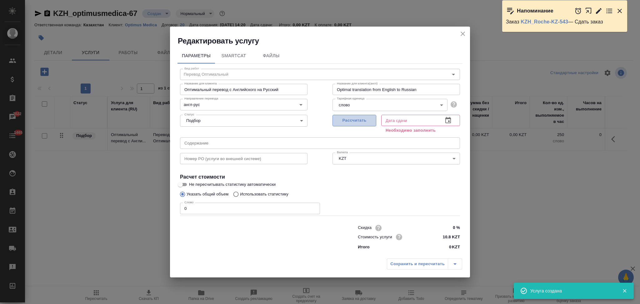
click at [352, 122] on span "Рассчитать" at bounding box center [354, 120] width 37 height 7
type input "01.10.2025 14:23"
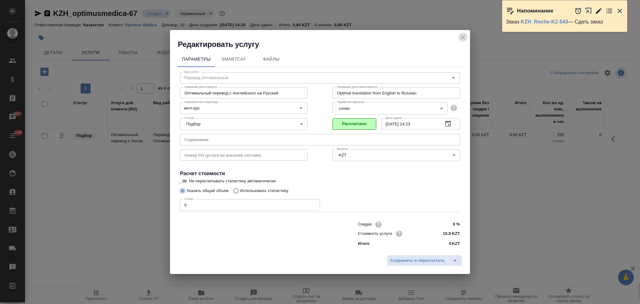
click at [464, 37] on icon "close" at bounding box center [462, 36] width 7 height 7
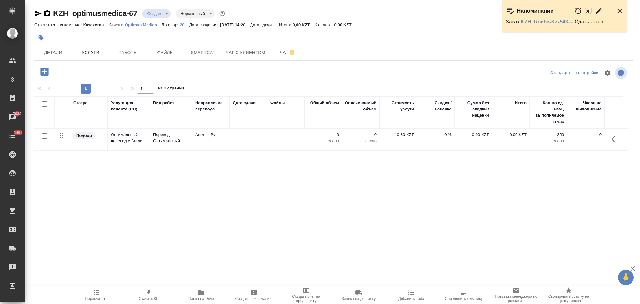
click at [47, 70] on icon "button" at bounding box center [44, 71] width 8 height 8
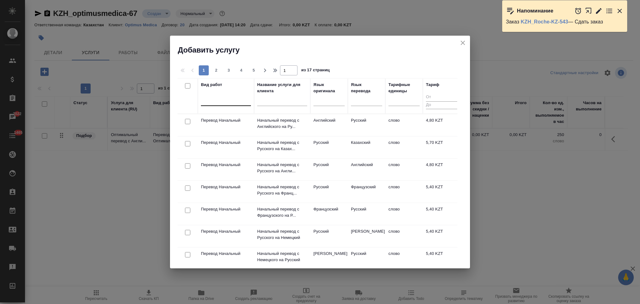
click at [210, 100] on div at bounding box center [226, 99] width 50 height 9
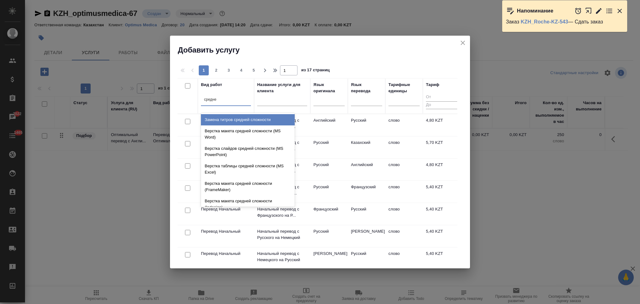
type input "средней"
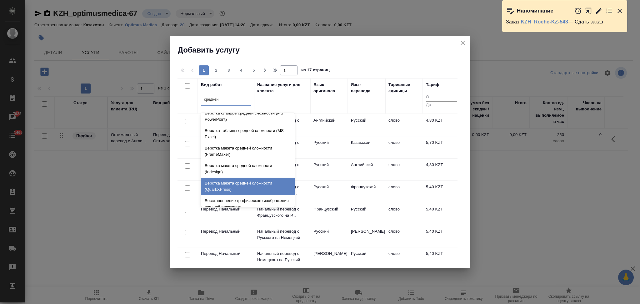
scroll to position [66, 0]
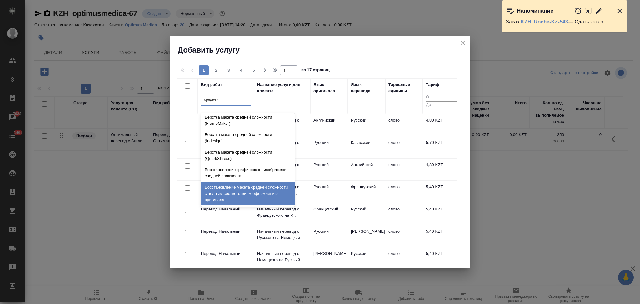
click at [230, 195] on div "Восстановление макета средней сложности с полным соответствием оформлению ориги…" at bounding box center [248, 193] width 94 height 24
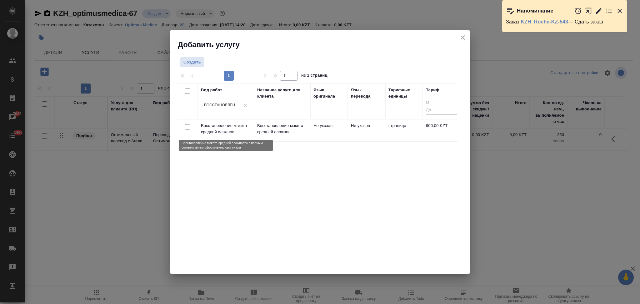
click at [236, 134] on p "Восстановление макета средней сложнос..." at bounding box center [226, 128] width 50 height 12
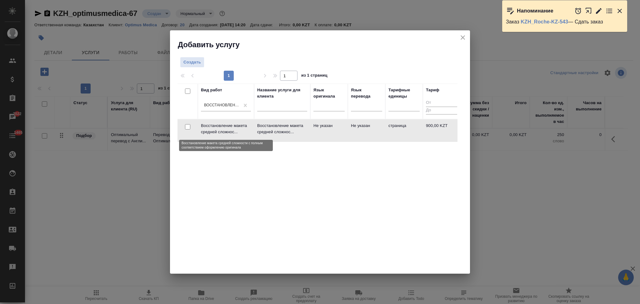
click at [236, 134] on p "Восстановление макета средней сложнос..." at bounding box center [226, 128] width 50 height 12
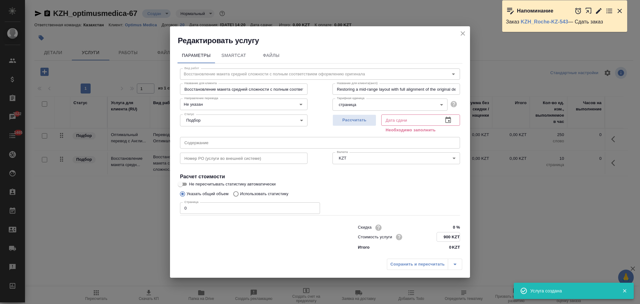
drag, startPoint x: 450, startPoint y: 236, endPoint x: 441, endPoint y: 234, distance: 9.6
click at [441, 234] on input "900 KZT" at bounding box center [448, 236] width 23 height 9
type input "1725 KZT"
click at [350, 119] on span "Рассчитать" at bounding box center [354, 120] width 37 height 7
type input "01.10.2025 14:24"
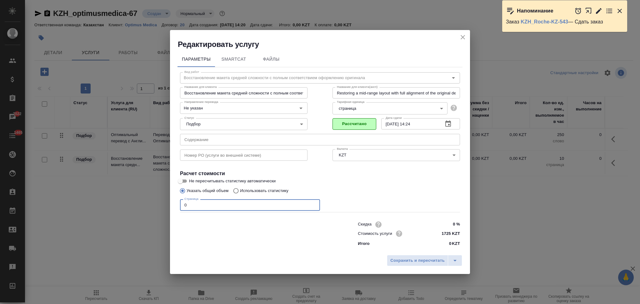
drag, startPoint x: 213, startPoint y: 205, endPoint x: 169, endPoint y: 206, distance: 44.1
click at [169, 206] on div "Редактировать услугу Параметры SmartCat Файлы Вид работ Восстановление макета с…" at bounding box center [320, 152] width 640 height 304
type input "9"
click at [404, 261] on span "Сохранить и пересчитать" at bounding box center [417, 260] width 54 height 7
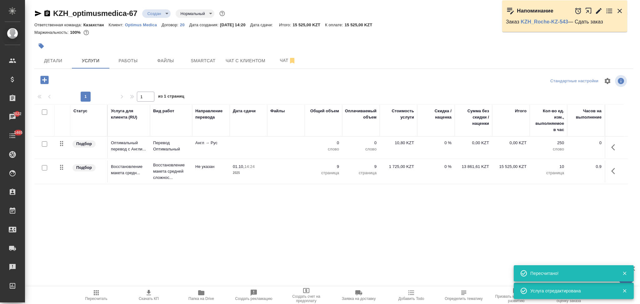
click at [47, 79] on icon "button" at bounding box center [44, 80] width 8 height 8
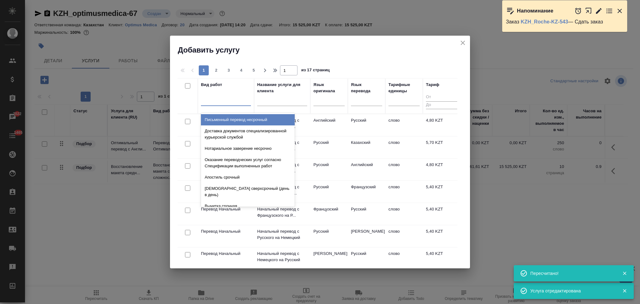
click at [229, 97] on div at bounding box center [226, 99] width 50 height 9
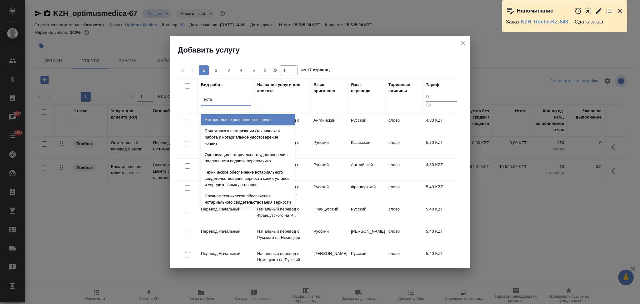
type input "нотар"
click at [231, 120] on div "Нотариальное заверение несрочно" at bounding box center [248, 119] width 94 height 11
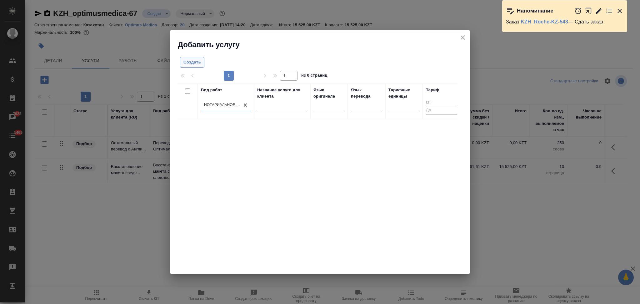
click at [195, 64] on span "Создать" at bounding box center [191, 62] width 17 height 7
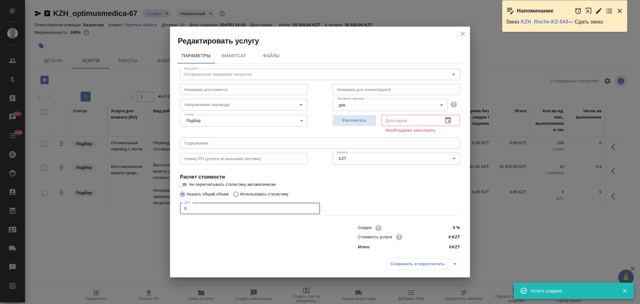
drag, startPoint x: 197, startPoint y: 208, endPoint x: 176, endPoint y: 210, distance: 21.3
click at [176, 210] on div "Параметры SmartCat Файлы Вид работ Нотариальное заверение несрочно Вид работ На…" at bounding box center [320, 150] width 300 height 209
type input "1"
click at [338, 115] on button "Рассчитать" at bounding box center [354, 121] width 44 height 12
type input "01.10.2025 14:36"
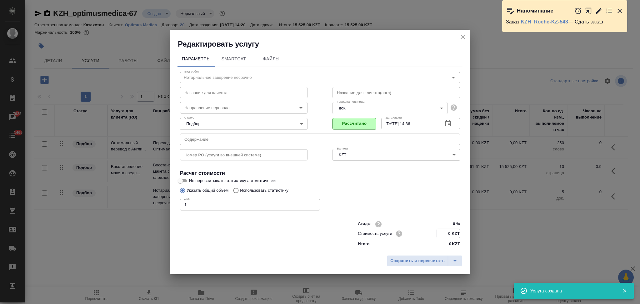
drag, startPoint x: 445, startPoint y: 232, endPoint x: 450, endPoint y: 232, distance: 4.4
click at [450, 232] on input "0 KZT" at bounding box center [448, 233] width 23 height 9
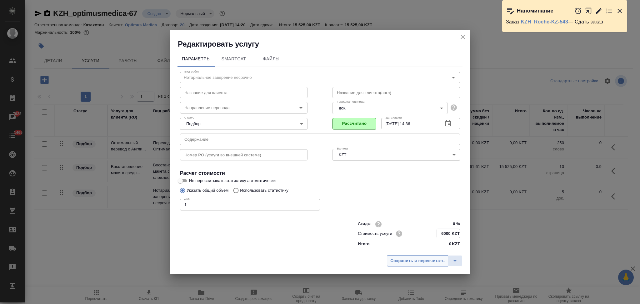
type input "6000 KZT"
click at [393, 260] on span "Сохранить и пересчитать" at bounding box center [417, 260] width 54 height 7
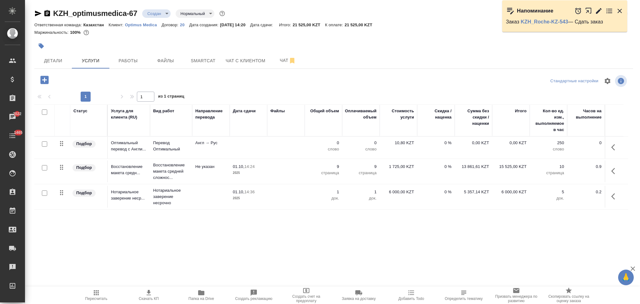
click at [44, 141] on input "checkbox" at bounding box center [44, 143] width 5 height 5
checkbox input "true"
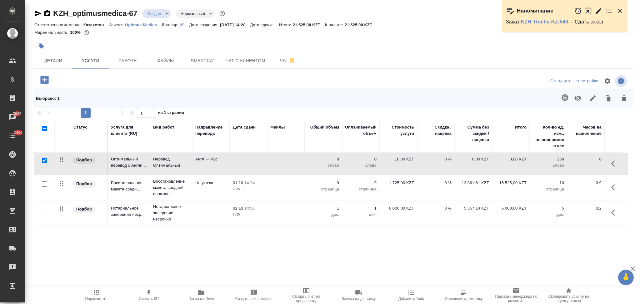
click at [562, 97] on icon "button" at bounding box center [564, 97] width 7 height 7
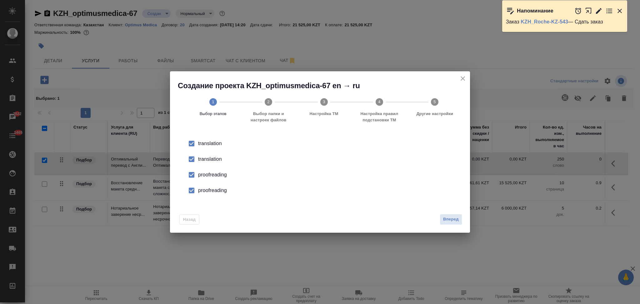
click at [213, 157] on div "translation" at bounding box center [326, 158] width 257 height 7
click at [213, 174] on div "proofreading" at bounding box center [326, 174] width 257 height 7
click at [212, 193] on div "proofreading" at bounding box center [326, 189] width 257 height 7
click at [455, 221] on span "Вперед" at bounding box center [451, 219] width 16 height 7
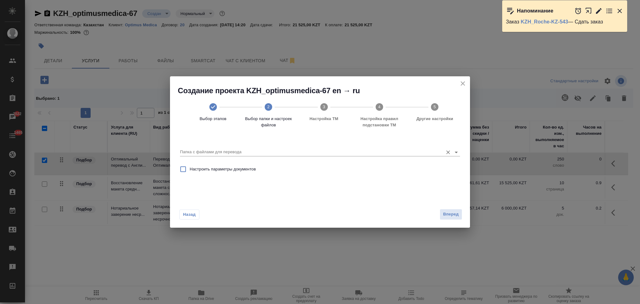
click at [238, 150] on input "Папка с файлами для перевода" at bounding box center [310, 151] width 260 height 7
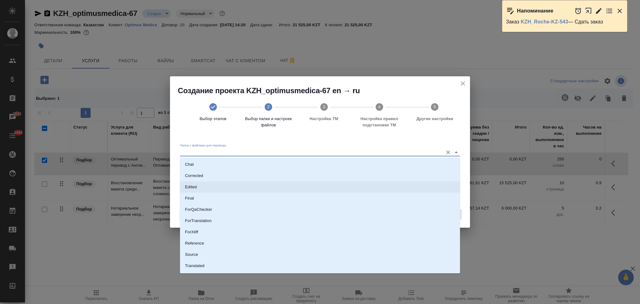
scroll to position [32, 0]
click at [210, 242] on li "Source" at bounding box center [320, 244] width 280 height 11
type input "Source"
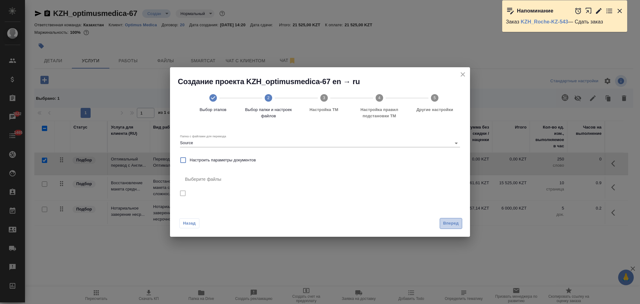
click at [448, 219] on button "Вперед" at bounding box center [450, 223] width 22 height 11
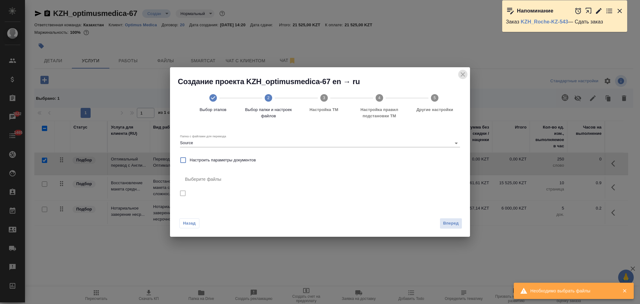
drag, startPoint x: 463, startPoint y: 74, endPoint x: 455, endPoint y: 77, distance: 8.0
click at [463, 74] on icon "close" at bounding box center [462, 74] width 4 height 4
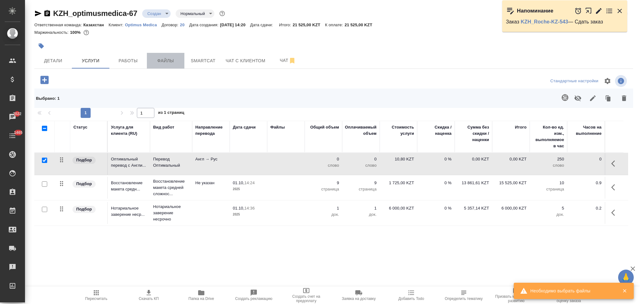
click at [160, 60] on span "Файлы" at bounding box center [166, 61] width 30 height 8
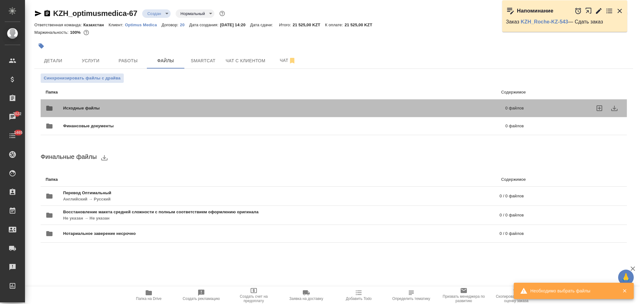
click at [90, 106] on span "Исходные файлы" at bounding box center [182, 108] width 239 height 6
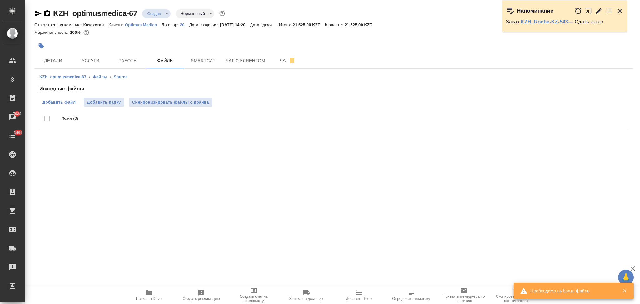
click at [65, 101] on span "Добавить файл" at bounding box center [58, 102] width 33 height 6
click at [0, 0] on input "Добавить файл" at bounding box center [0, 0] width 0 height 0
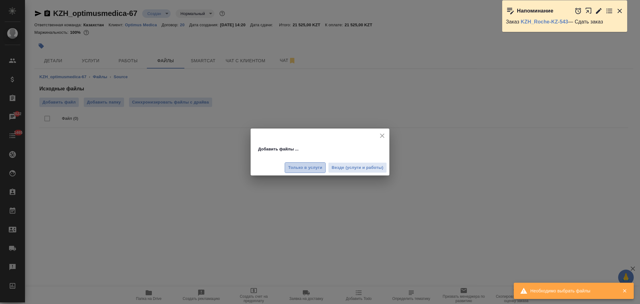
click at [304, 170] on span "Только в услуги" at bounding box center [305, 167] width 34 height 7
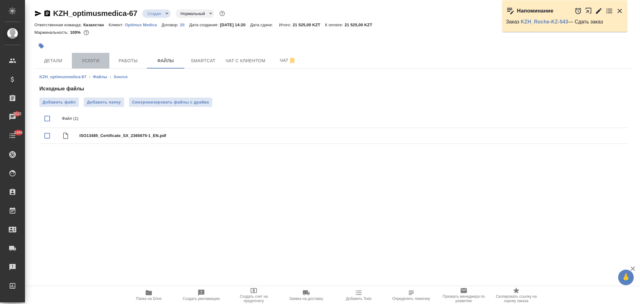
click at [96, 59] on span "Услуги" at bounding box center [91, 61] width 30 height 8
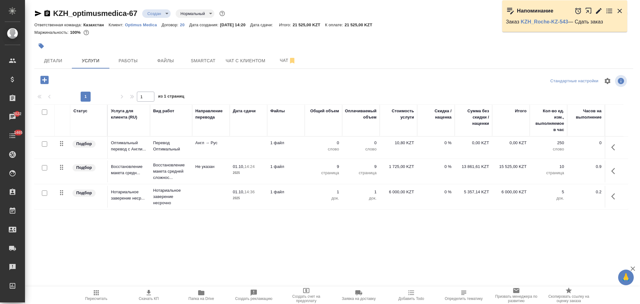
click at [44, 143] on input "checkbox" at bounding box center [44, 143] width 5 height 5
checkbox input "true"
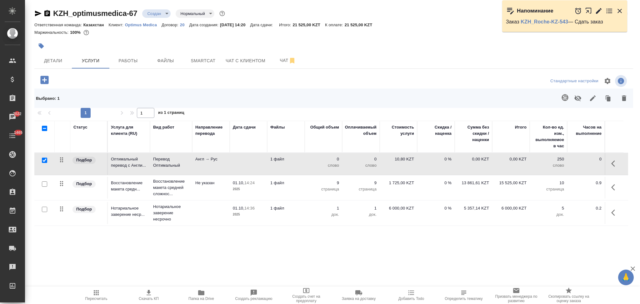
click at [563, 94] on icon "button" at bounding box center [564, 97] width 7 height 7
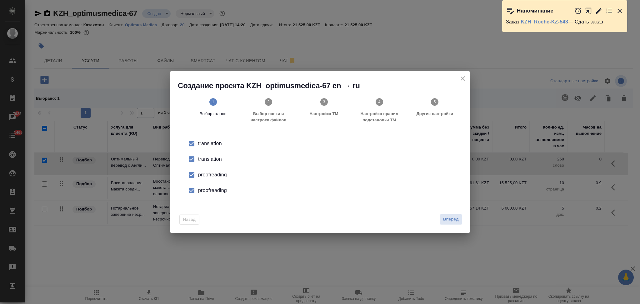
click at [218, 159] on div "translation" at bounding box center [326, 158] width 257 height 7
click at [216, 171] on div "proofreading" at bounding box center [326, 174] width 257 height 7
click at [215, 186] on li "proofreading" at bounding box center [320, 190] width 280 height 16
click at [445, 224] on button "Вперед" at bounding box center [450, 219] width 22 height 11
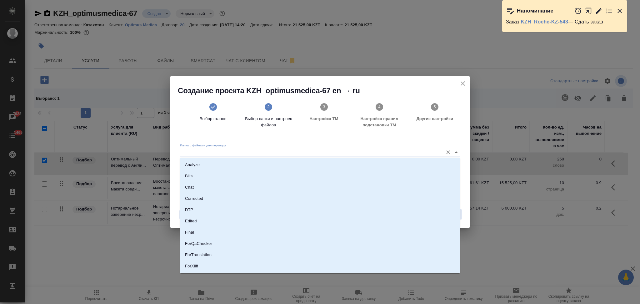
click at [236, 150] on input "Папка с файлами для перевода" at bounding box center [310, 151] width 260 height 7
click at [211, 246] on li "Source" at bounding box center [320, 244] width 280 height 11
type input "Source"
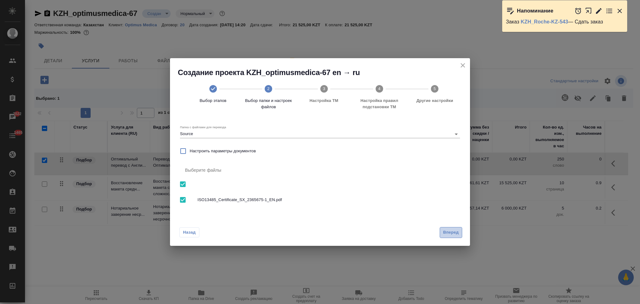
click at [444, 233] on span "Вперед" at bounding box center [451, 232] width 16 height 7
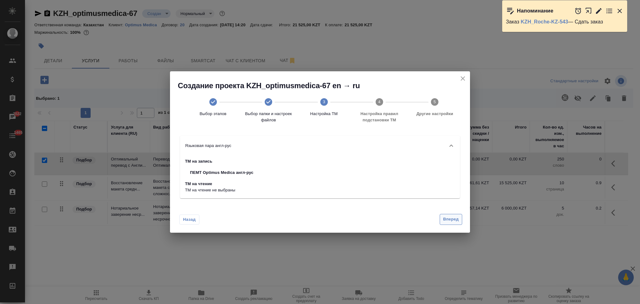
click at [453, 217] on span "Вперед" at bounding box center [451, 219] width 16 height 7
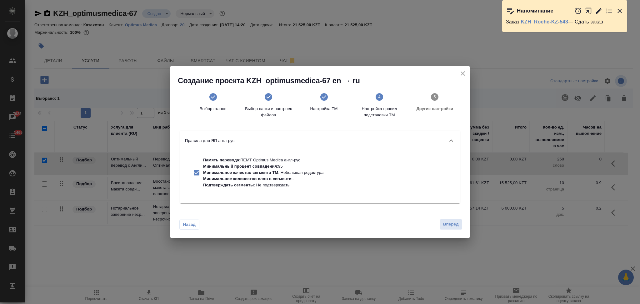
click at [281, 171] on p "Минимальное качество сегмента ТМ : Небольшая редактура" at bounding box center [263, 172] width 120 height 6
checkbox input "false"
click at [458, 226] on span "Вперед" at bounding box center [451, 224] width 16 height 7
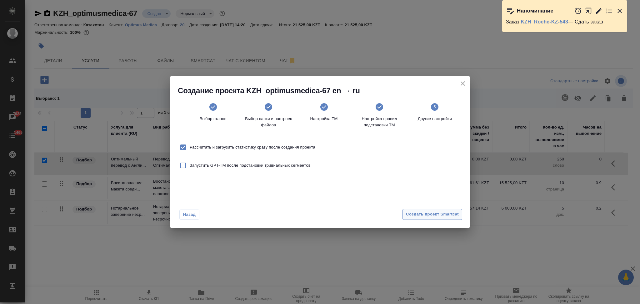
click at [413, 214] on span "Создать проект Smartcat" at bounding box center [432, 214] width 53 height 7
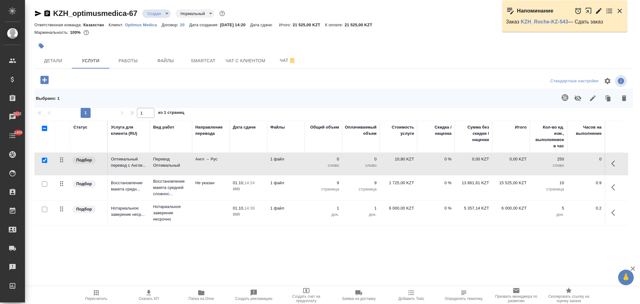
click at [247, 163] on td at bounding box center [248, 164] width 37 height 22
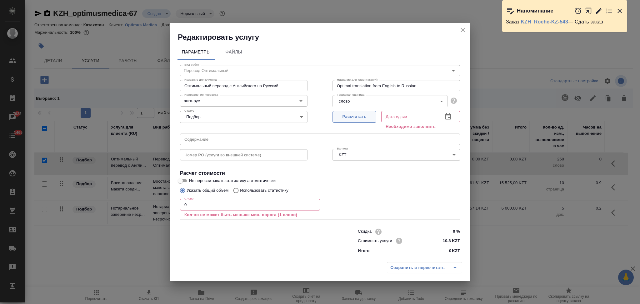
click at [348, 116] on span "Рассчитать" at bounding box center [354, 116] width 37 height 7
type input "01.10.2025 14:26"
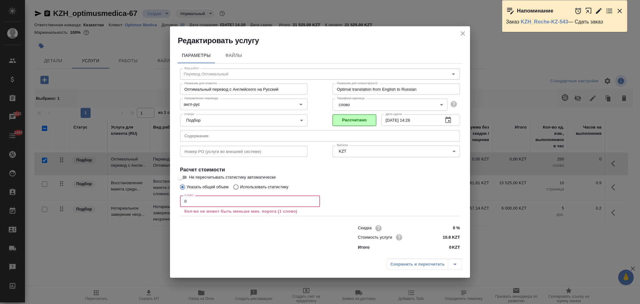
drag, startPoint x: 201, startPoint y: 205, endPoint x: 162, endPoint y: 194, distance: 39.6
click at [162, 194] on div "Редактировать услугу Параметры Файлы Вид работ Перевод Оптимальный Вид работ На…" at bounding box center [320, 152] width 640 height 304
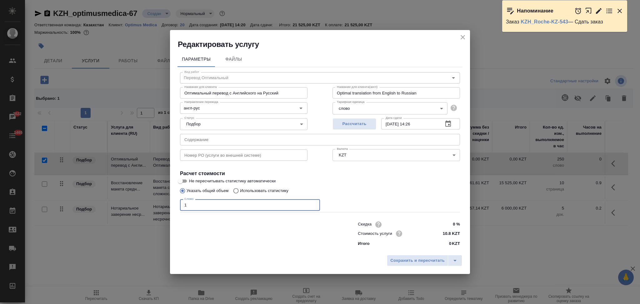
type input "1"
click at [178, 179] on input "Не пересчитывать статистику автоматически" at bounding box center [180, 180] width 22 height 7
checkbox input "true"
click at [236, 189] on input "Использовать статистику" at bounding box center [235, 191] width 10 height 12
radio input "true"
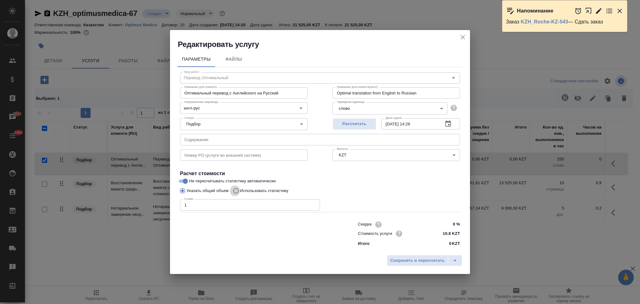
radio input "false"
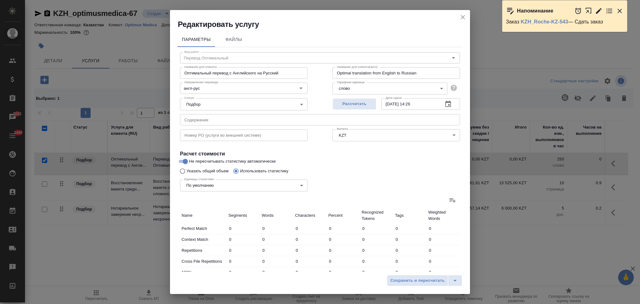
click at [449, 196] on icon at bounding box center [452, 199] width 7 height 7
click at [0, 0] on input "file" at bounding box center [0, 0] width 0 height 0
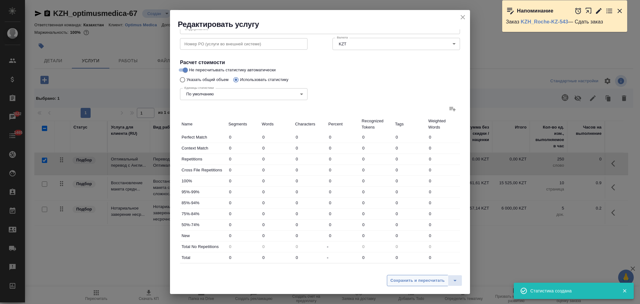
scroll to position [122, 0]
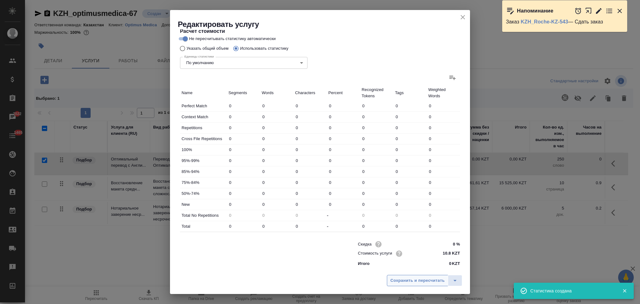
type input "145"
type input "1013"
type input "7225"
type input "29"
type input "86"
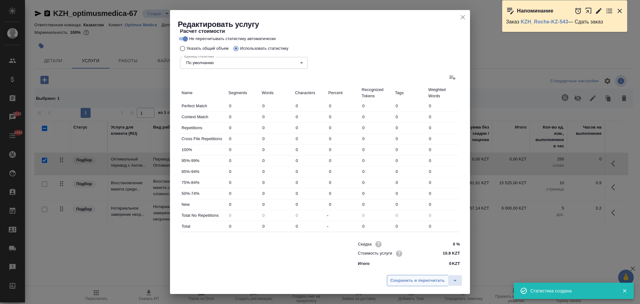
type input "655"
type input "1"
type input "9"
type input "59"
type input "1"
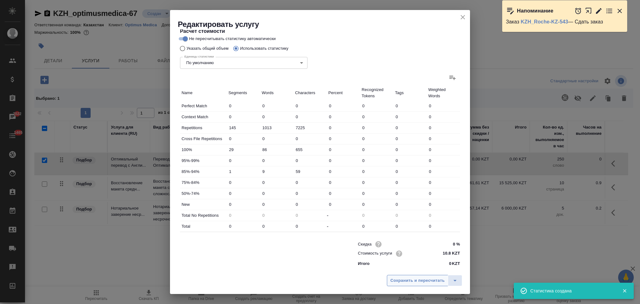
type input "7"
type input "43"
type input "110"
type input "804"
type input "5982"
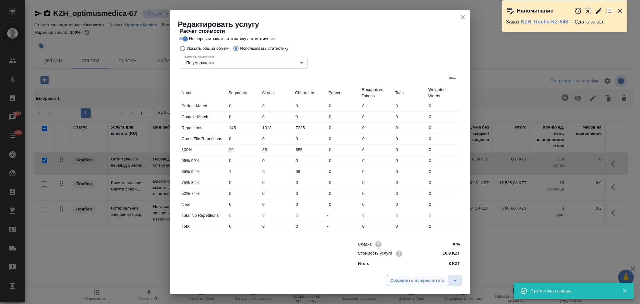
type input "141"
type input "906"
type input "6739"
type input "286"
type input "1919"
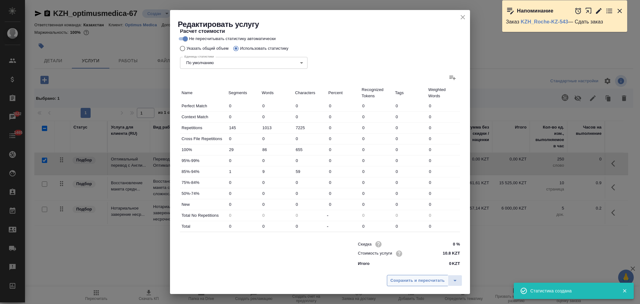
type input "13964"
click at [411, 284] on button "Сохранить и пересчитать" at bounding box center [417, 280] width 61 height 11
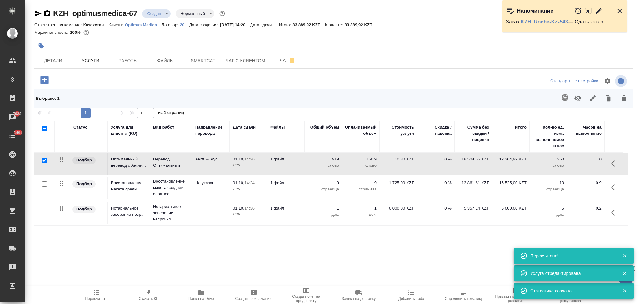
click at [299, 167] on td "1 файл" at bounding box center [285, 164] width 37 height 22
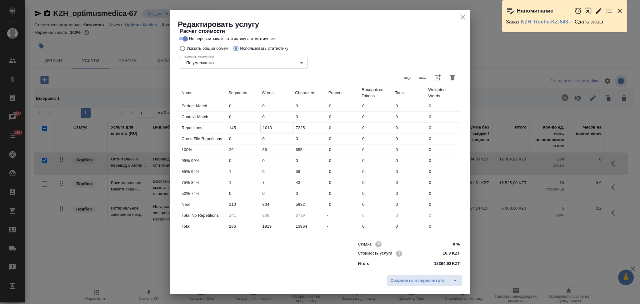
drag, startPoint x: 266, startPoint y: 128, endPoint x: 261, endPoint y: 130, distance: 5.0
click at [261, 130] on input "1013" at bounding box center [277, 127] width 33 height 9
type input "713"
type input "1206"
type input "713"
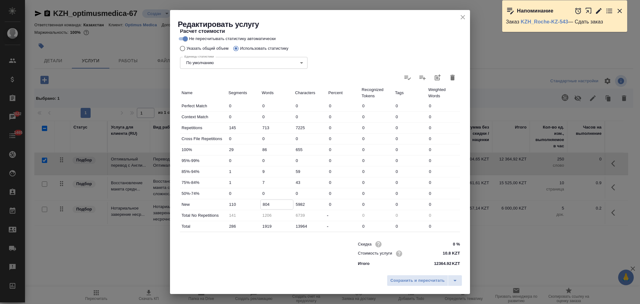
click at [262, 203] on input "804" at bounding box center [277, 204] width 33 height 9
type input "1104"
click at [399, 281] on span "Сохранить и пересчитать" at bounding box center [417, 280] width 54 height 7
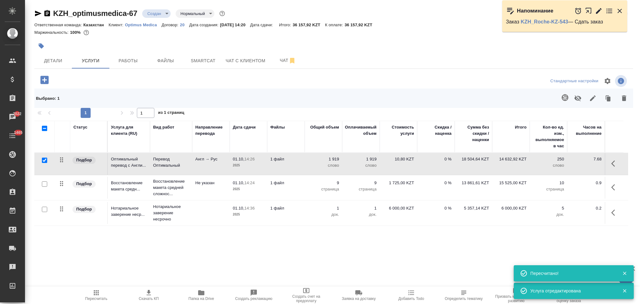
click at [298, 171] on td "1 файл" at bounding box center [285, 164] width 37 height 22
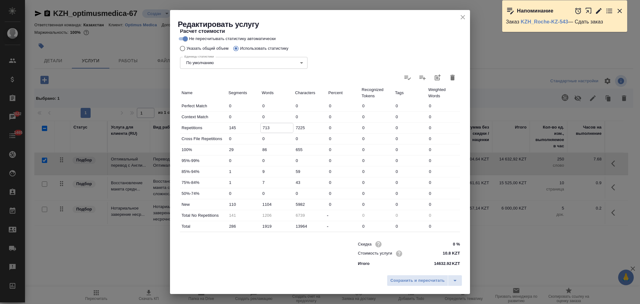
drag, startPoint x: 264, startPoint y: 127, endPoint x: 261, endPoint y: 127, distance: 3.2
click at [261, 127] on input "713" at bounding box center [277, 127] width 33 height 9
type input "613"
type input "1306"
type input "613"
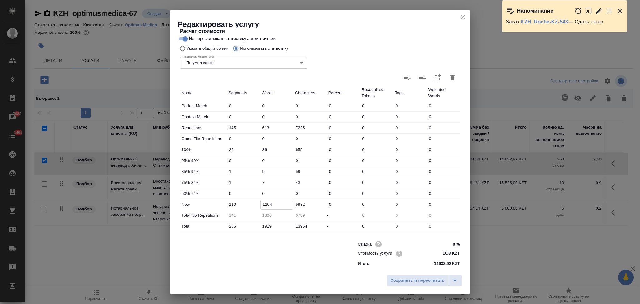
click at [264, 205] on input "1104" at bounding box center [277, 204] width 33 height 9
type input "1204"
click at [390, 279] on span "Сохранить и пересчитать" at bounding box center [417, 280] width 54 height 7
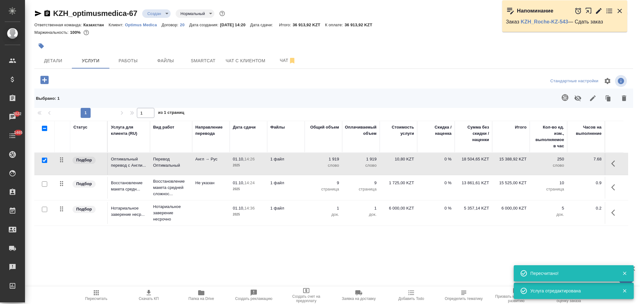
click at [42, 47] on icon "button" at bounding box center [41, 45] width 5 height 5
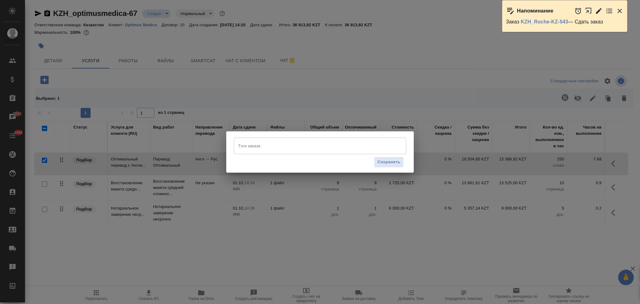
click at [243, 146] on input "Тэги заказа" at bounding box center [313, 145] width 155 height 11
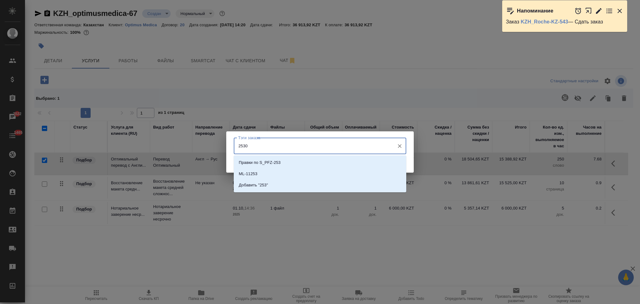
type input "25300"
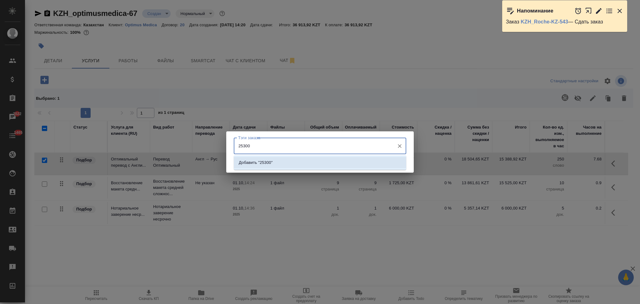
click at [275, 165] on li "Добавить "25300"" at bounding box center [320, 162] width 172 height 11
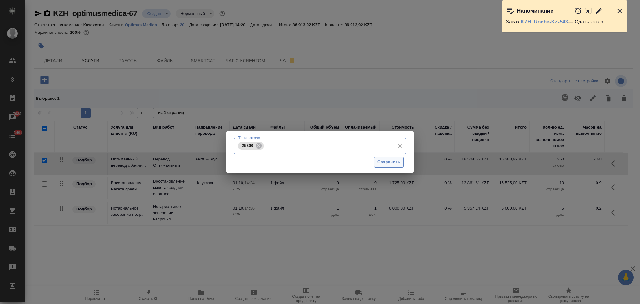
click at [383, 164] on span "Сохранить" at bounding box center [388, 161] width 23 height 7
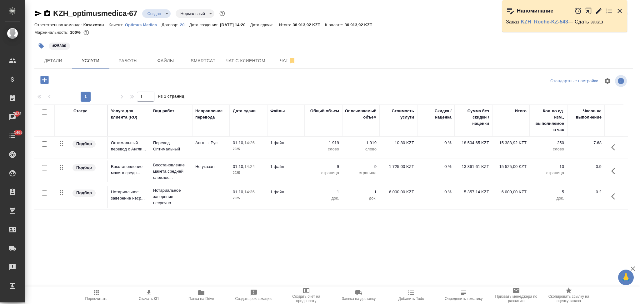
click at [149, 294] on icon "button" at bounding box center [148, 292] width 7 height 7
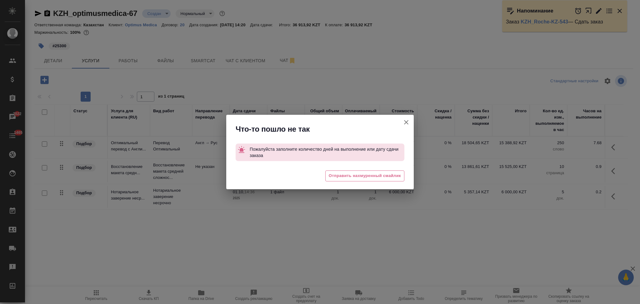
click at [407, 121] on icon "button" at bounding box center [406, 122] width 4 height 4
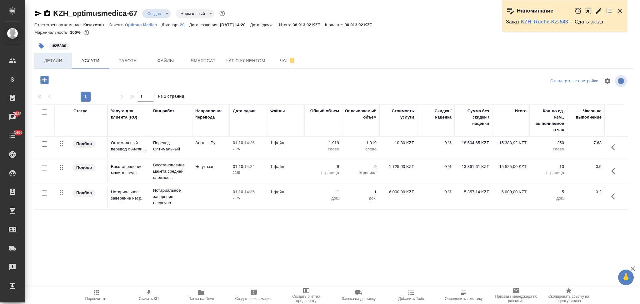
click at [56, 62] on span "Детали" at bounding box center [53, 61] width 30 height 8
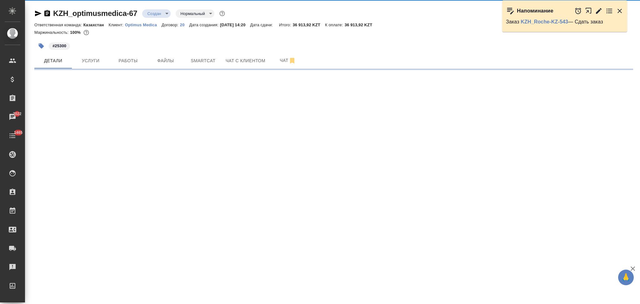
select select "RU"
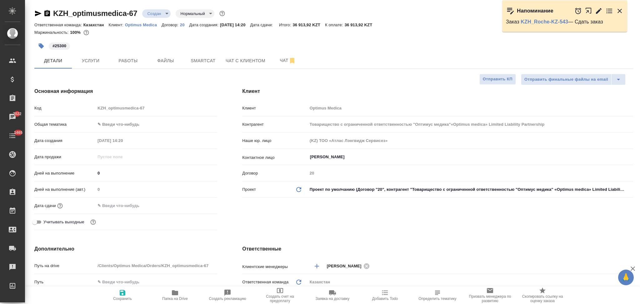
type textarea "x"
drag, startPoint x: 117, startPoint y: 202, endPoint x: 124, endPoint y: 203, distance: 7.0
click at [118, 202] on input "text" at bounding box center [122, 205] width 55 height 9
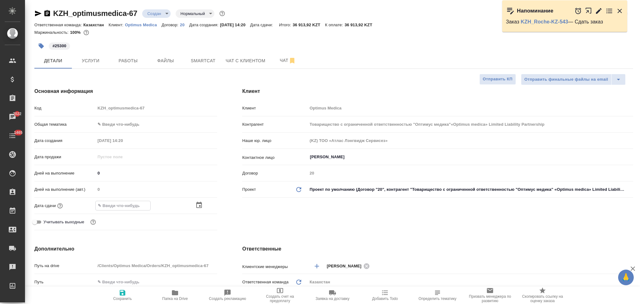
click at [201, 205] on icon "button" at bounding box center [198, 204] width 7 height 7
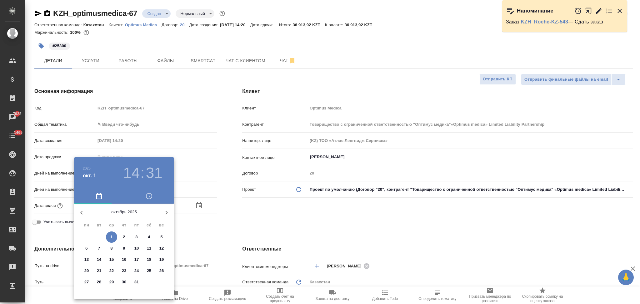
click at [124, 237] on p "2" at bounding box center [124, 237] width 2 height 6
type input "02.10.2025 14:31"
type input "Товарищество с ограниченной ответственностью "Оптимус медика"«Optimus medica» L…"
type textarea "x"
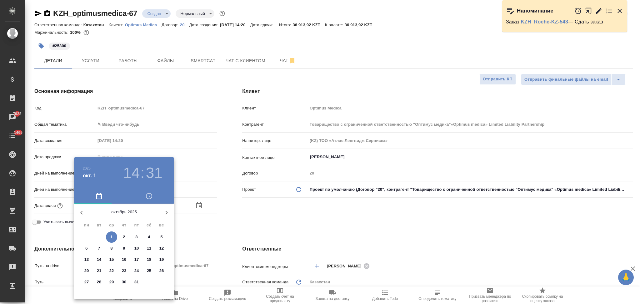
type textarea "x"
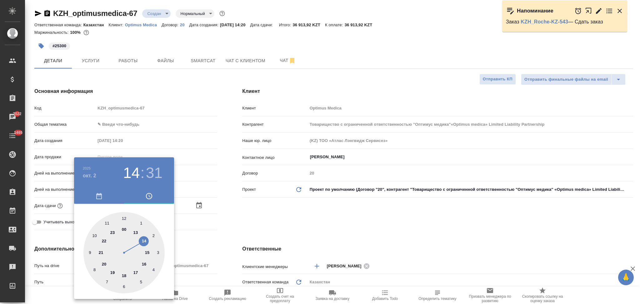
click at [89, 251] on div at bounding box center [123, 252] width 81 height 81
type input "02.10.2025 09:31"
type input "Товарищество с ограниченной ответственностью "Оптимус медика"«Optimus medica» L…"
type textarea "x"
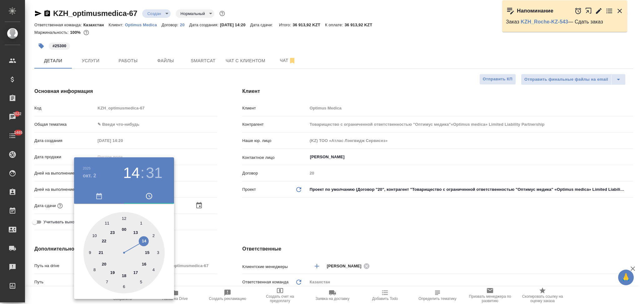
type textarea "x"
click at [122, 218] on div at bounding box center [123, 252] width 81 height 81
type input "02.10.2025 09:59"
type input "Товарищество с ограниченной ответственностью "Оптимус медика"«Optimus medica» L…"
type textarea "x"
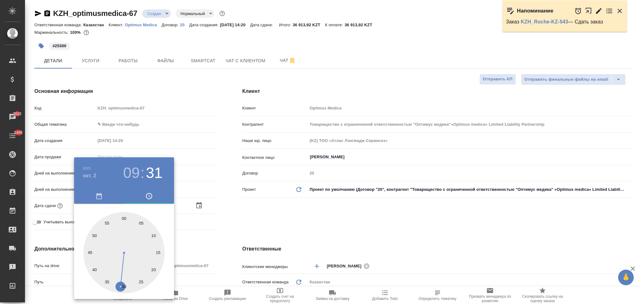
type textarea "x"
drag, startPoint x: 233, startPoint y: 241, endPoint x: 176, endPoint y: 281, distance: 69.9
click at [233, 242] on div at bounding box center [320, 152] width 640 height 304
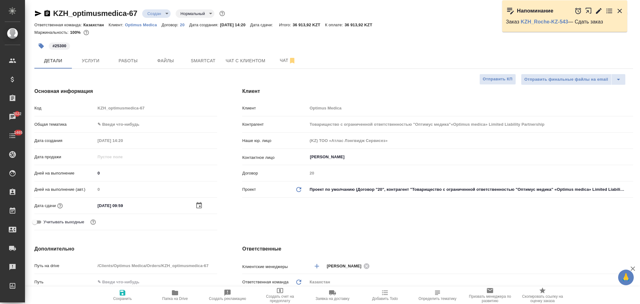
click at [121, 291] on icon "button" at bounding box center [122, 292] width 7 height 7
type input "Товарищество с ограниченной ответственностью "Оптимус медика"«Optimus medica» L…"
type textarea "x"
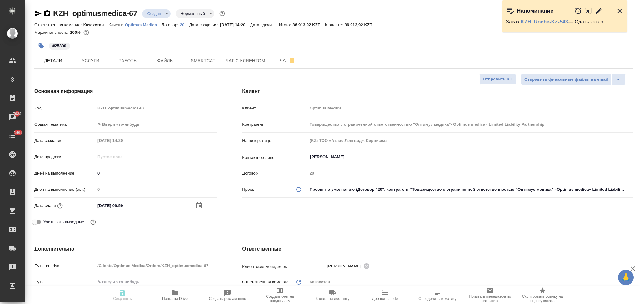
type input "Товарищество с ограниченной ответственностью "Оптимус медика"«Optimus medica» L…"
type textarea "x"
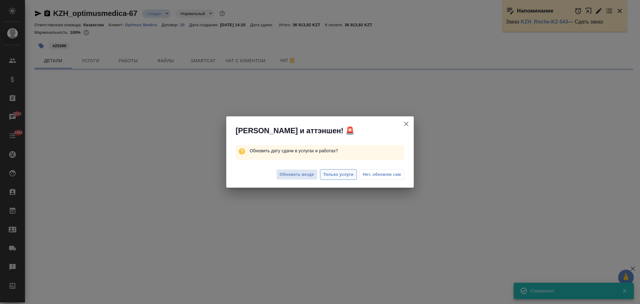
click at [330, 172] on span "Только услуги" at bounding box center [338, 174] width 30 height 7
select select "RU"
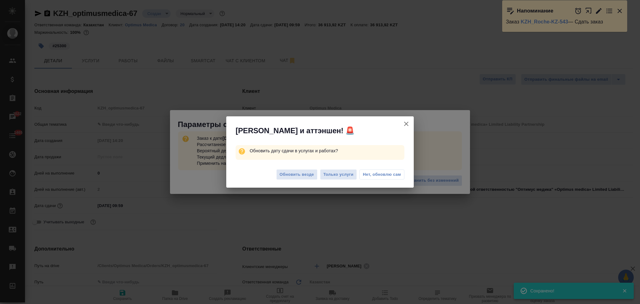
type textarea "x"
type input "Товарищество с ограниченной ответственностью "Оптимус медика"«Optimus medica» L…"
type textarea "x"
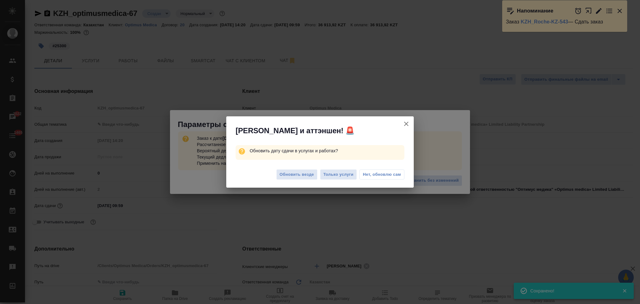
type textarea "x"
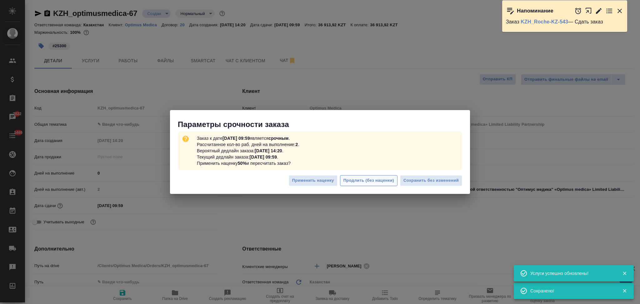
click at [385, 181] on span "Продлить (без наценки)" at bounding box center [368, 180] width 51 height 7
type input "Товарищество с ограниченной ответственностью "Оптимус медика"«Optimus medica» L…"
type textarea "x"
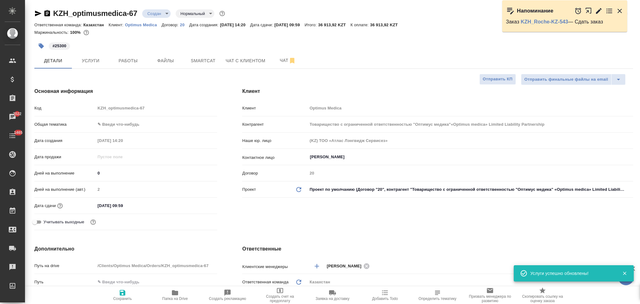
type input "Товарищество с ограниченной ответственностью "Оптимус медика"«Optimus medica» L…"
type textarea "x"
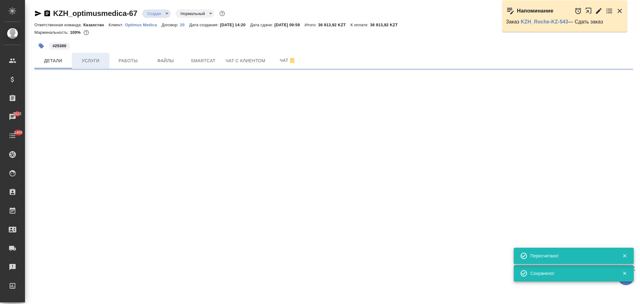
select select "RU"
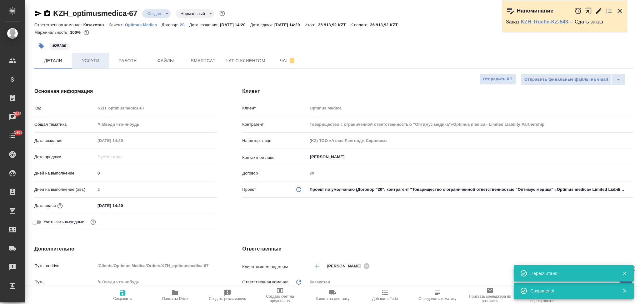
type textarea "x"
click at [89, 60] on span "Услуги" at bounding box center [91, 61] width 30 height 8
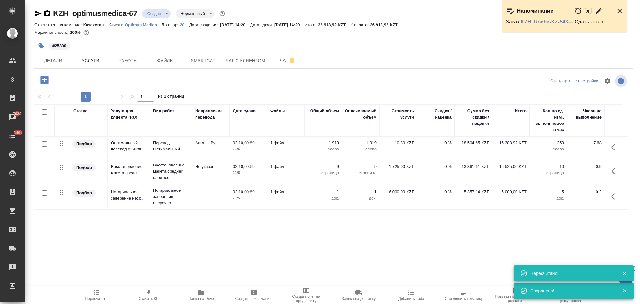
click at [147, 296] on icon "button" at bounding box center [148, 292] width 7 height 7
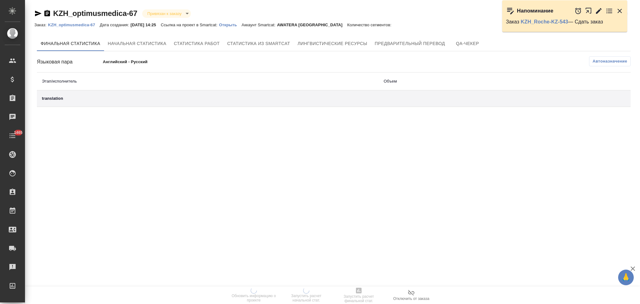
click at [236, 25] on p "Открыть" at bounding box center [230, 24] width 22 height 5
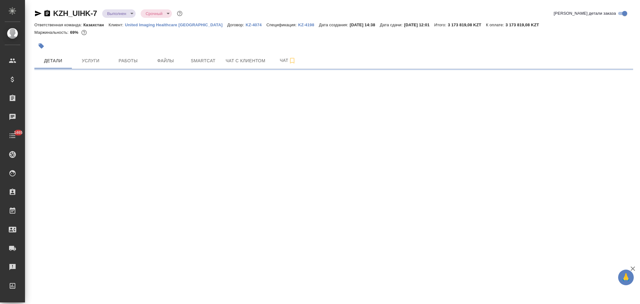
select select "RU"
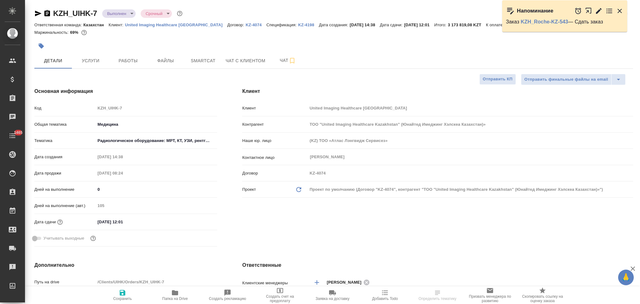
type textarea "x"
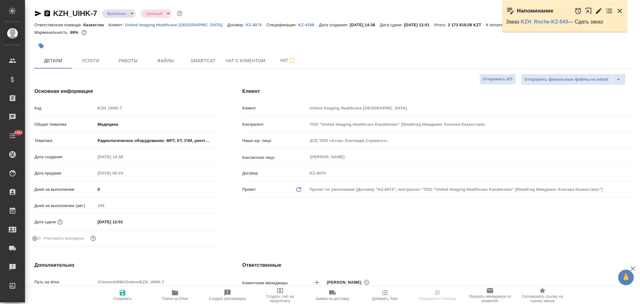
type textarea "x"
click at [173, 294] on icon "button" at bounding box center [175, 292] width 6 height 5
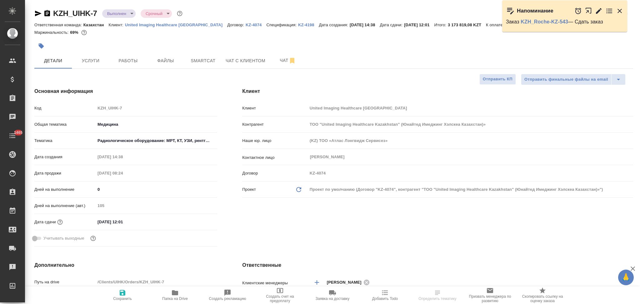
type textarea "x"
select select "RU"
